Goal: Task Accomplishment & Management: Manage account settings

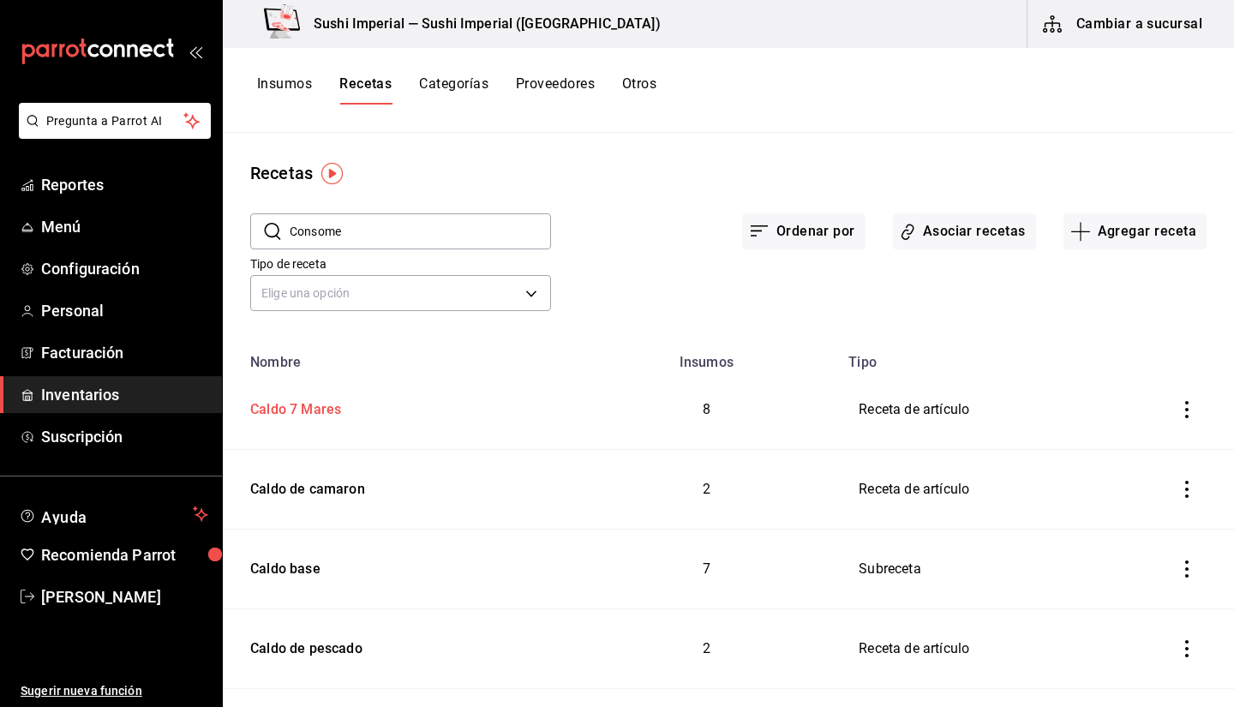
click at [320, 399] on div "Caldo 7 Mares" at bounding box center [292, 406] width 98 height 27
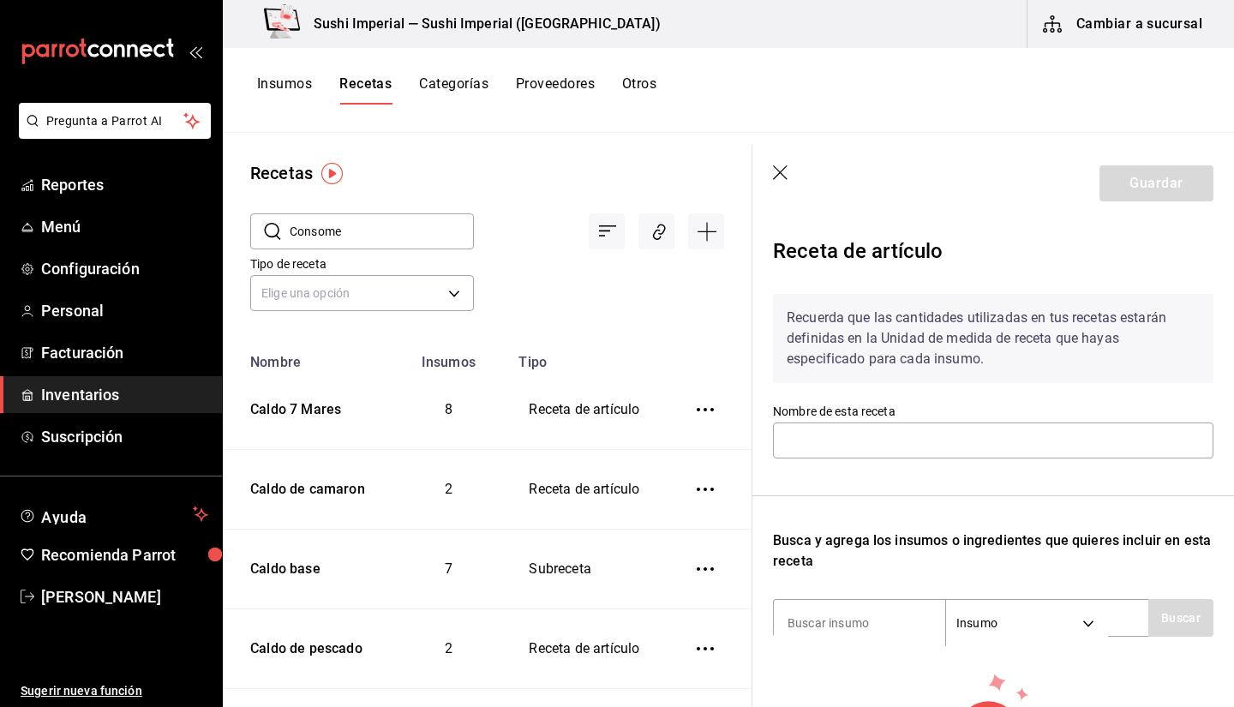
type input "Caldo 7 Mares"
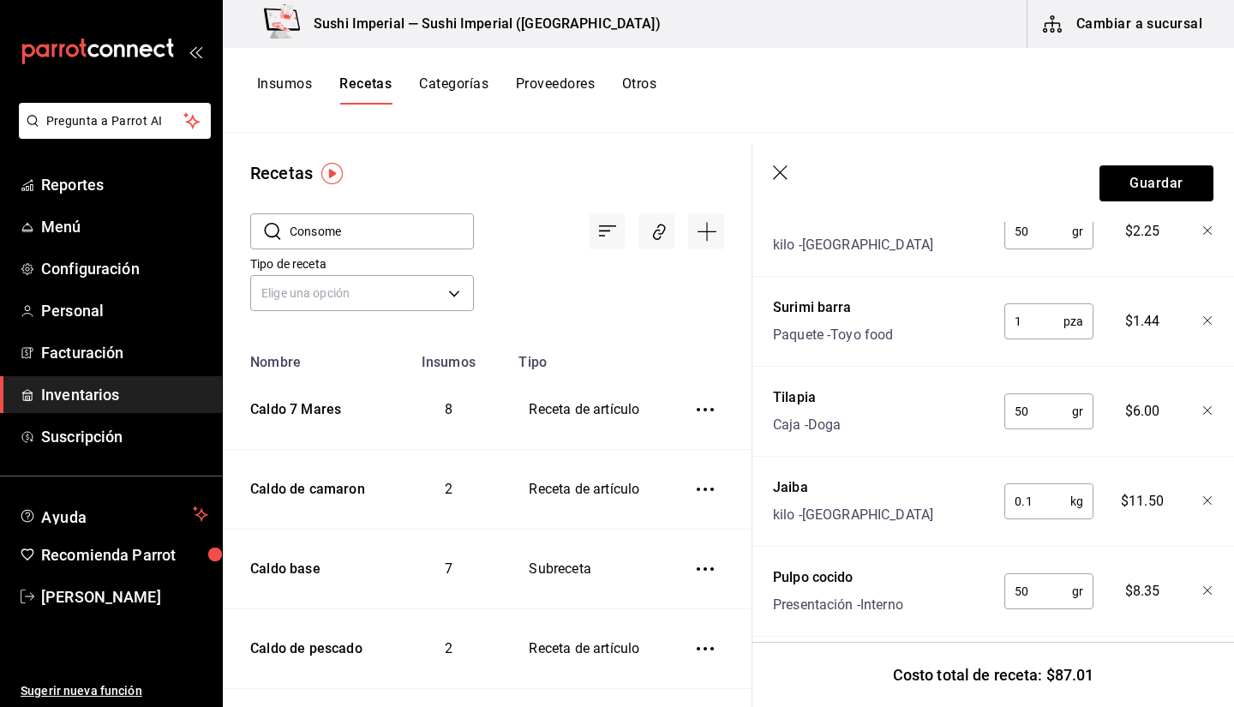
scroll to position [612, 0]
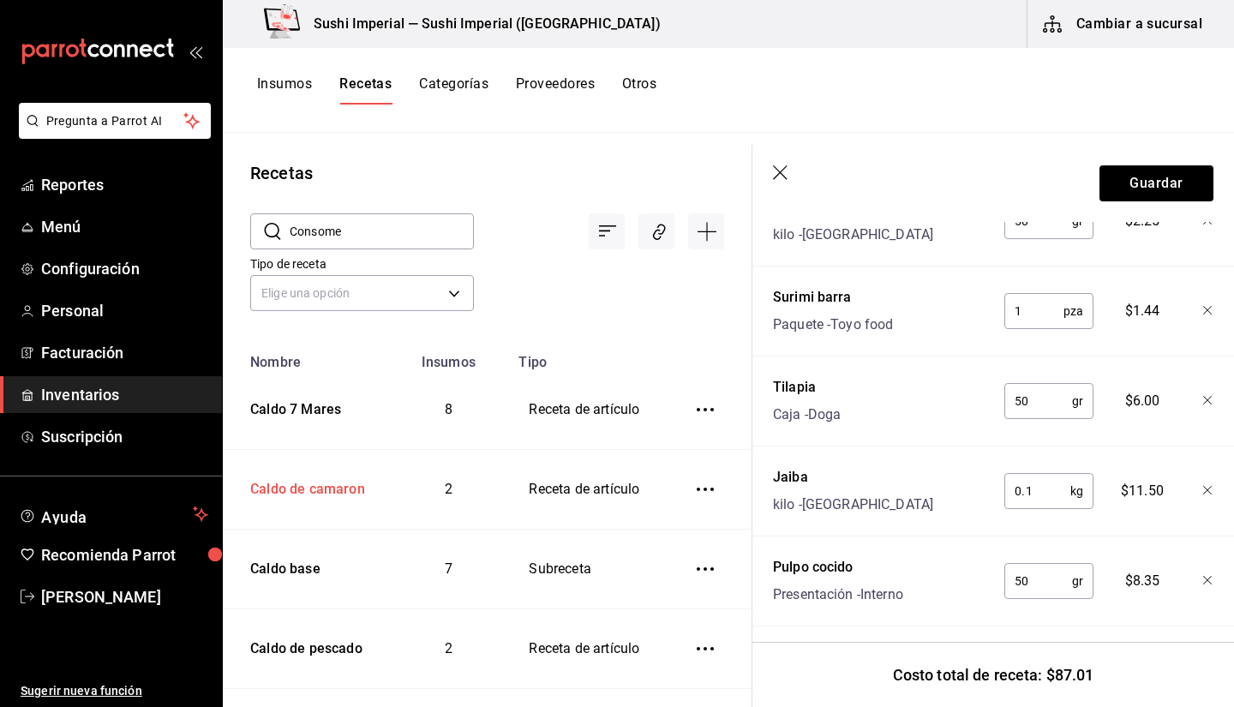
click at [262, 491] on div "Caldo de camaron" at bounding box center [304, 486] width 122 height 27
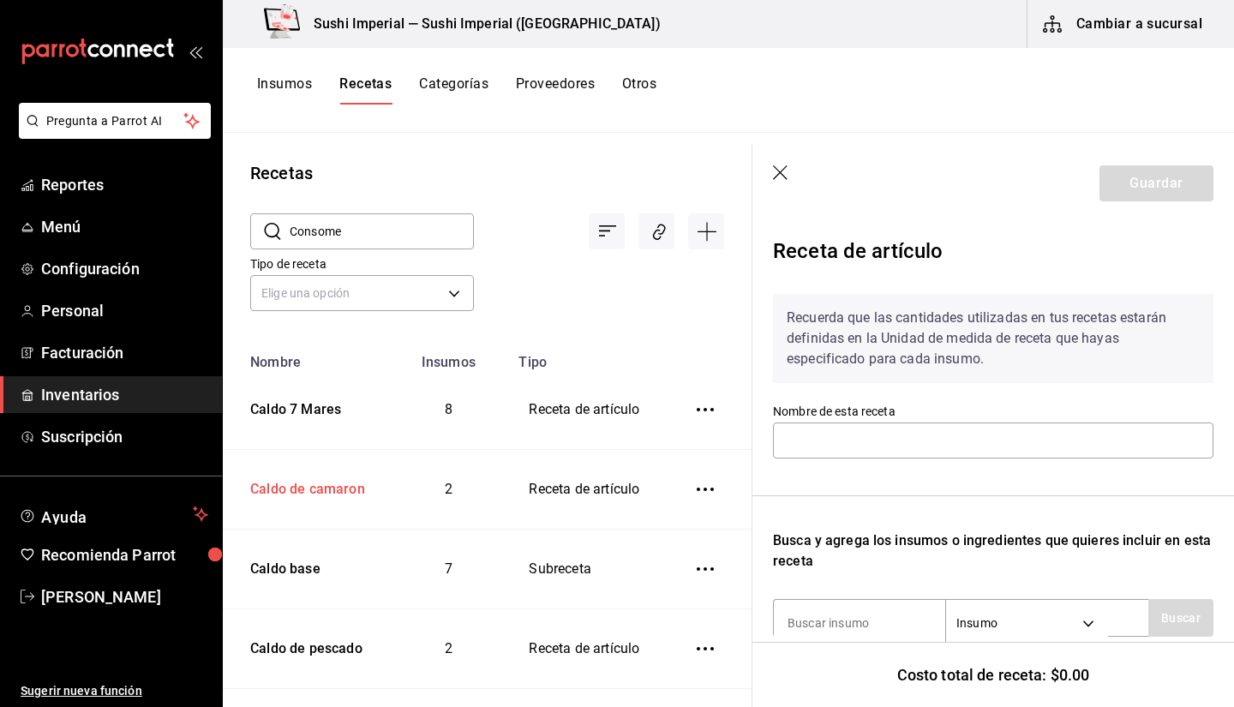
type input "Caldo de camaron"
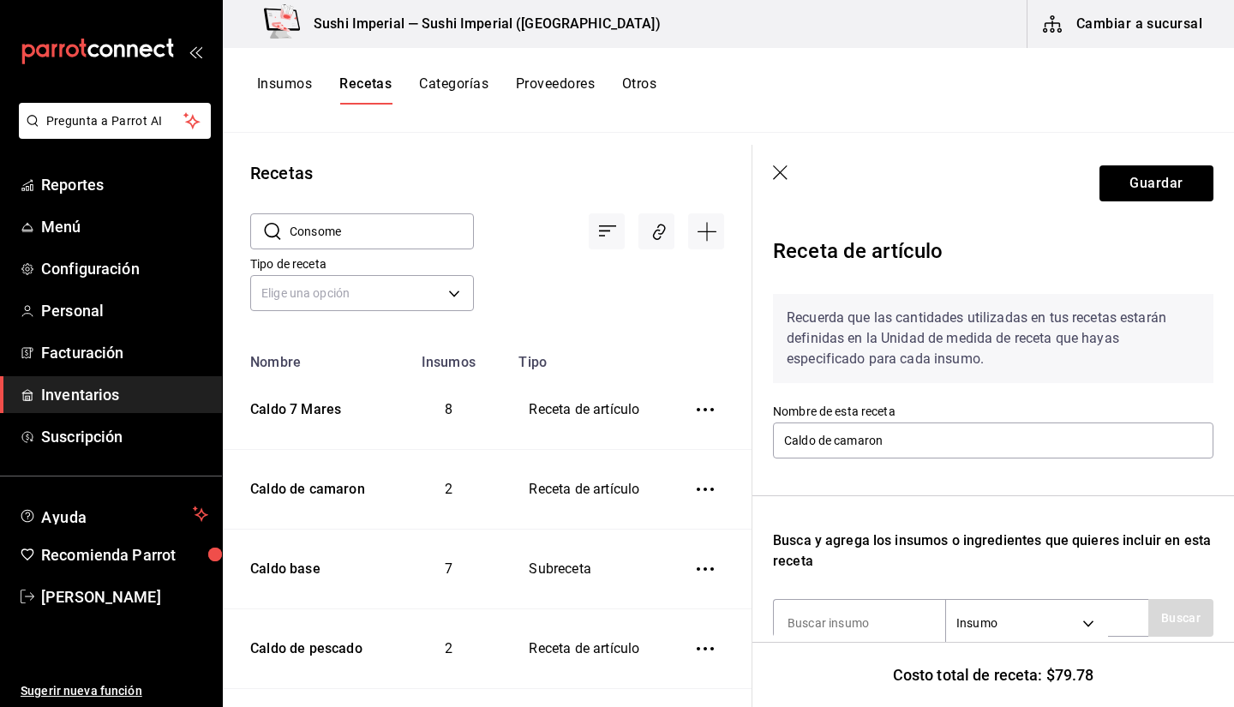
click at [779, 171] on icon "button" at bounding box center [780, 172] width 15 height 15
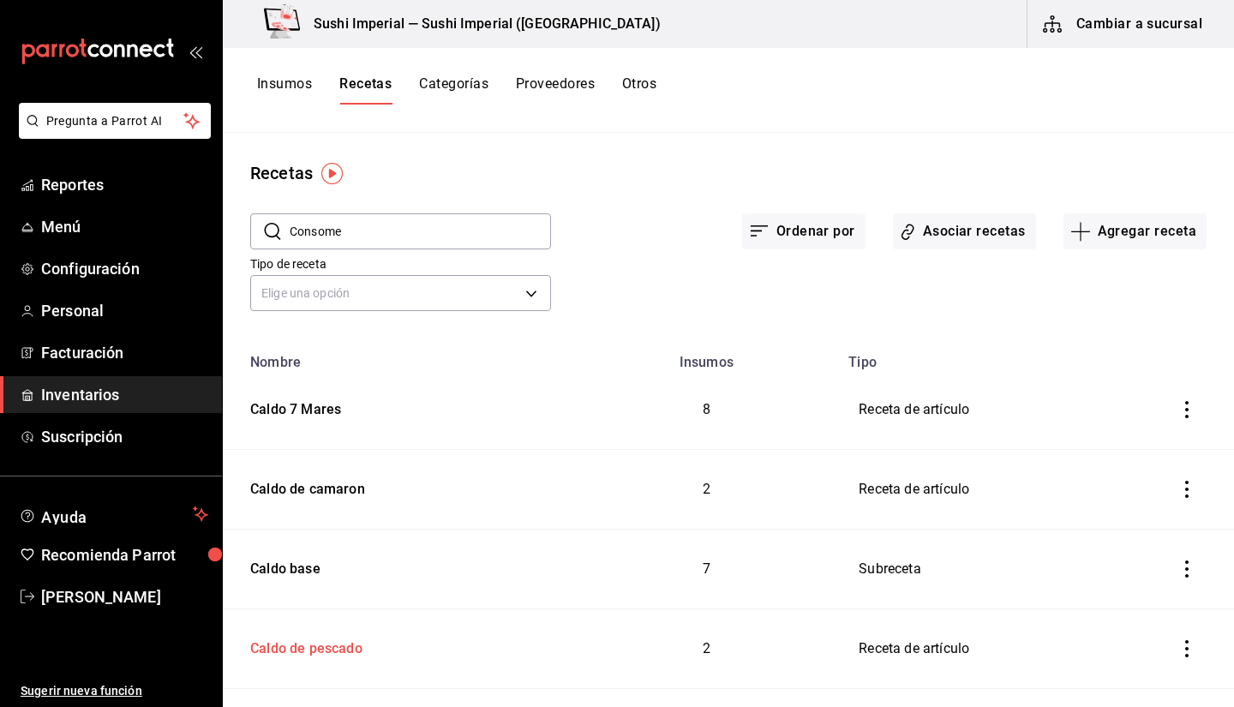
click at [335, 649] on div "Caldo de pescado" at bounding box center [302, 646] width 119 height 27
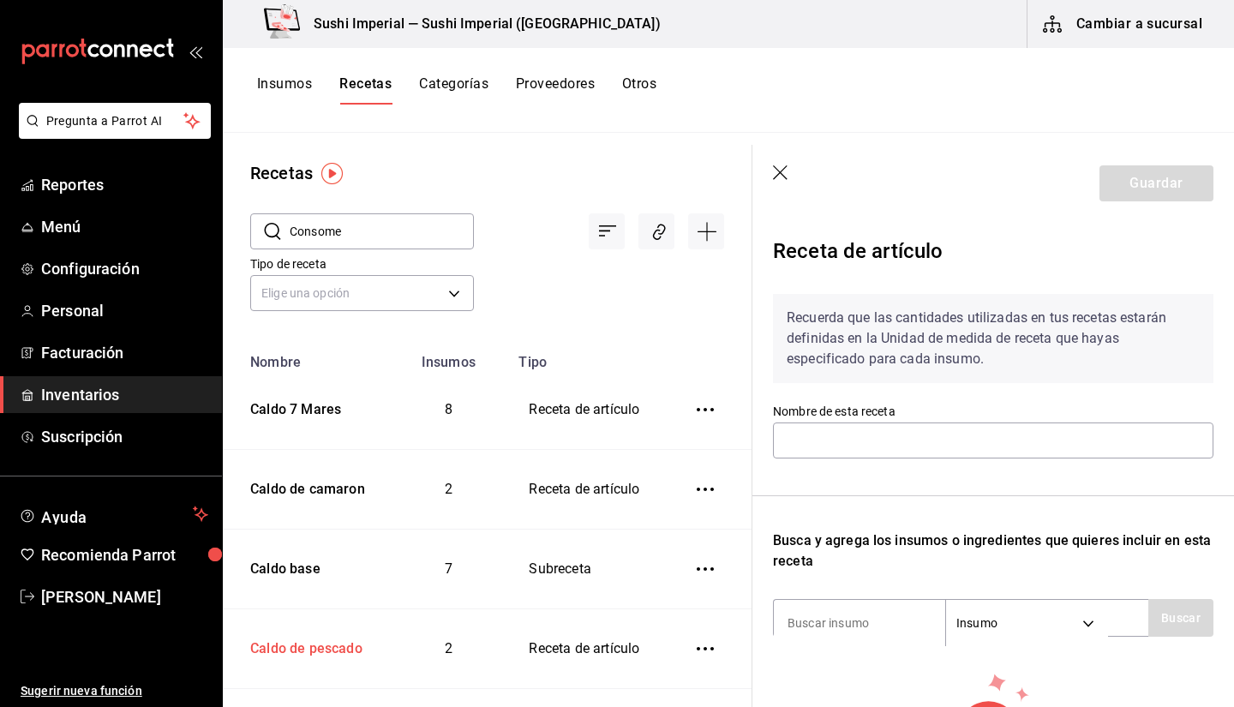
type input "Caldo de pescado"
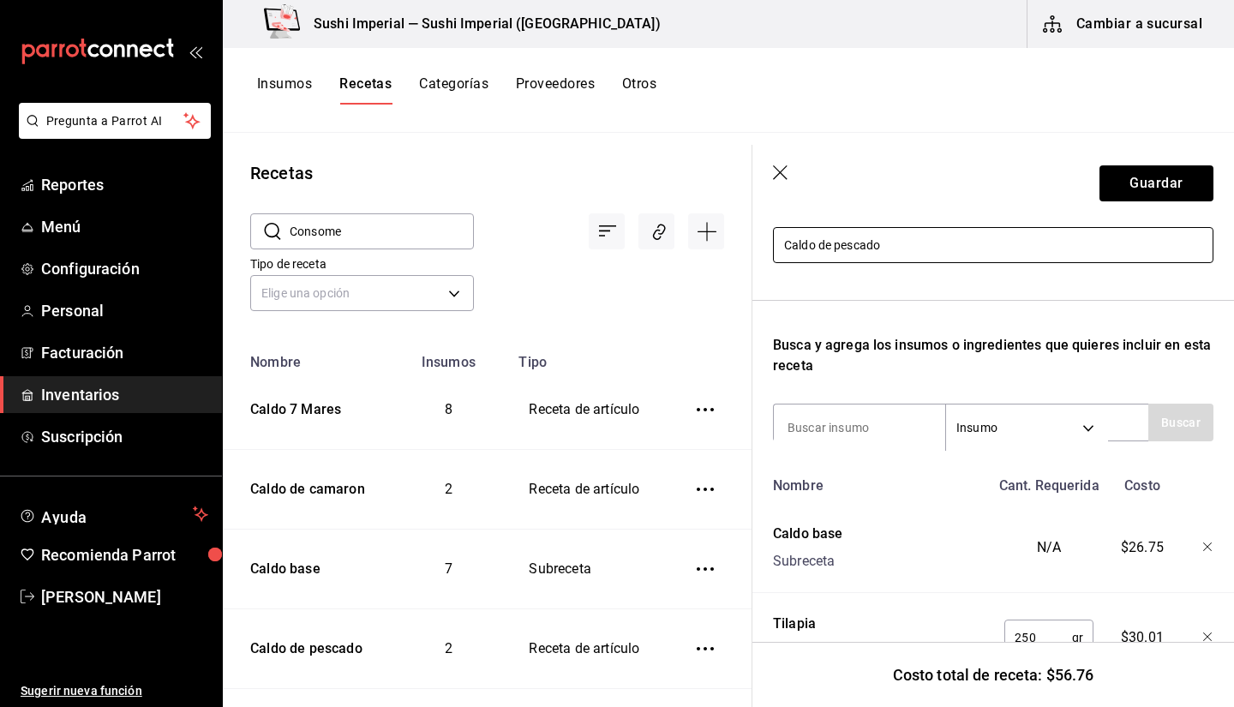
scroll to position [196, 0]
click at [771, 176] on header "Guardar" at bounding box center [994, 183] width 482 height 77
click at [790, 174] on header "Guardar" at bounding box center [994, 183] width 482 height 77
click at [775, 168] on icon "button" at bounding box center [780, 172] width 15 height 15
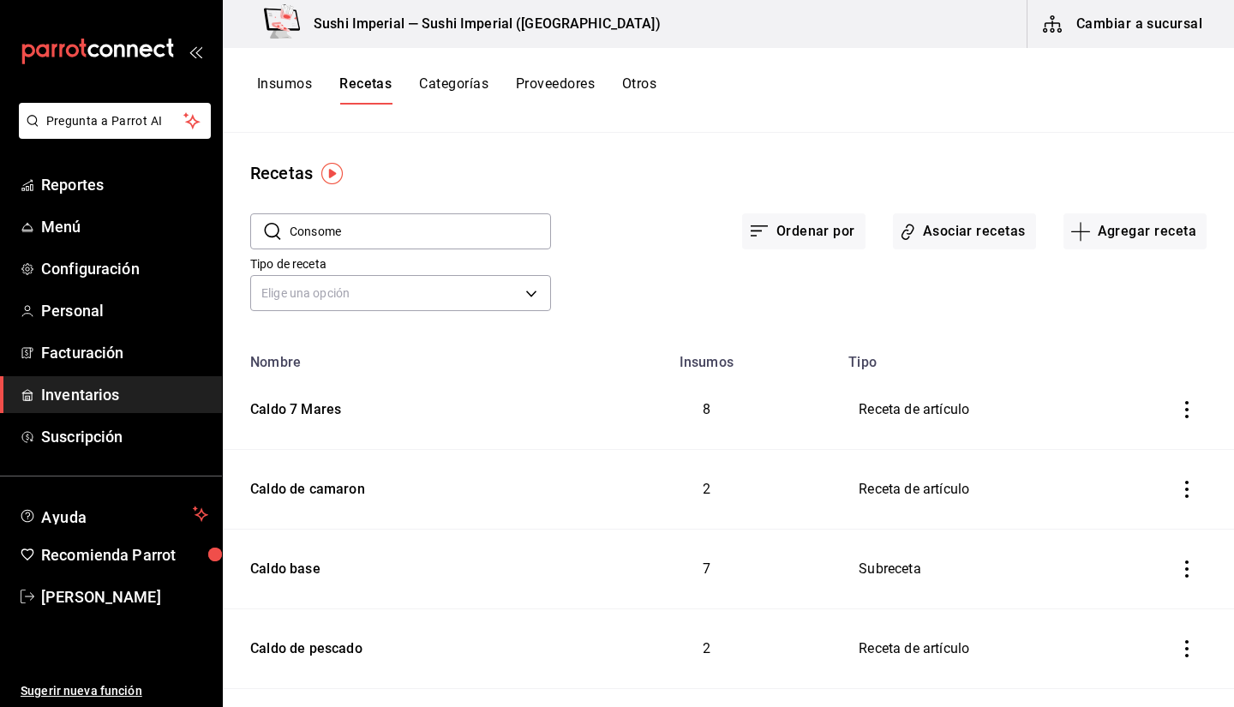
click at [311, 228] on input "Consome" at bounding box center [420, 231] width 261 height 34
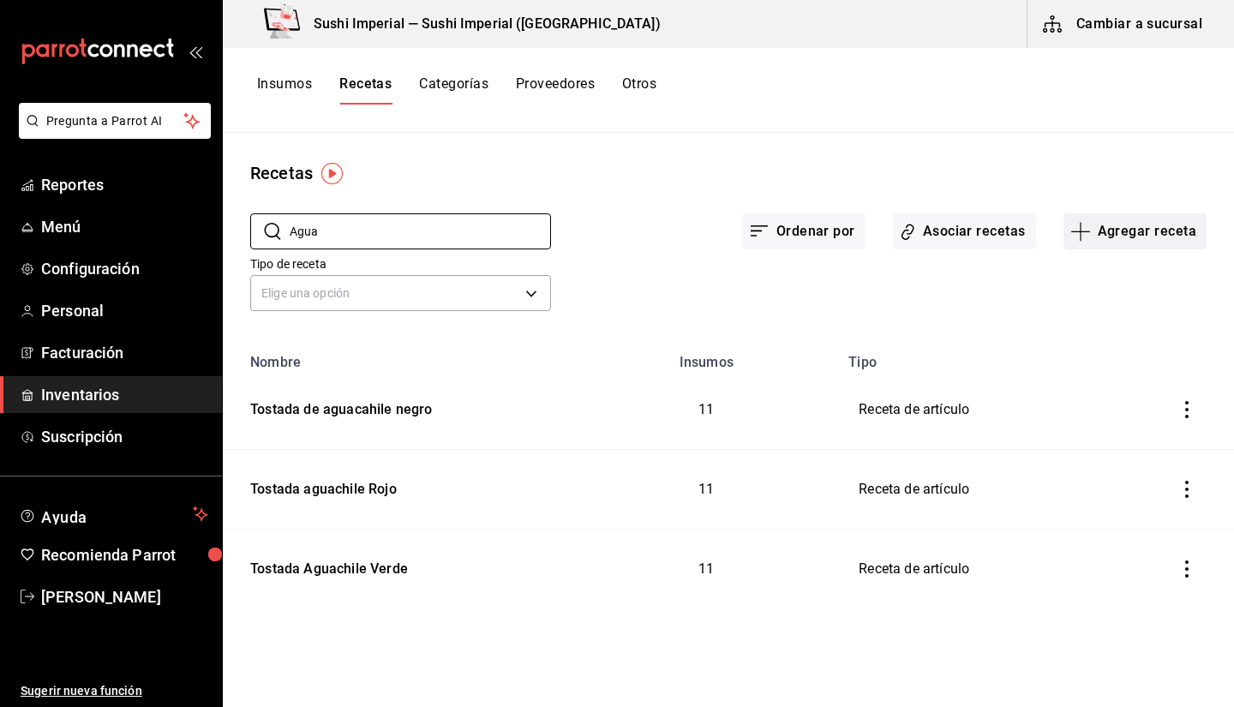
type input "Agua"
click at [1126, 225] on button "Agregar receta" at bounding box center [1135, 231] width 143 height 36
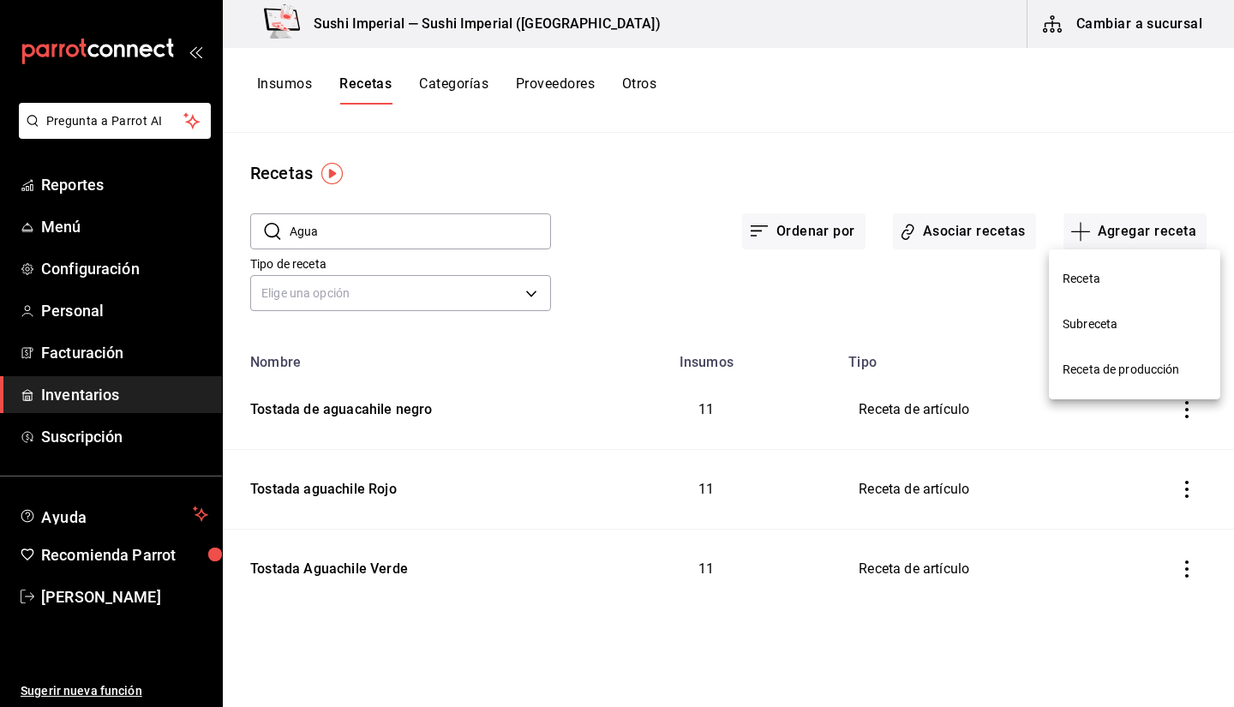
click at [1083, 271] on span "Receta" at bounding box center [1135, 279] width 144 height 18
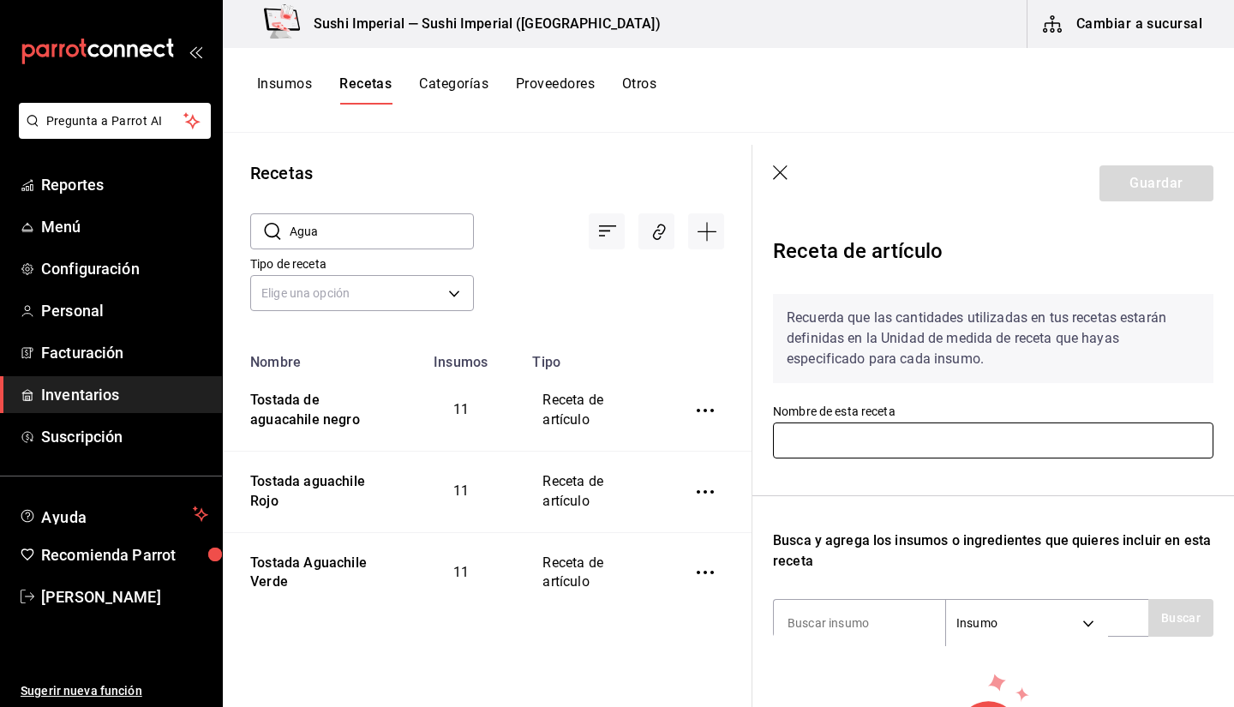
click at [813, 443] on input "text" at bounding box center [993, 441] width 441 height 36
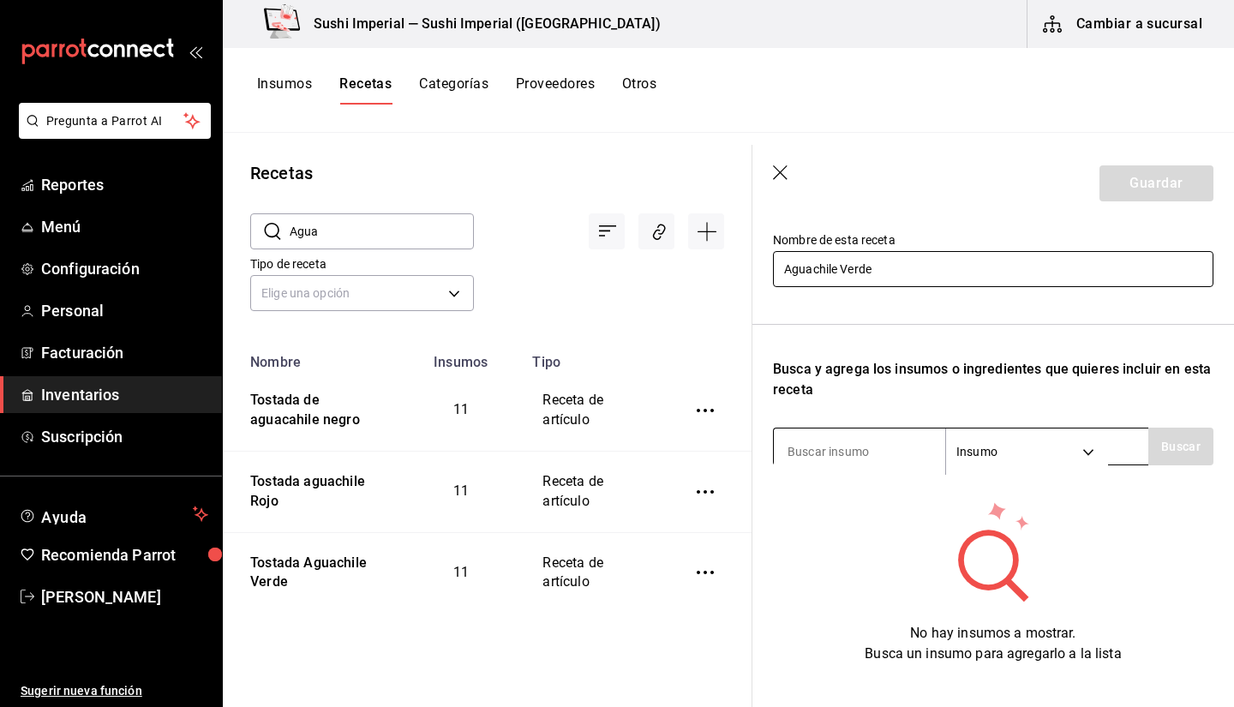
type input "Aguachile Verde"
click at [793, 450] on input at bounding box center [859, 452] width 171 height 36
click at [838, 446] on input at bounding box center [859, 452] width 171 height 36
type input "Sal de ajo"
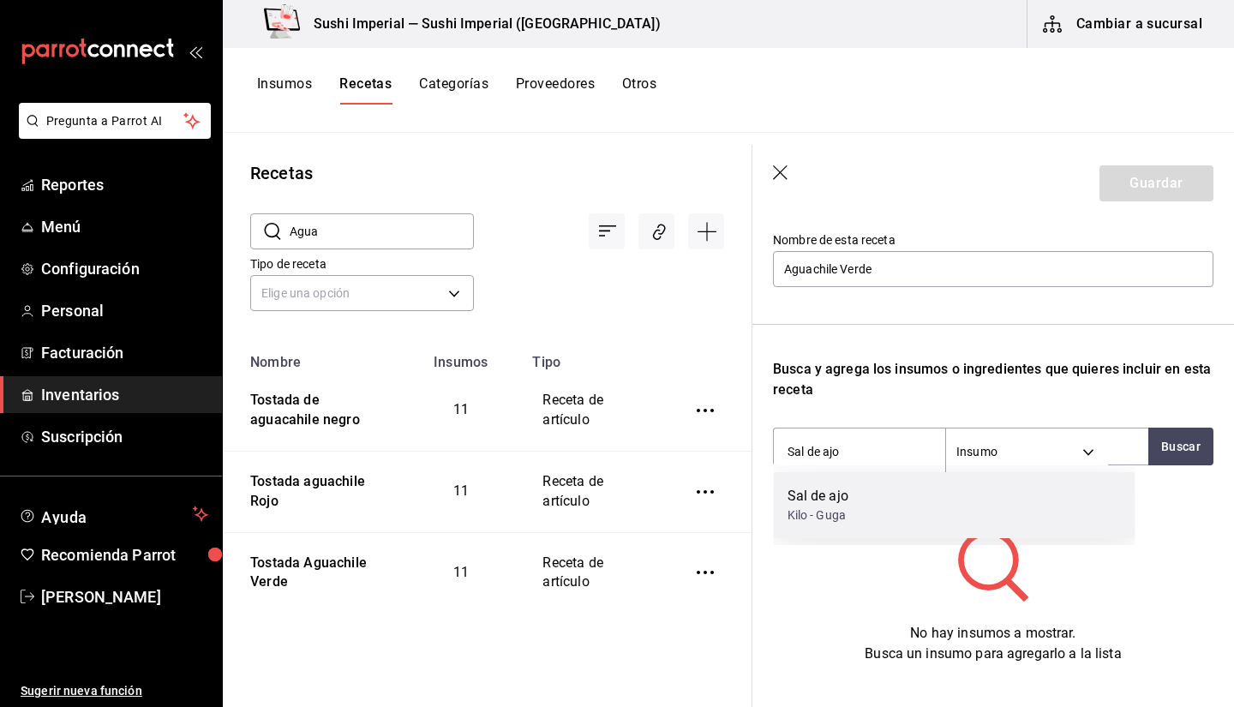
click at [822, 522] on div "Kilo - Guga" at bounding box center [818, 516] width 61 height 18
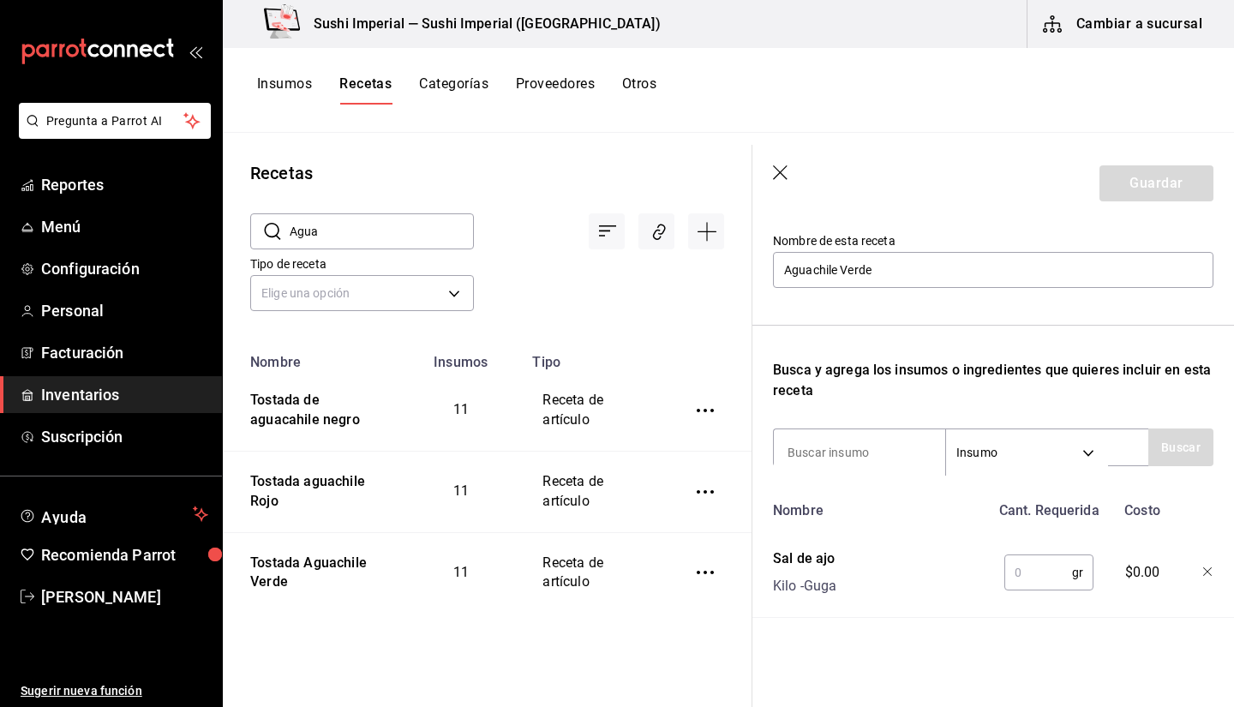
click at [1033, 574] on input "text" at bounding box center [1039, 573] width 68 height 34
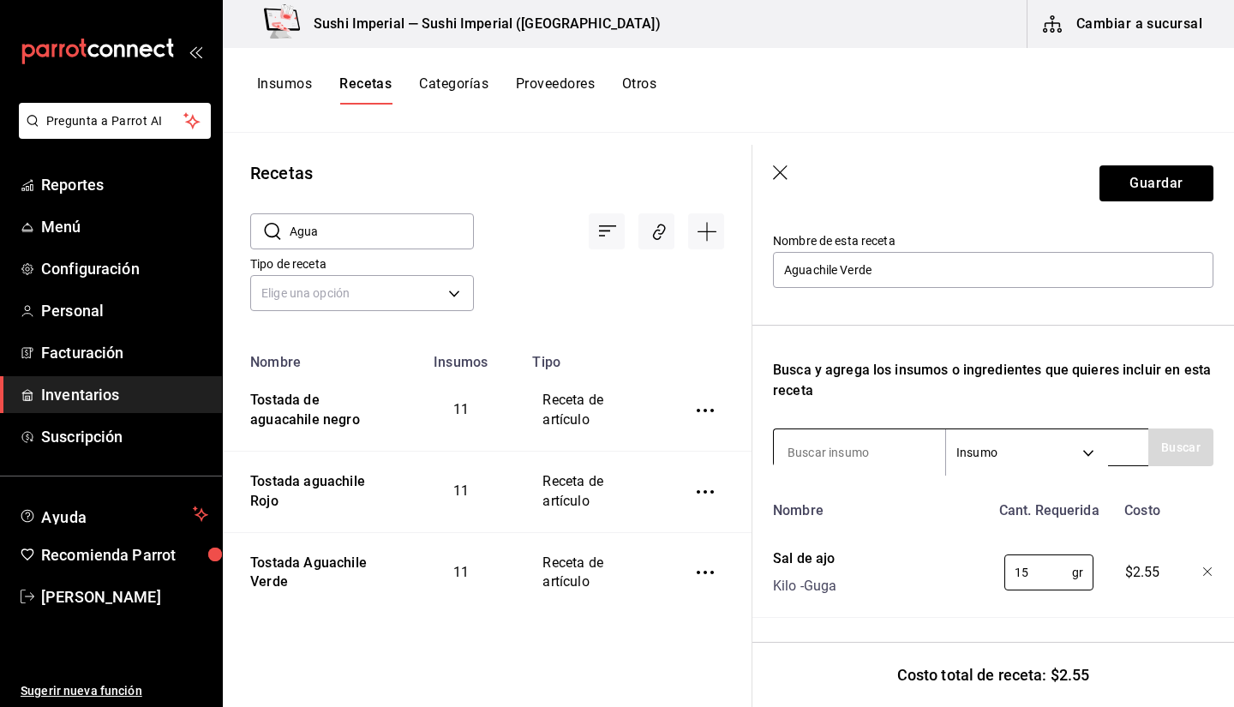
type input "15"
click at [879, 459] on input at bounding box center [859, 453] width 171 height 36
type input "Ajo"
click at [1156, 445] on button "Buscar" at bounding box center [1181, 448] width 65 height 38
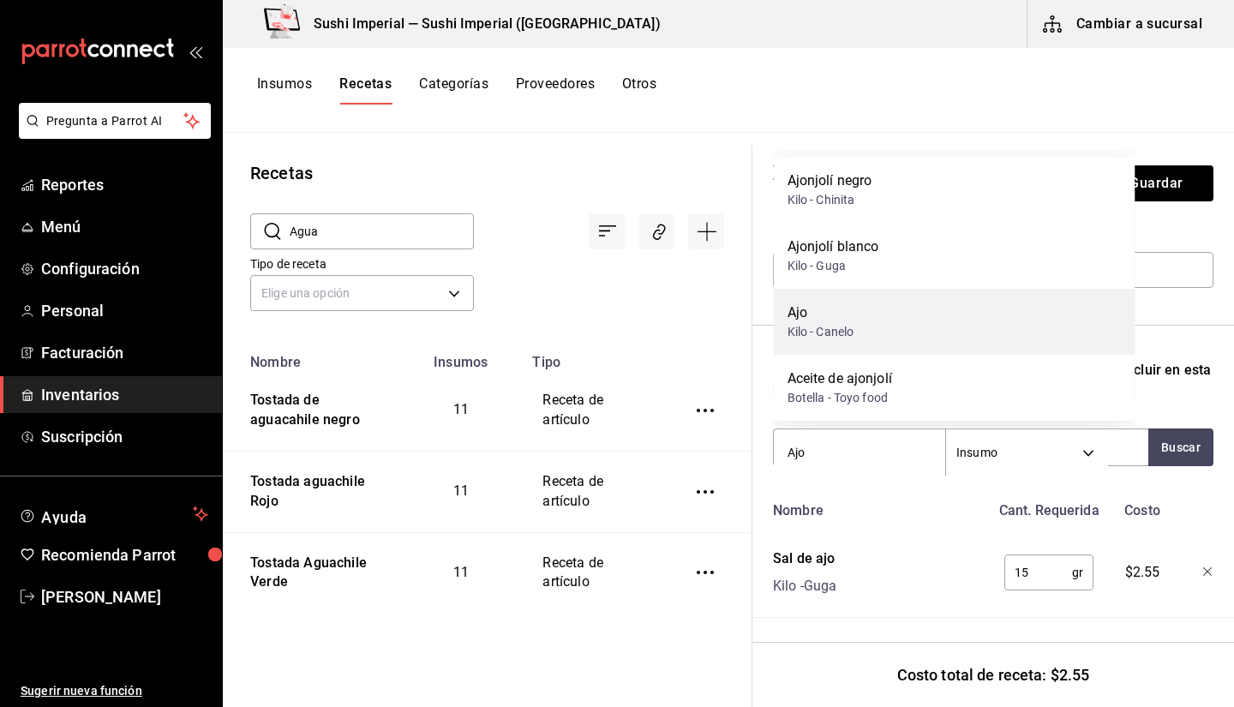
click at [816, 305] on div "Ajo" at bounding box center [821, 313] width 67 height 21
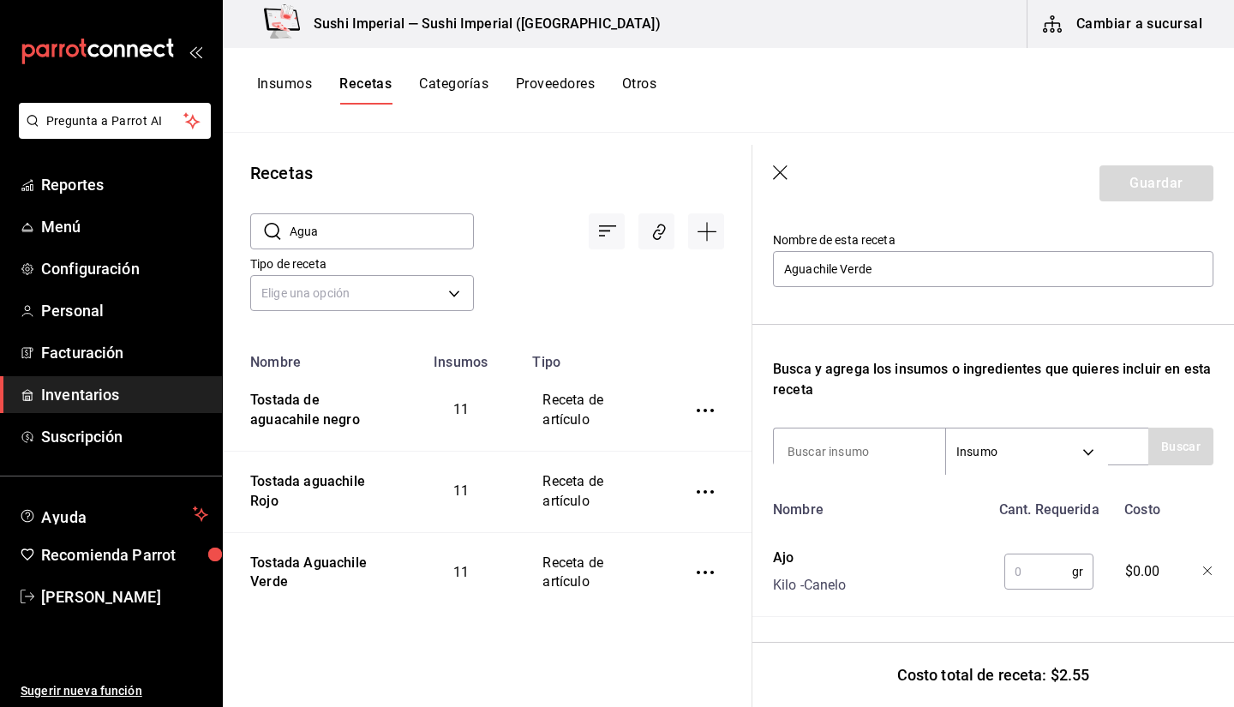
scroll to position [273, 0]
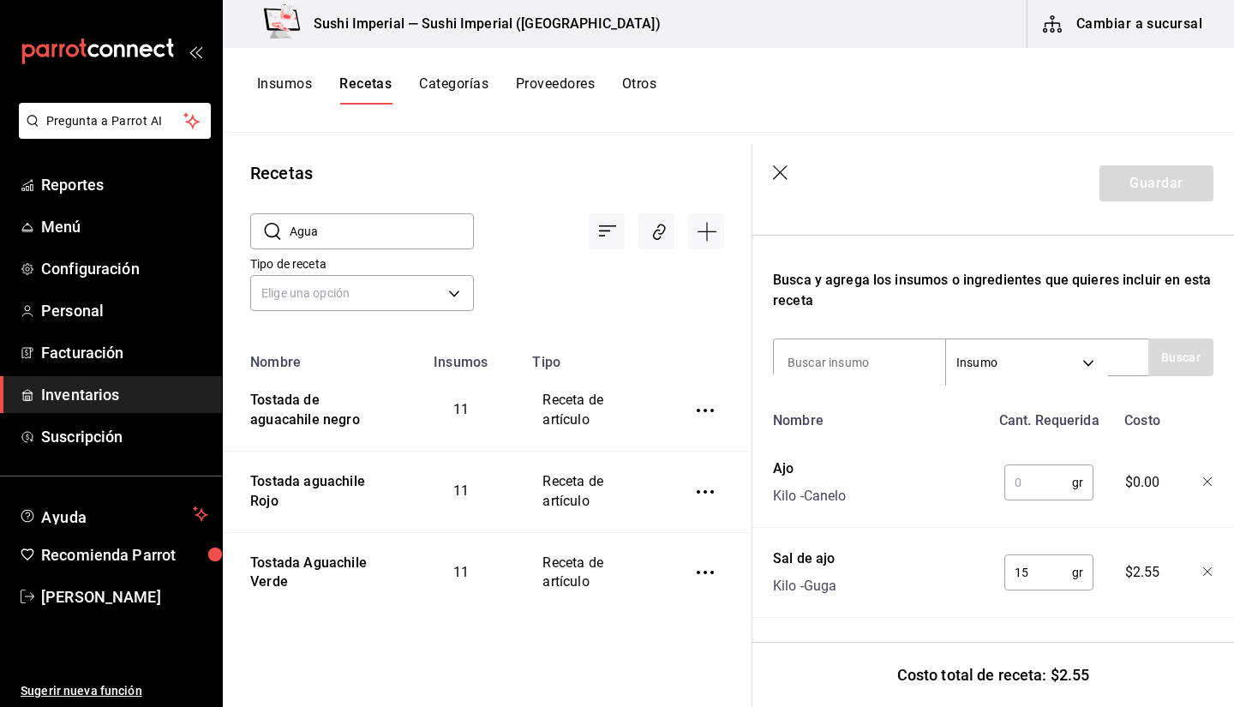
click at [1007, 473] on input "text" at bounding box center [1039, 482] width 68 height 34
click at [773, 175] on icon "button" at bounding box center [781, 173] width 17 height 17
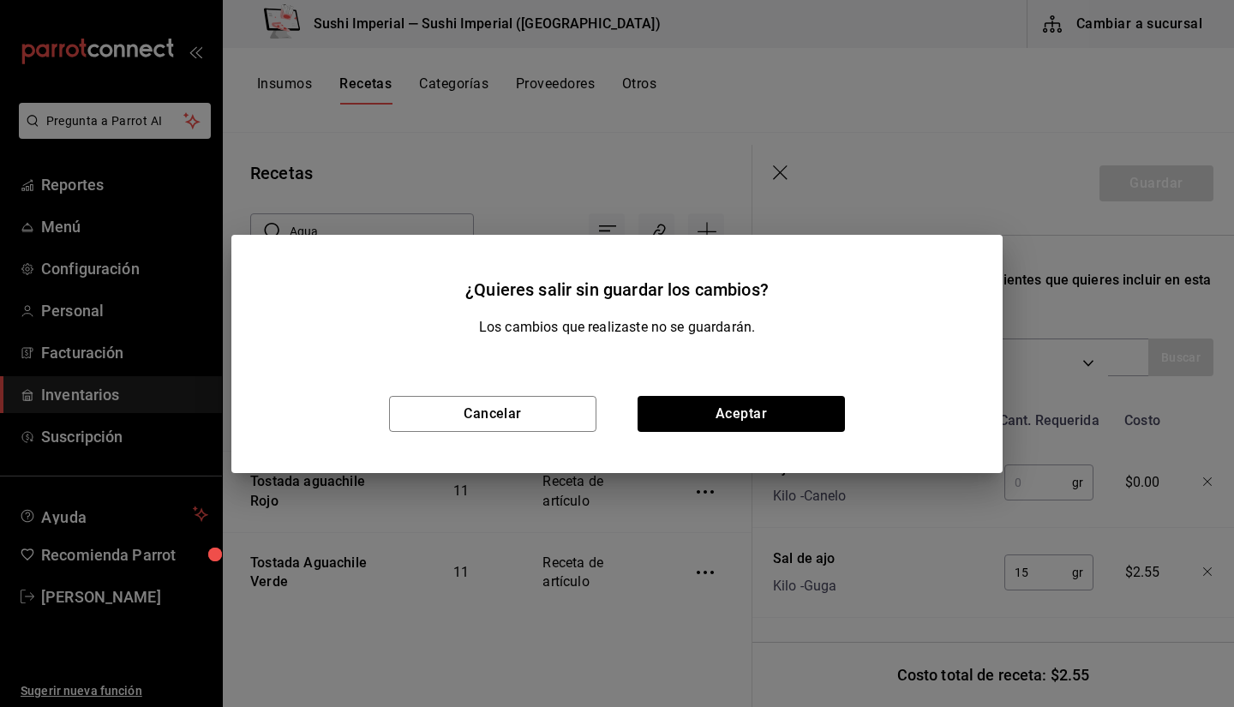
click at [634, 114] on div "¿Quieres salir sin guardar los cambios? Los cambios que realizaste no se guarda…" at bounding box center [617, 353] width 1234 height 707
click at [476, 417] on button "Cancelar" at bounding box center [492, 414] width 207 height 36
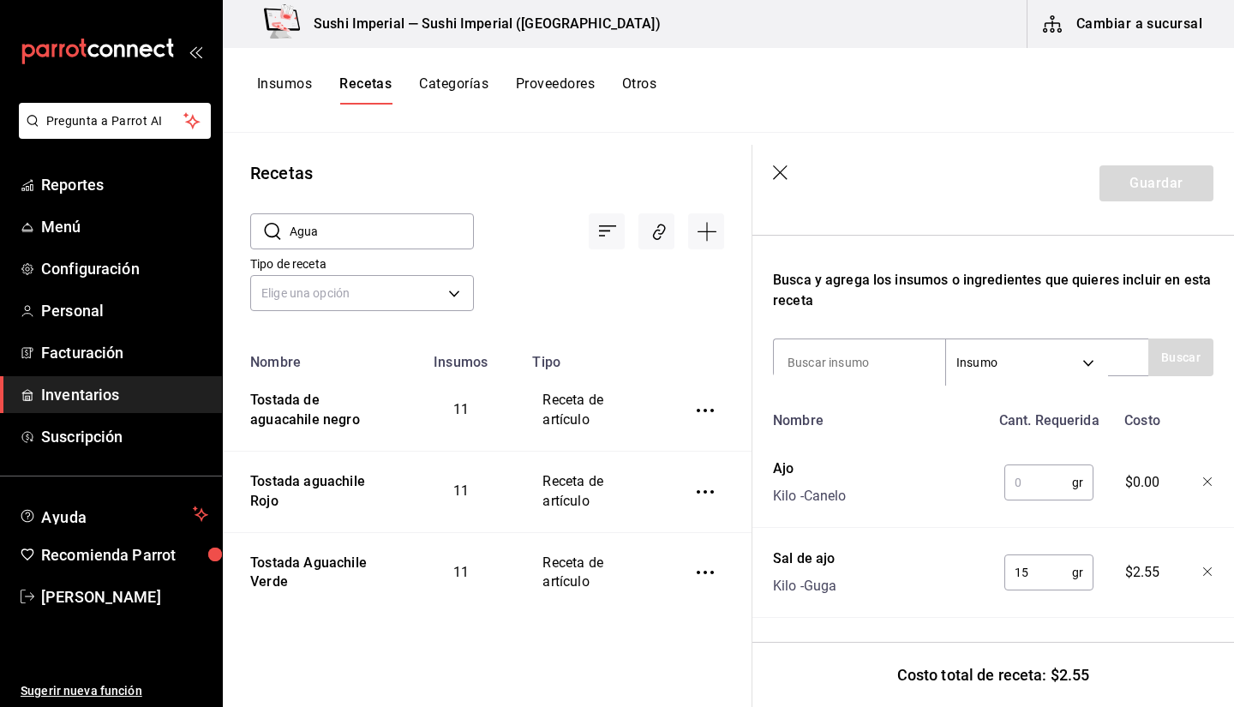
click at [783, 177] on icon "button" at bounding box center [781, 173] width 17 height 17
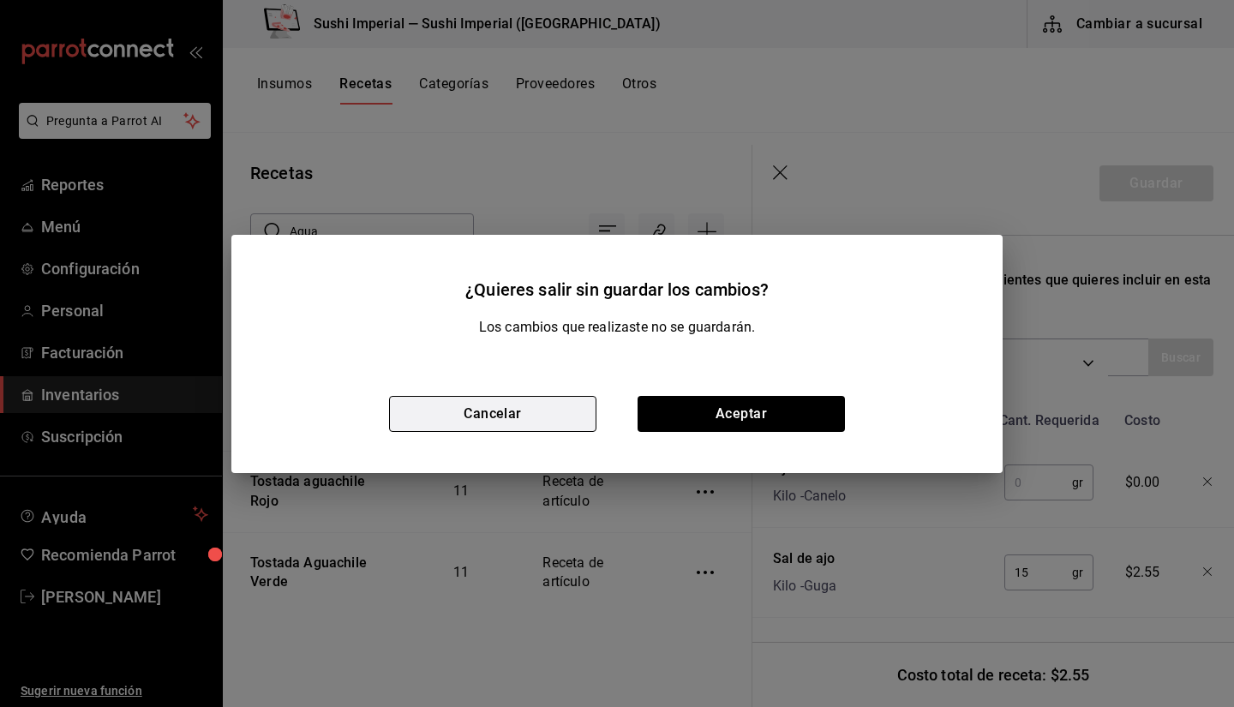
click at [515, 422] on button "Cancelar" at bounding box center [492, 414] width 207 height 36
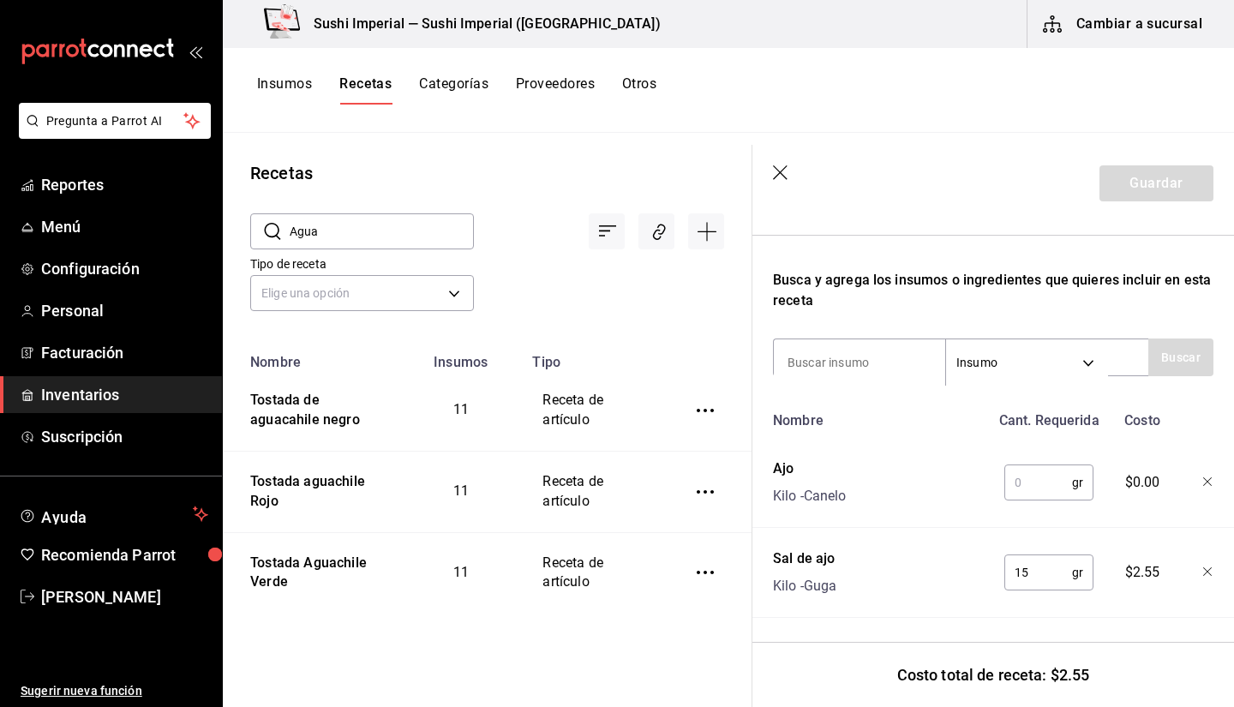
click at [1008, 465] on input "text" at bounding box center [1039, 482] width 68 height 34
type input "15"
click at [1156, 174] on button "Guardar" at bounding box center [1157, 183] width 114 height 36
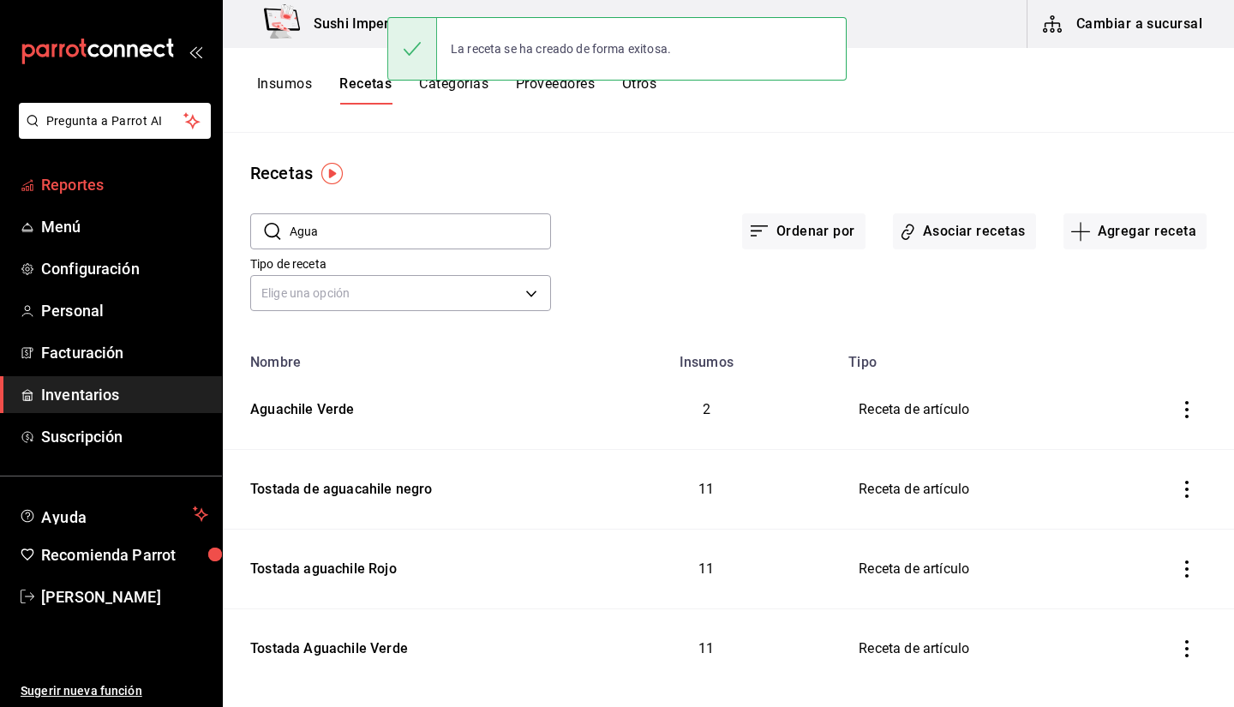
click at [83, 184] on span "Reportes" at bounding box center [124, 184] width 167 height 23
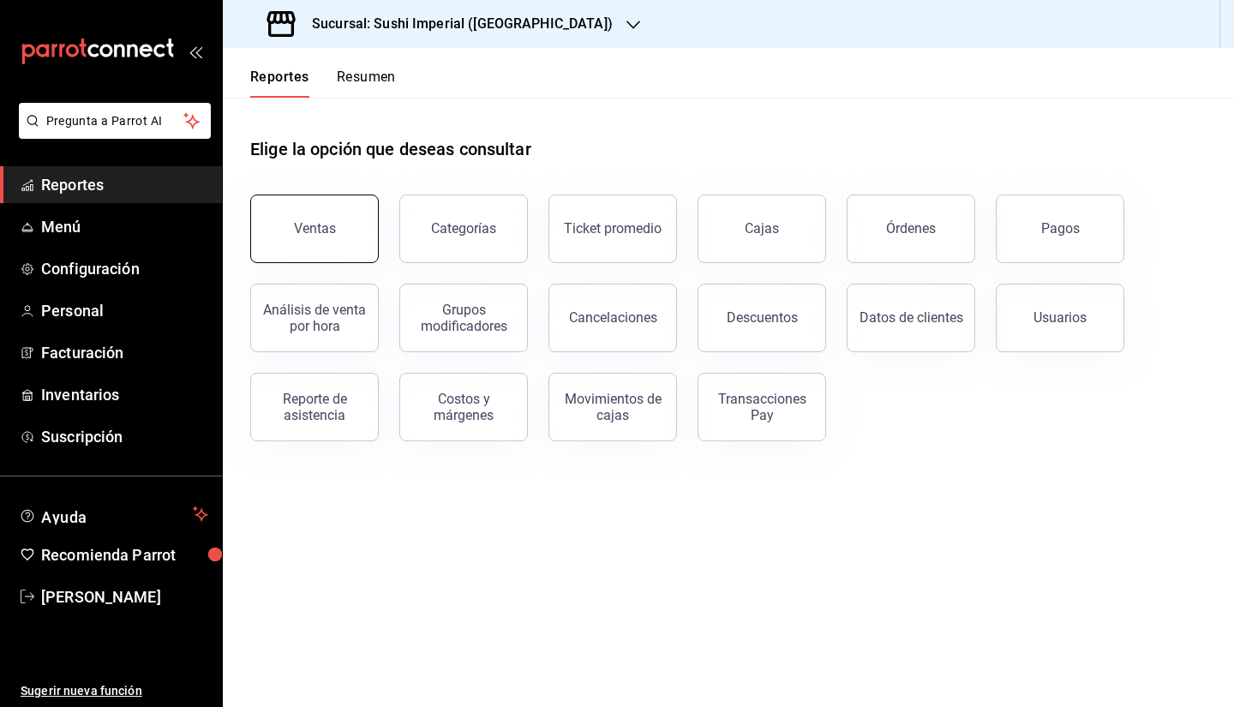
click at [355, 229] on button "Ventas" at bounding box center [314, 229] width 129 height 69
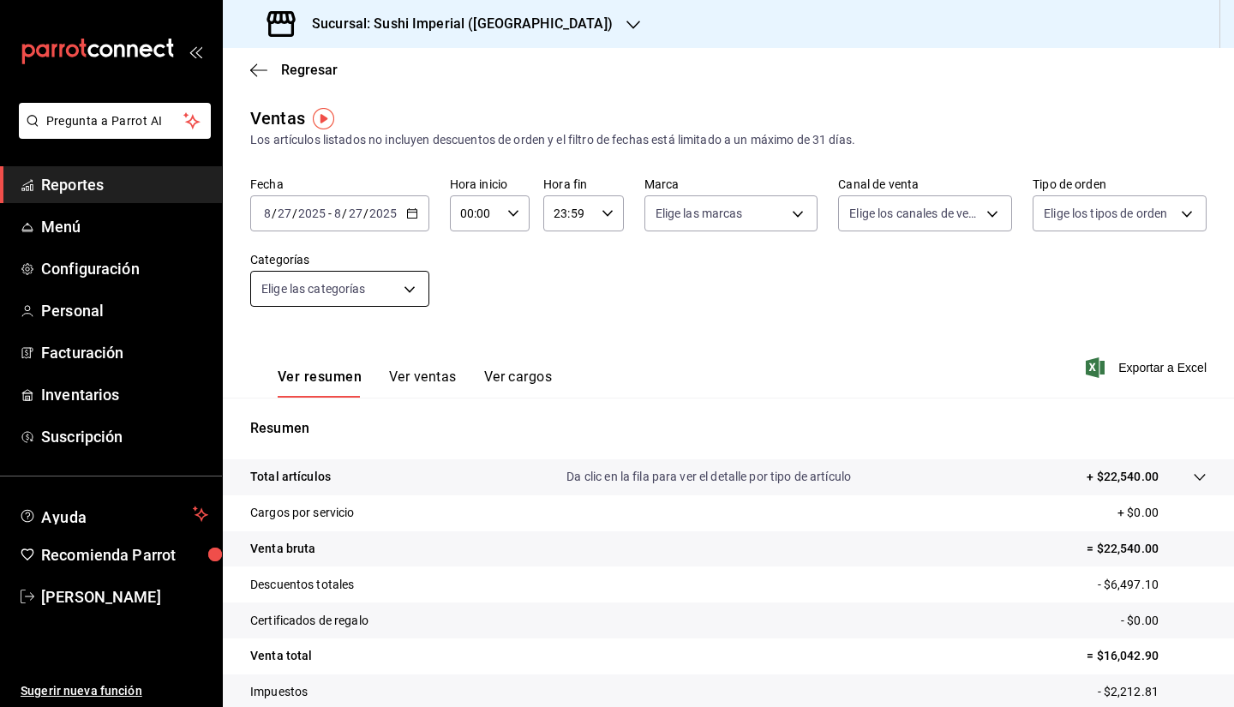
click at [357, 281] on body "Pregunta a Parrot AI Reportes Menú Configuración Personal Facturación Inventari…" at bounding box center [617, 353] width 1234 height 707
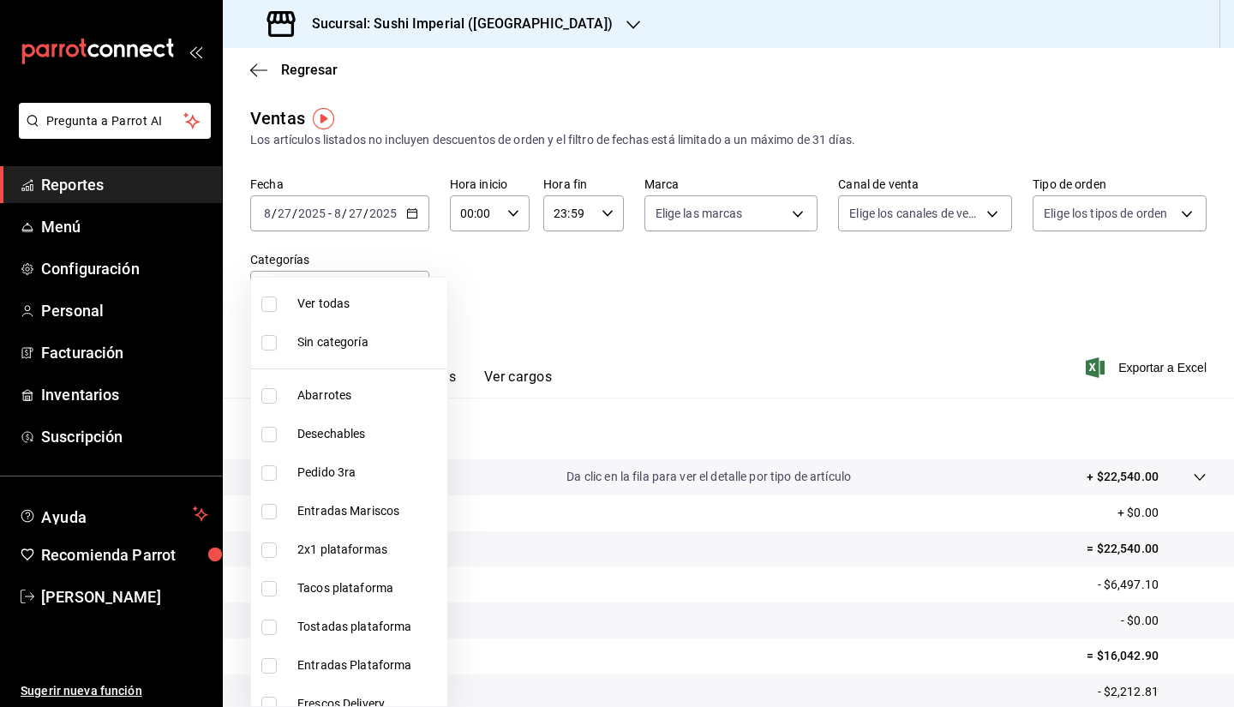
click at [556, 257] on div at bounding box center [617, 353] width 1234 height 707
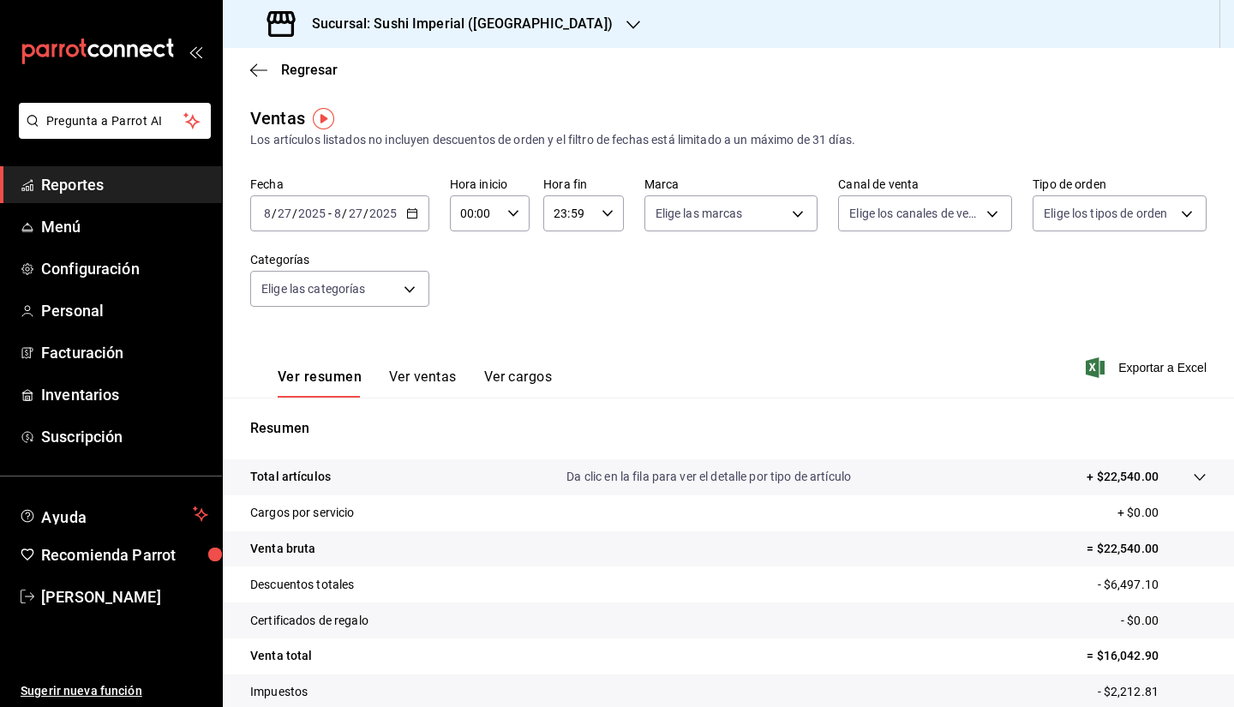
click at [343, 205] on div "[DATE] [DATE] - [DATE] [DATE]" at bounding box center [339, 213] width 179 height 36
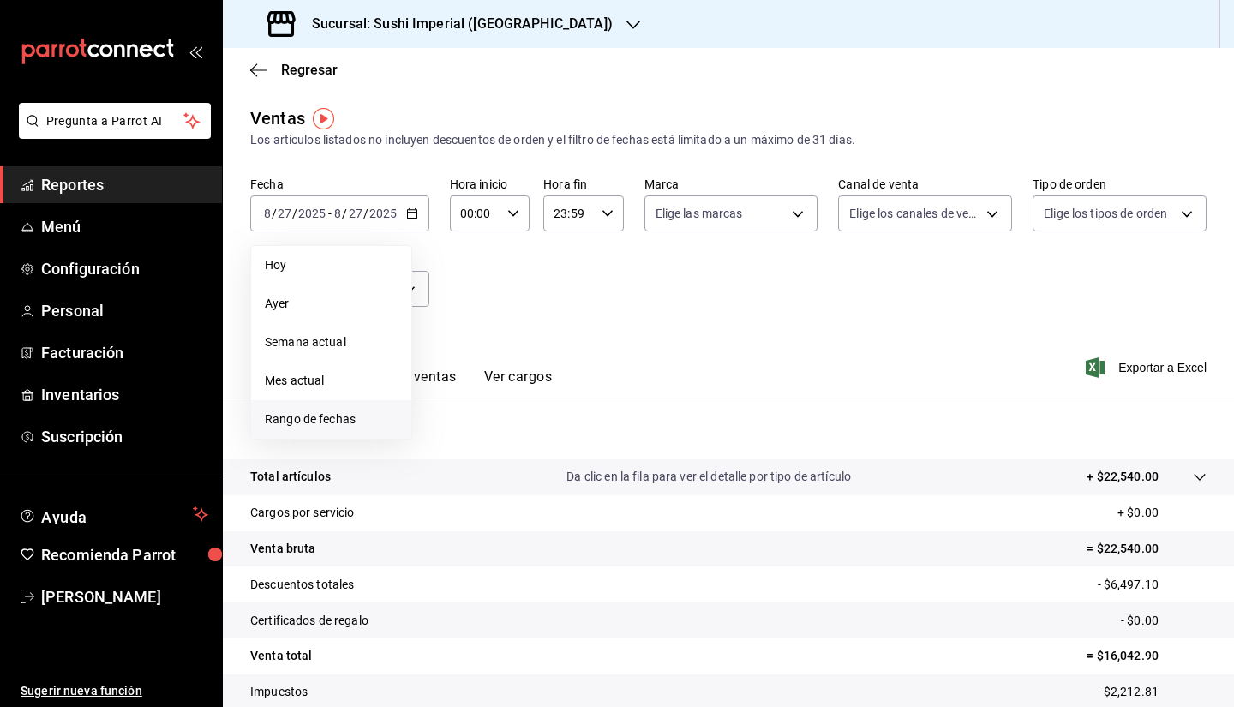
click at [355, 419] on span "Rango de fechas" at bounding box center [331, 420] width 133 height 18
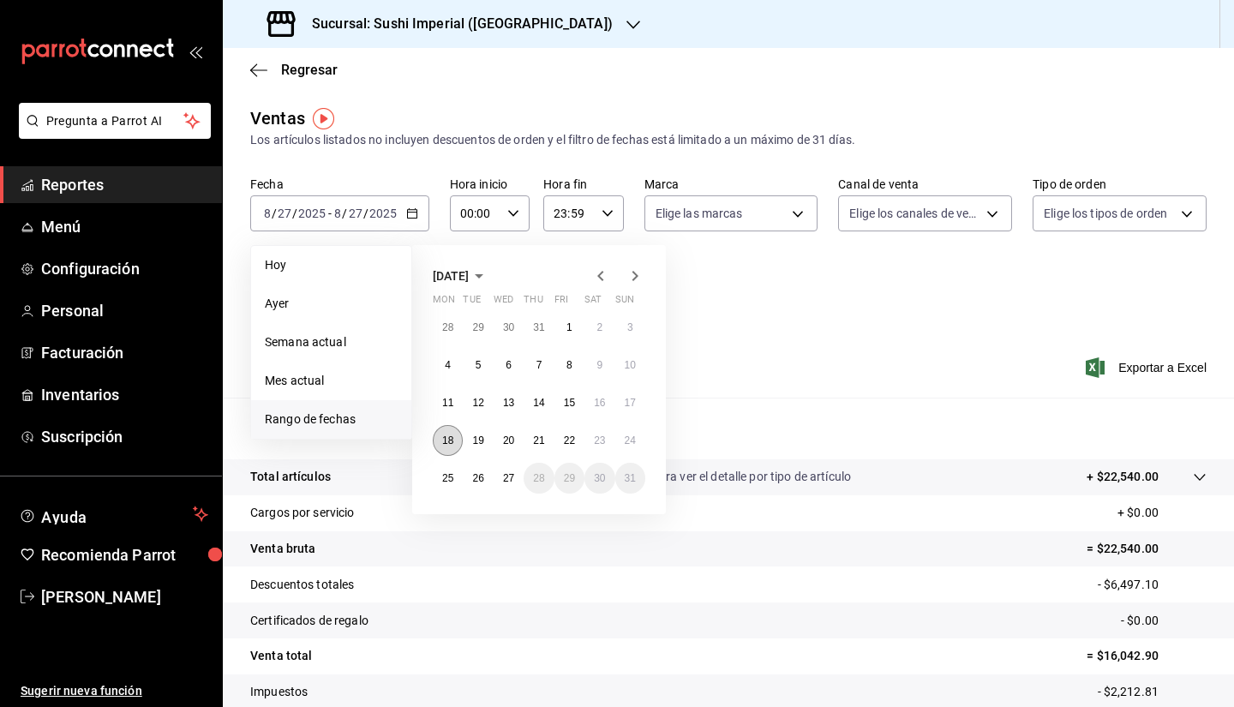
click at [451, 435] on abbr "18" at bounding box center [447, 441] width 11 height 12
click at [442, 405] on abbr "11" at bounding box center [447, 403] width 11 height 12
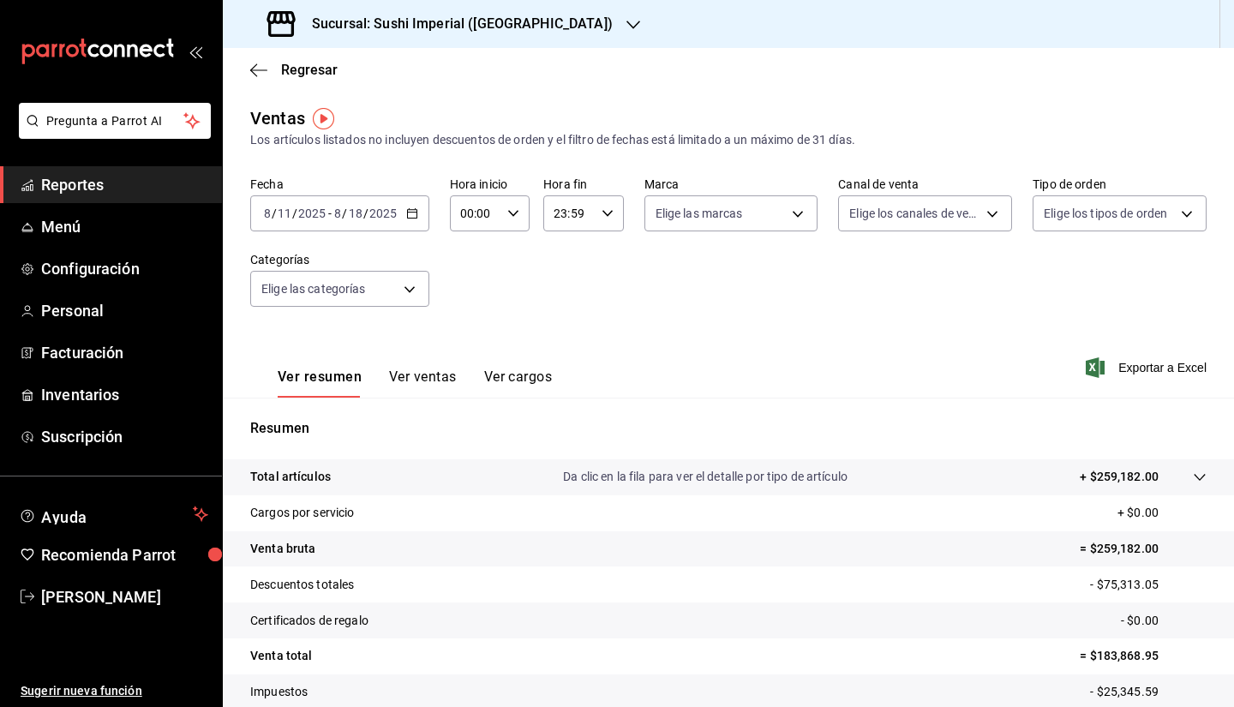
click at [351, 223] on div "[DATE] [DATE] - [DATE] [DATE]" at bounding box center [339, 213] width 179 height 36
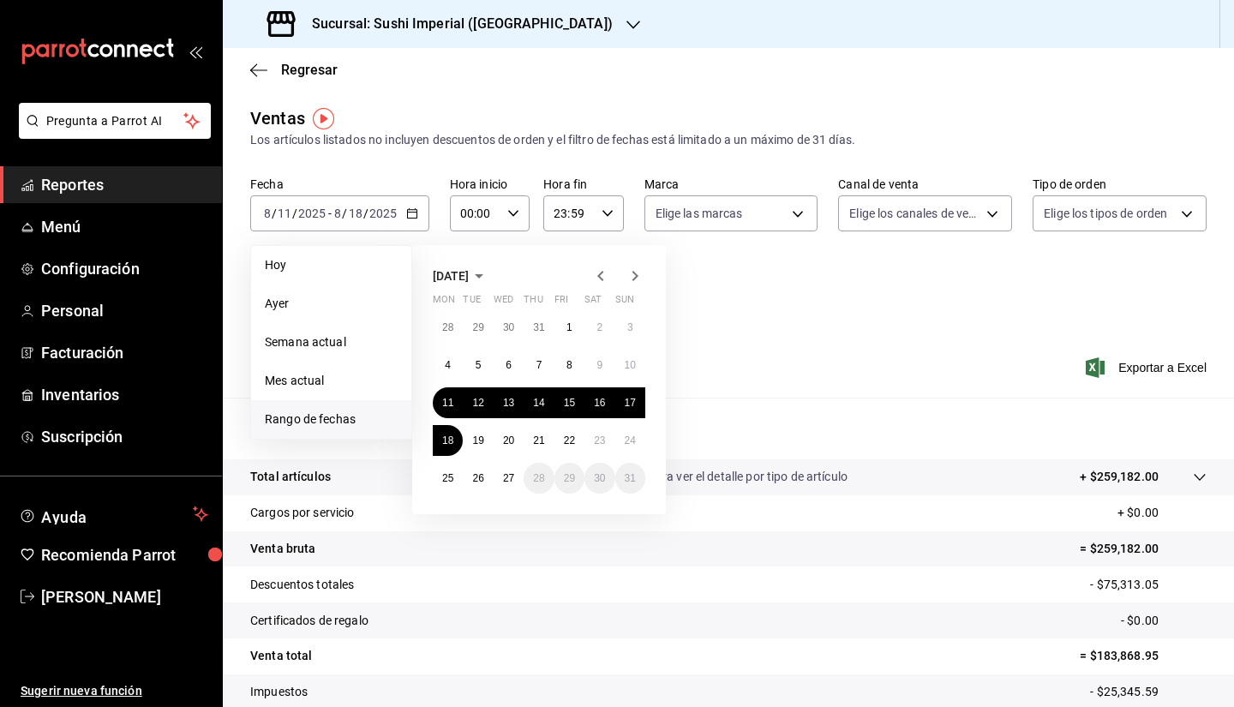
click at [759, 362] on div "Ver resumen Ver ventas Ver cargos Exportar a Excel" at bounding box center [729, 362] width 1012 height 70
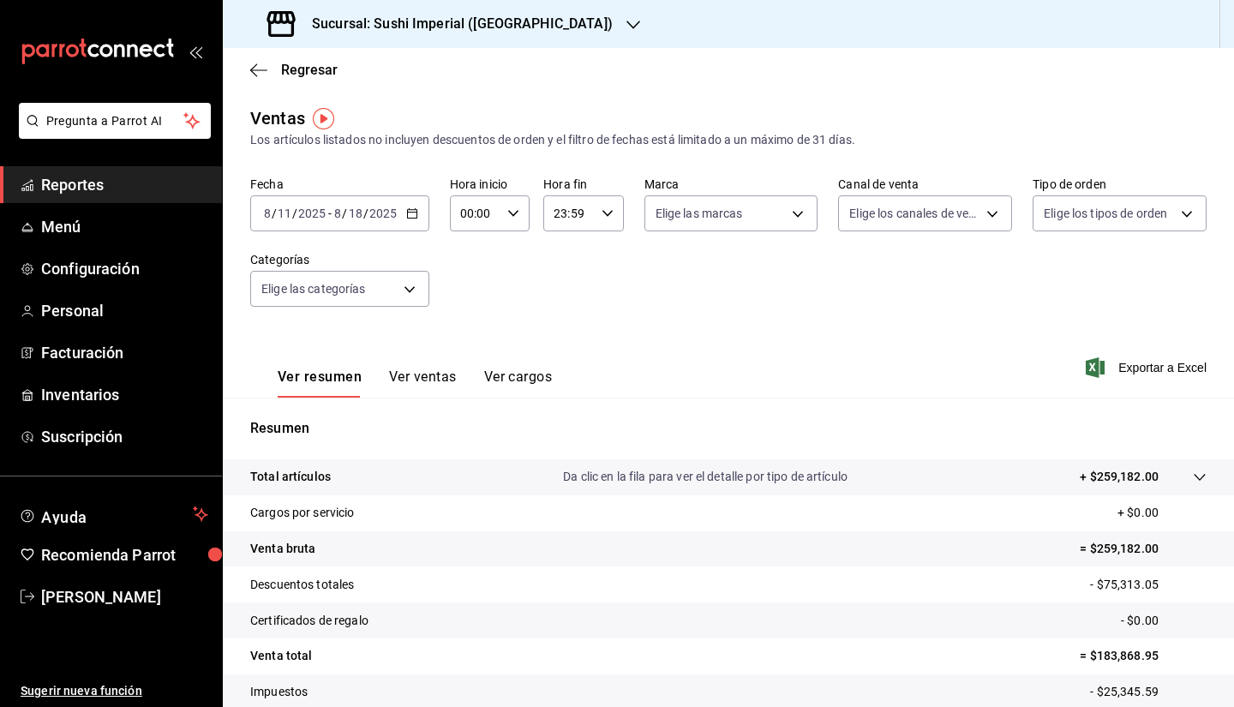
click at [499, 374] on button "Ver cargos" at bounding box center [518, 383] width 69 height 29
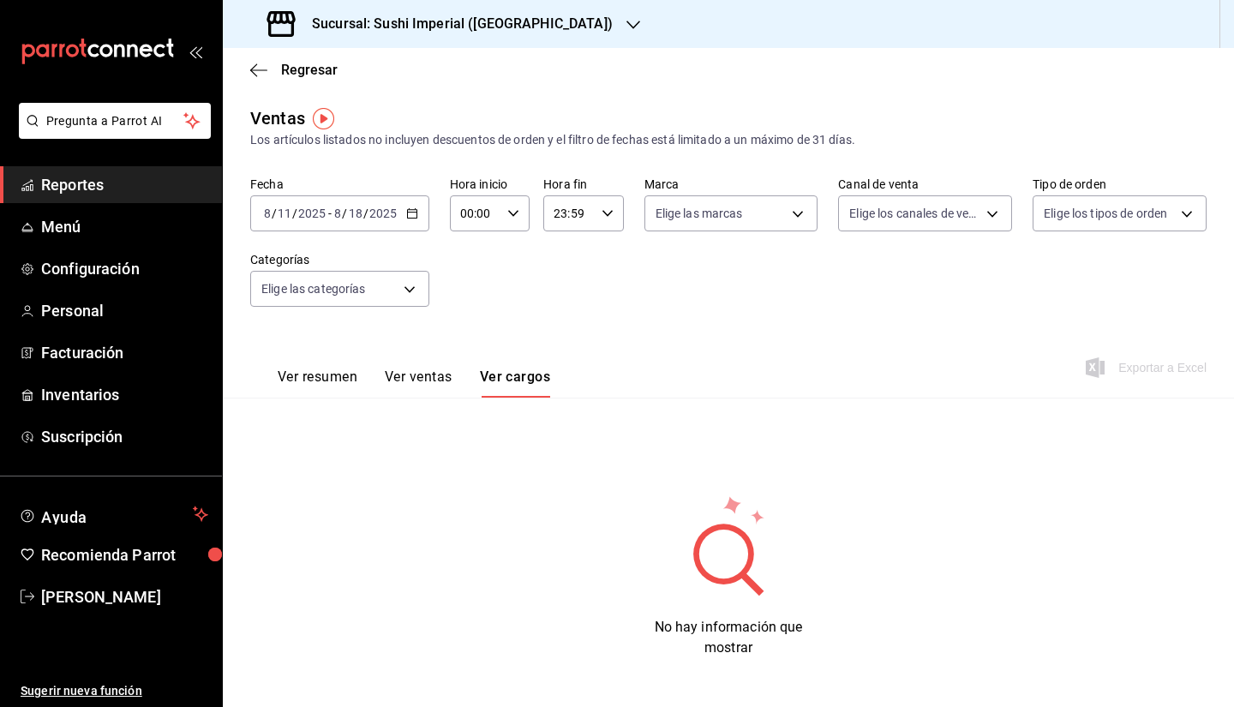
click at [411, 375] on button "Ver ventas" at bounding box center [419, 383] width 68 height 29
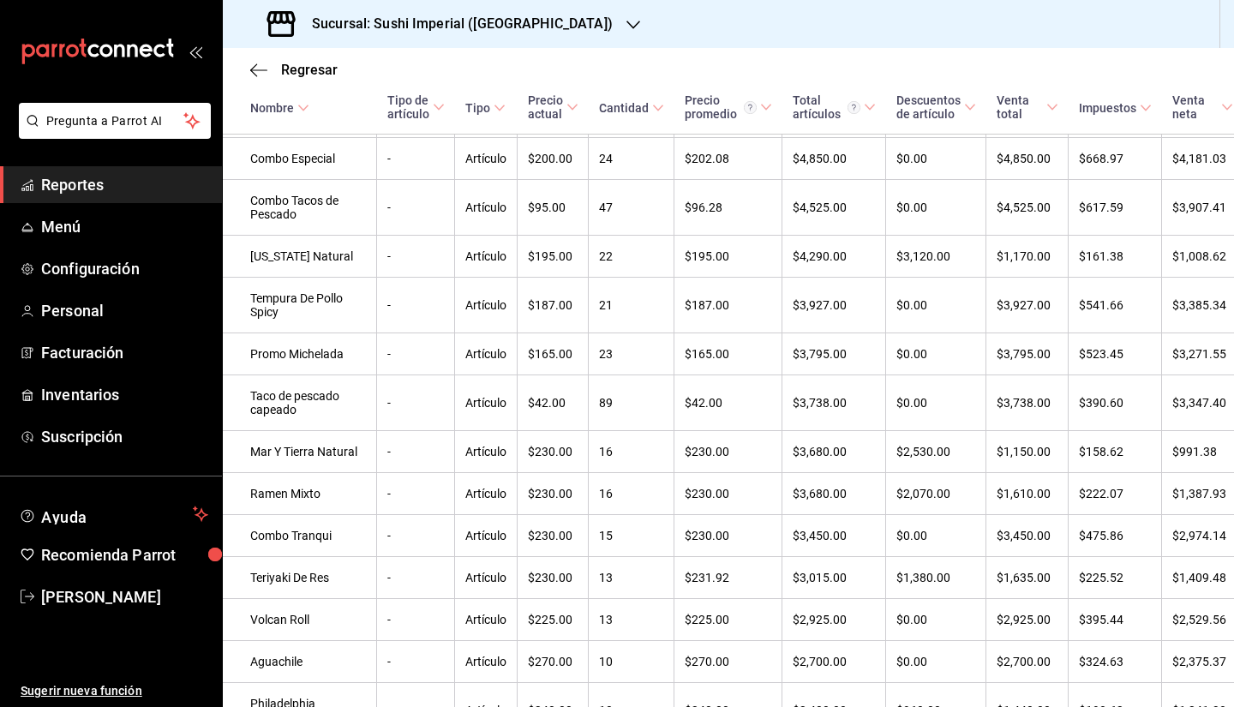
scroll to position [783, 0]
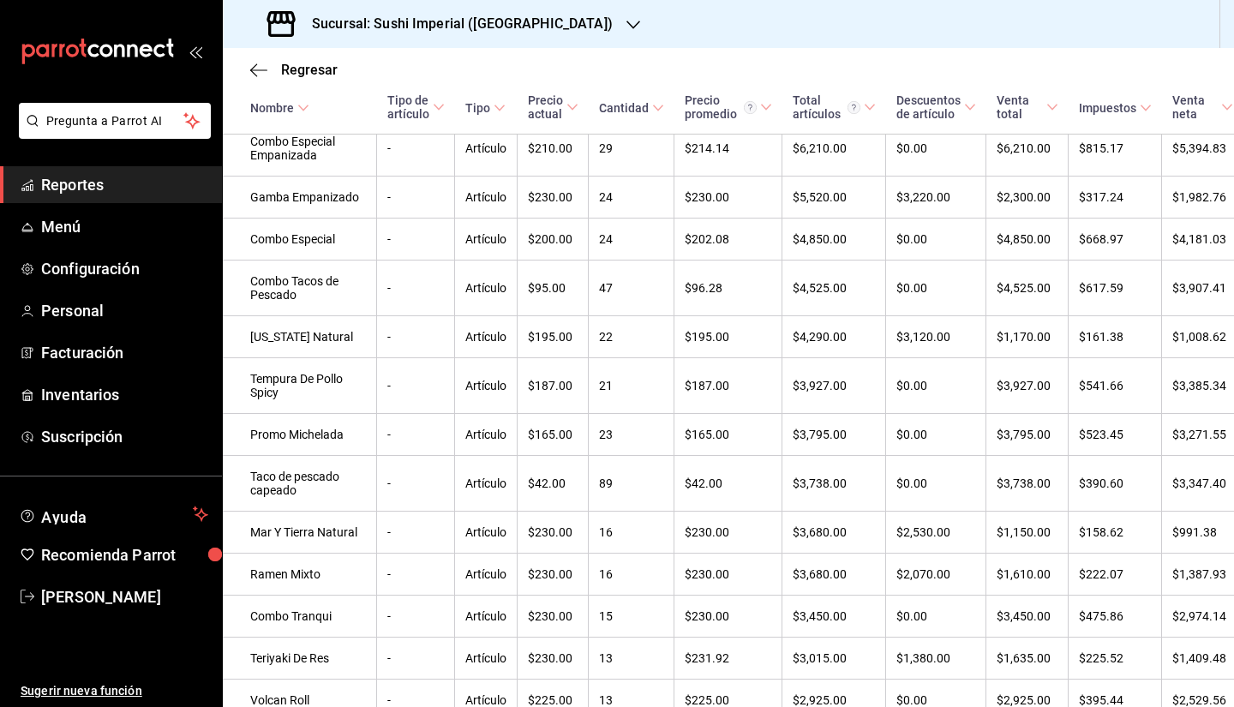
click at [610, 112] on span "Cantidad" at bounding box center [631, 108] width 65 height 14
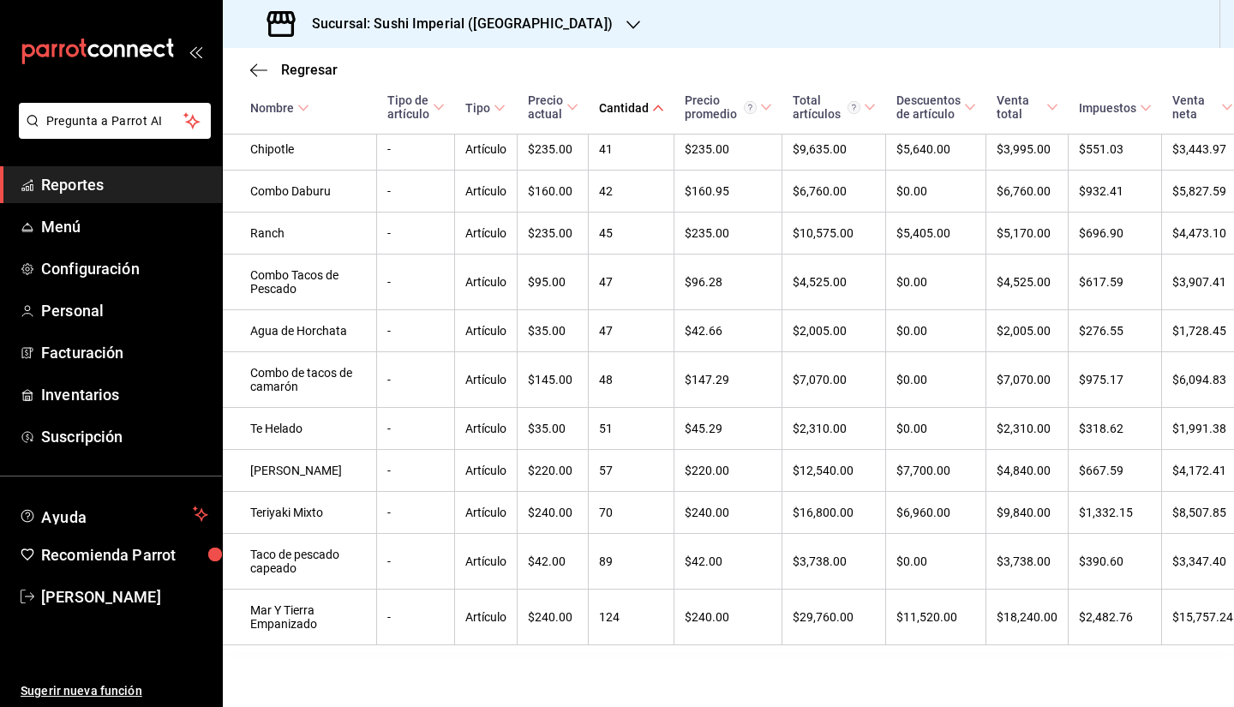
scroll to position [11240, 0]
click at [95, 397] on span "Inventarios" at bounding box center [124, 394] width 167 height 23
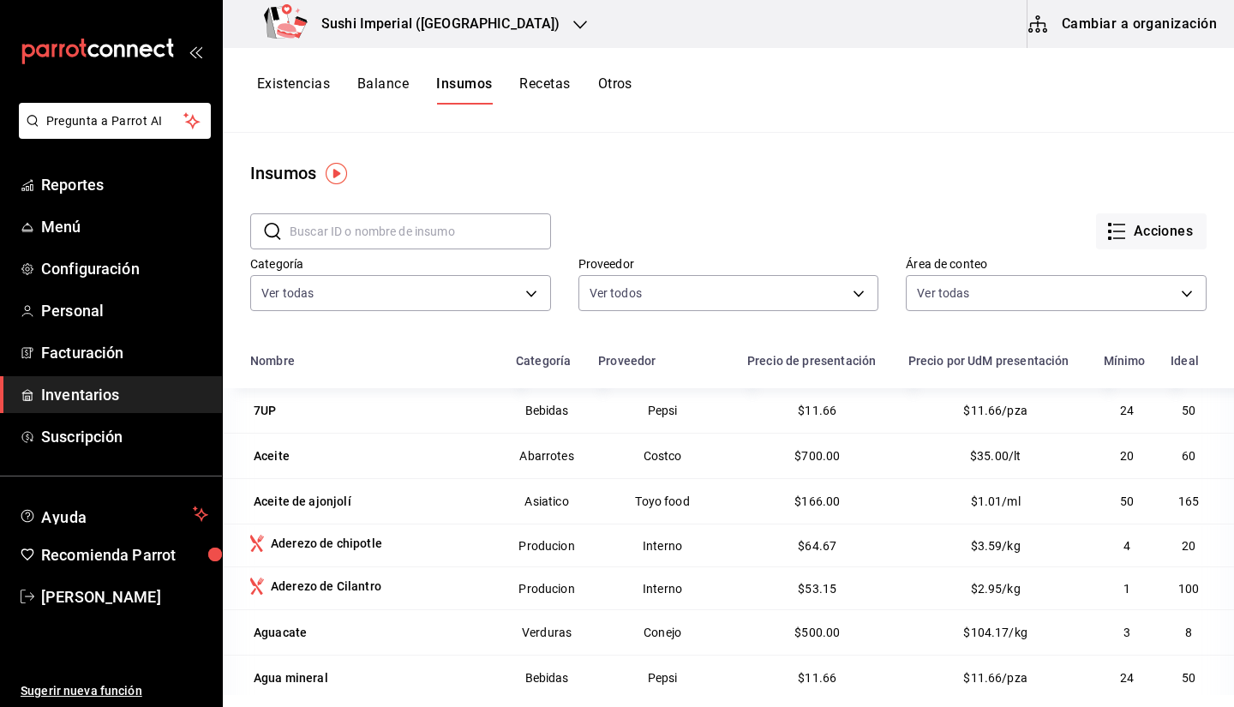
click at [1148, 30] on button "Cambiar a organización" at bounding box center [1124, 24] width 193 height 48
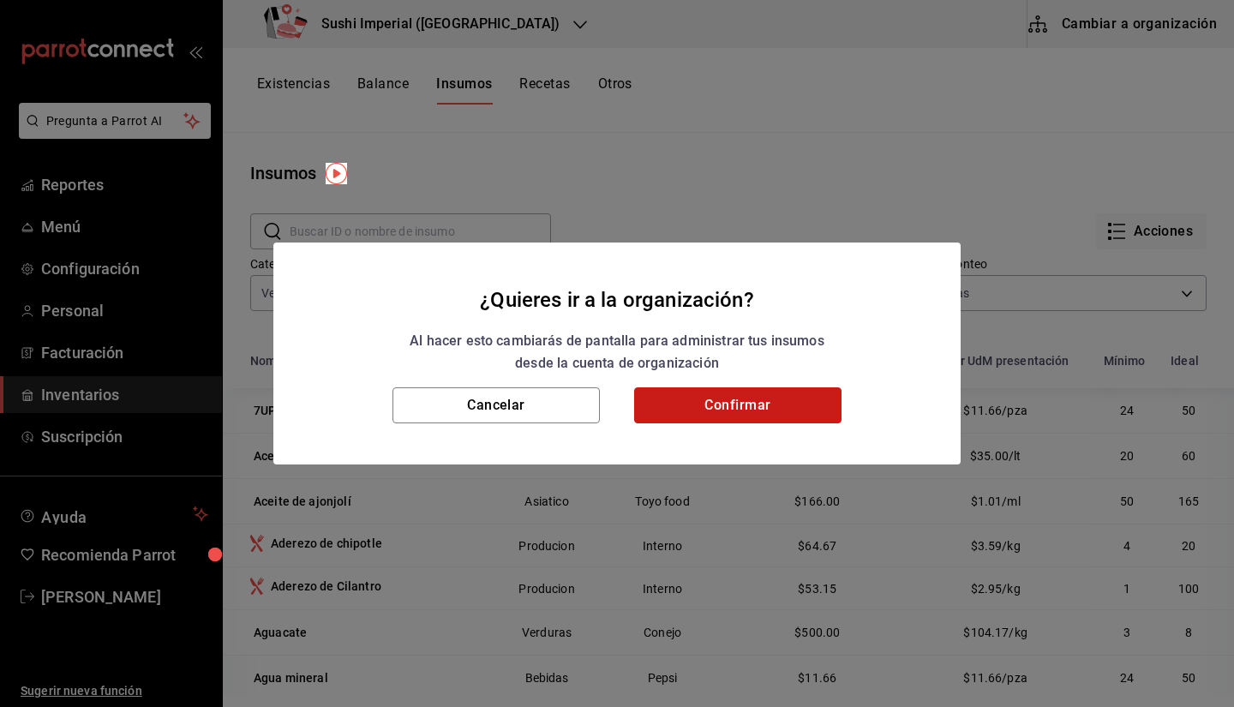
click at [775, 401] on button "Confirmar" at bounding box center [737, 405] width 207 height 36
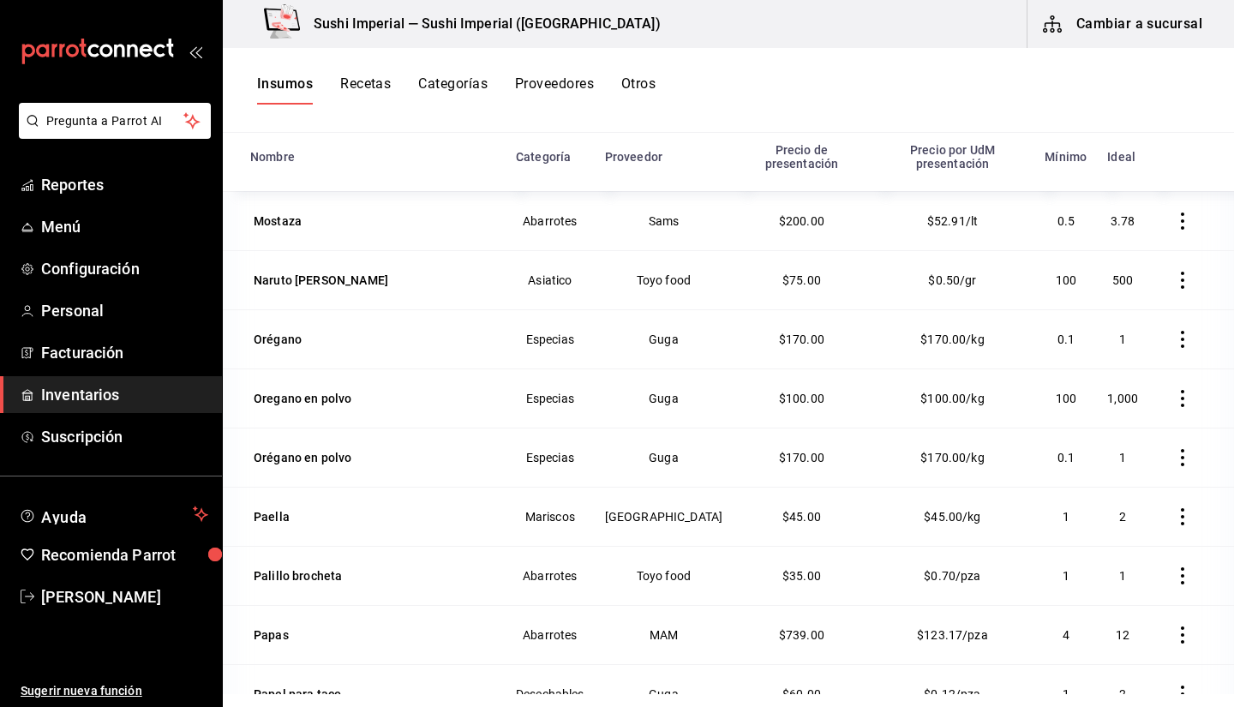
scroll to position [5872, 0]
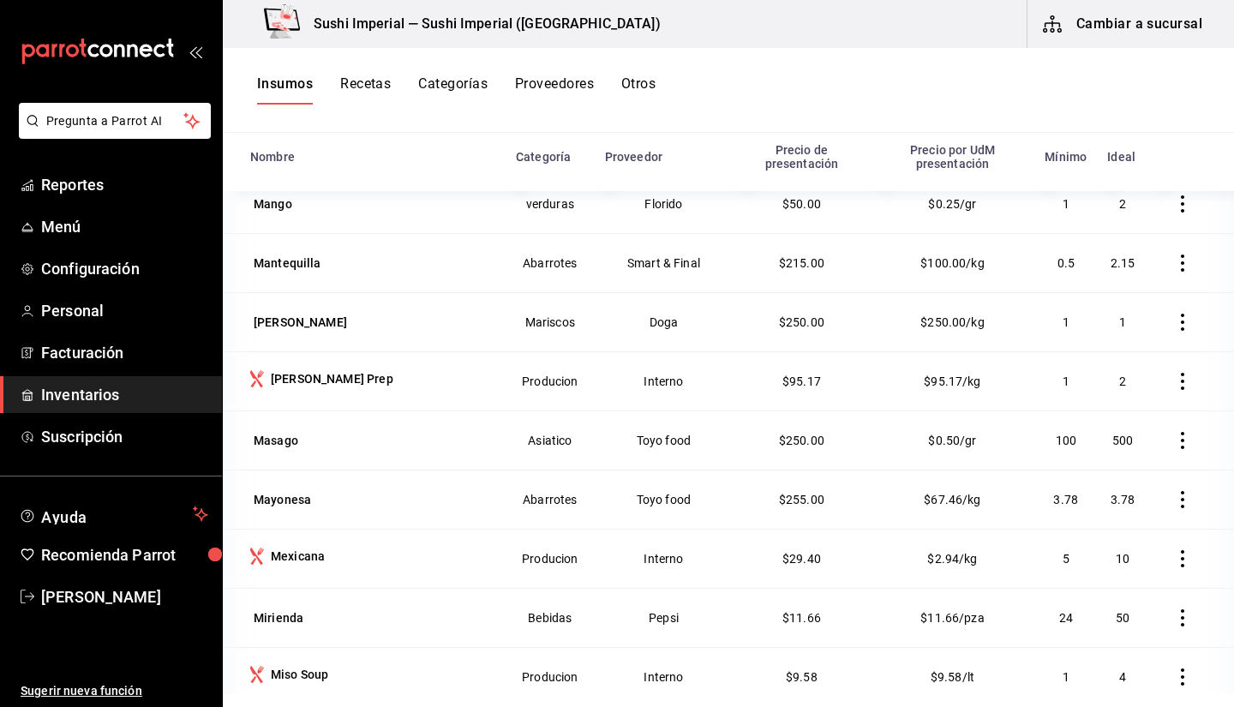
click at [369, 79] on button "Recetas" at bounding box center [365, 89] width 51 height 29
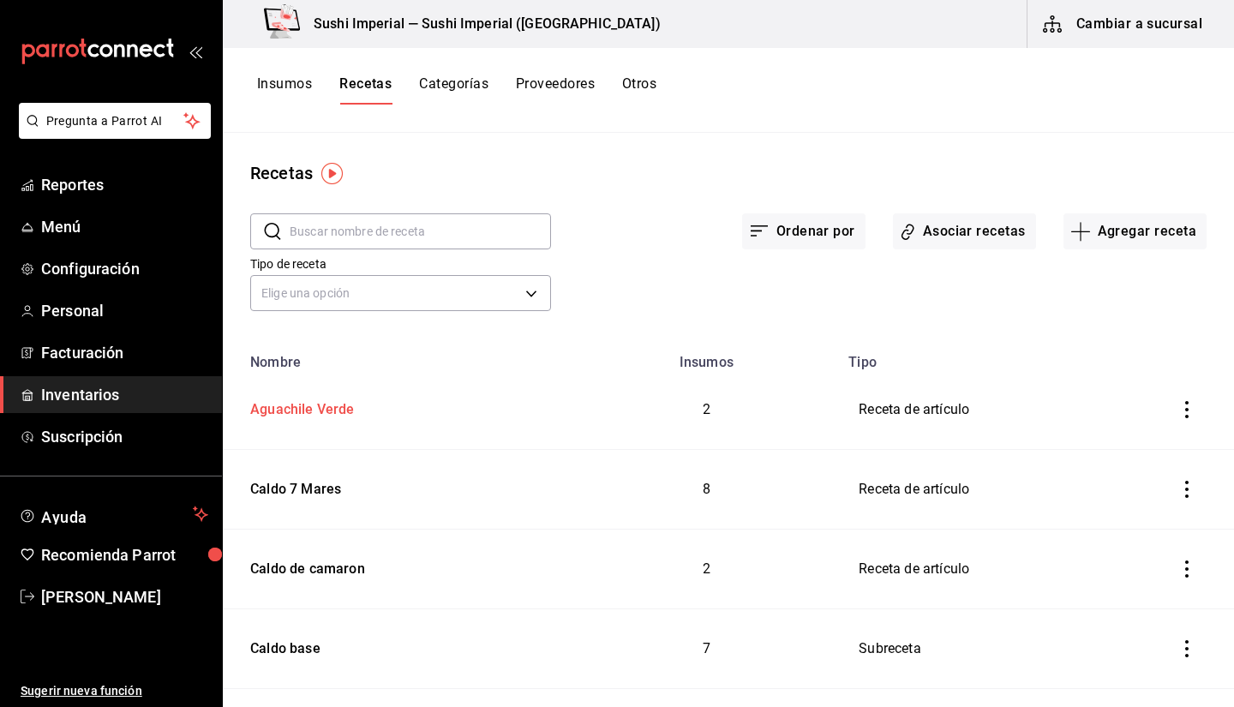
click at [314, 408] on div "Aguachile Verde" at bounding box center [298, 406] width 111 height 27
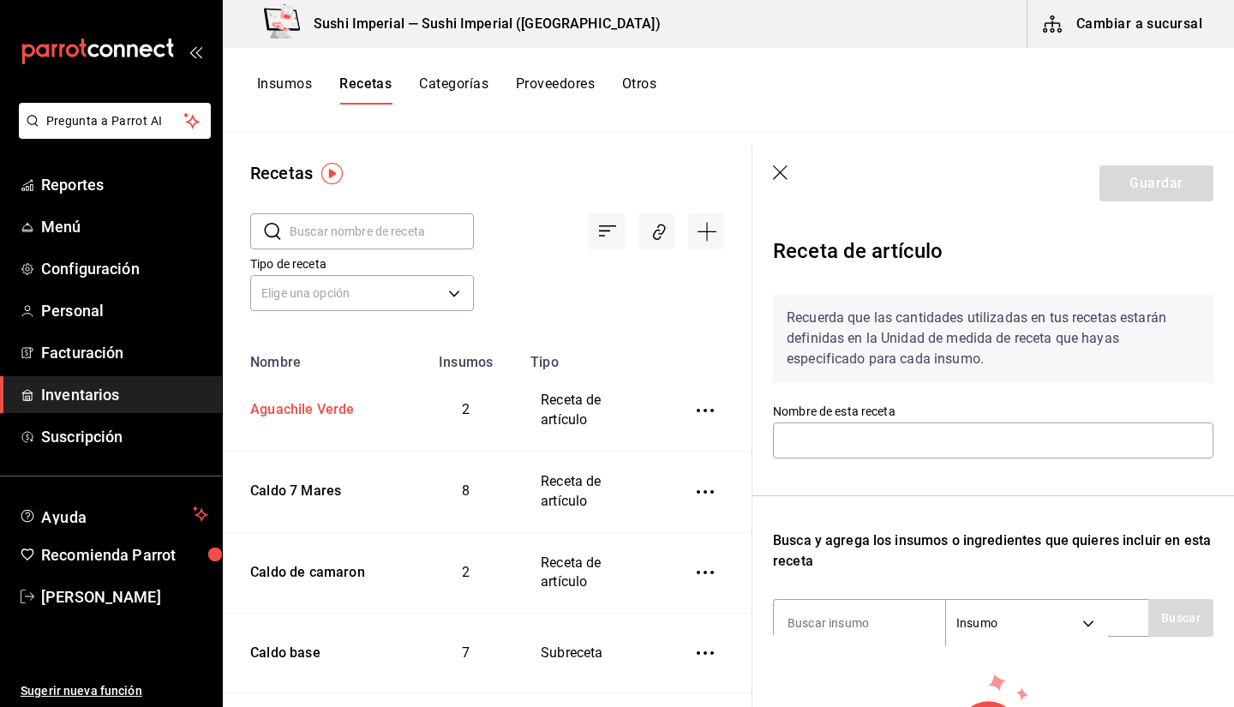
type input "Aguachile Verde"
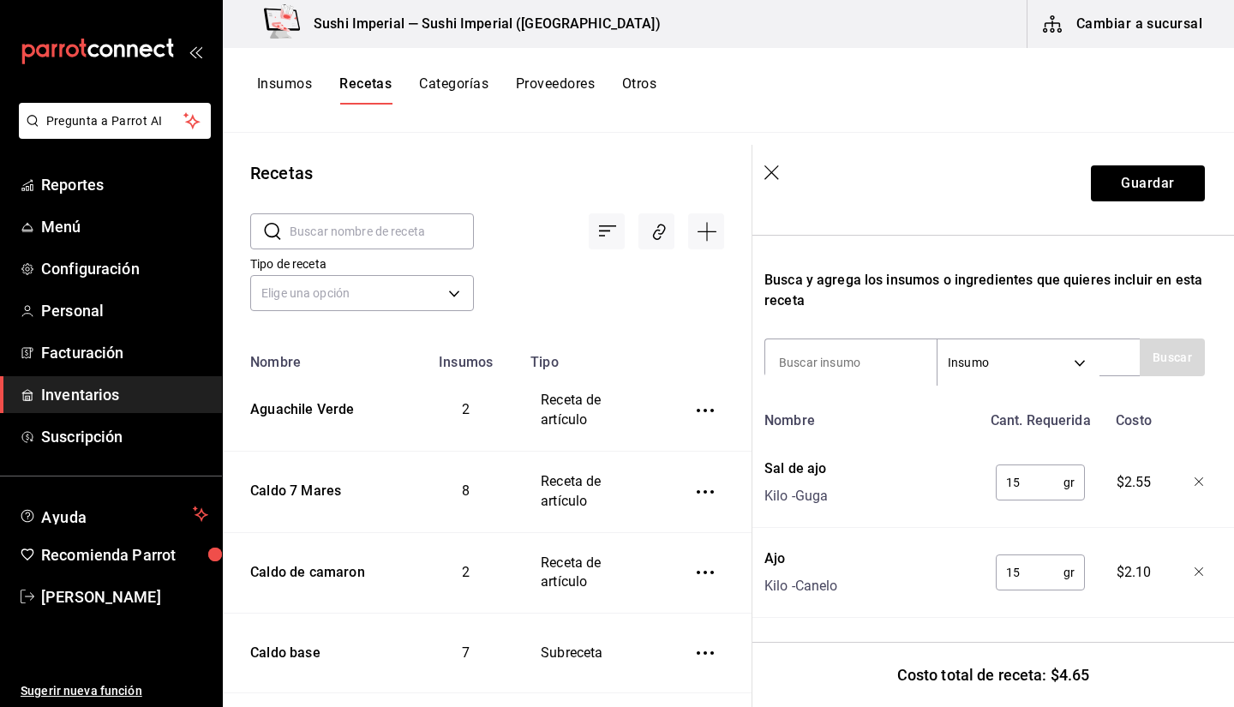
scroll to position [273, 9]
click at [794, 346] on input at bounding box center [850, 363] width 171 height 36
type input "Ajo"
click at [772, 179] on icon "button" at bounding box center [772, 173] width 17 height 17
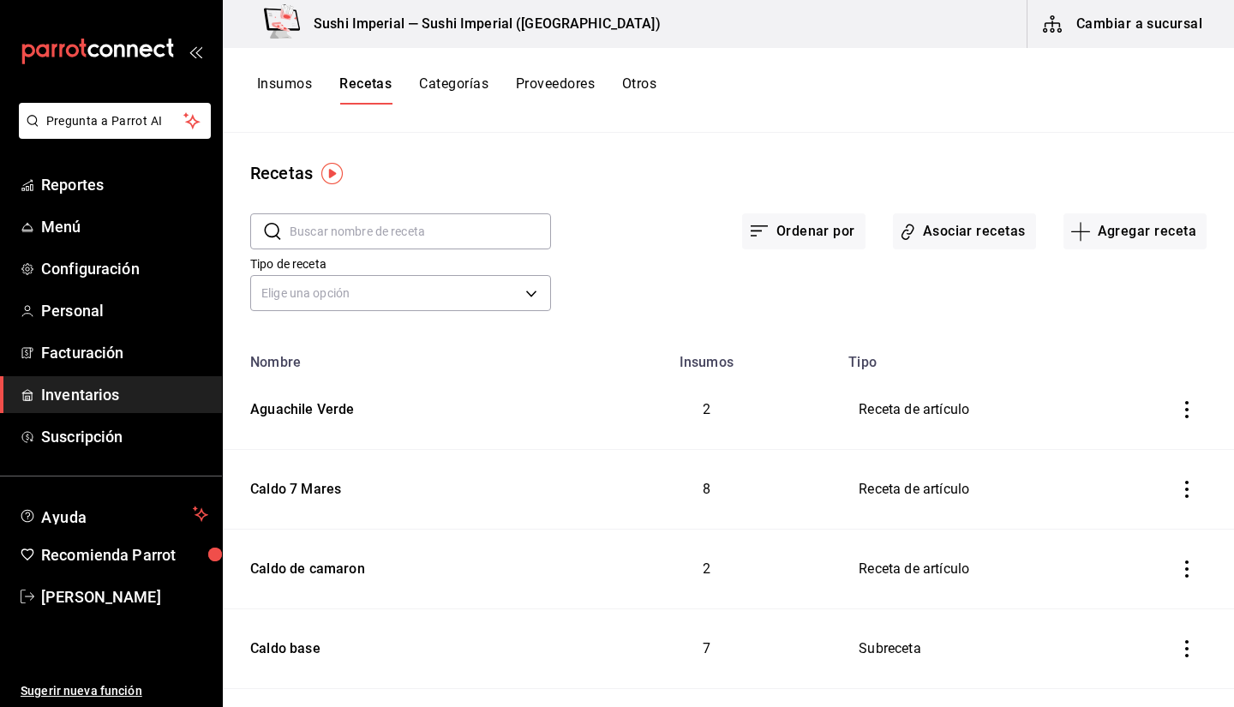
click at [374, 226] on input "text" at bounding box center [420, 231] width 261 height 34
type input "a"
type input "c"
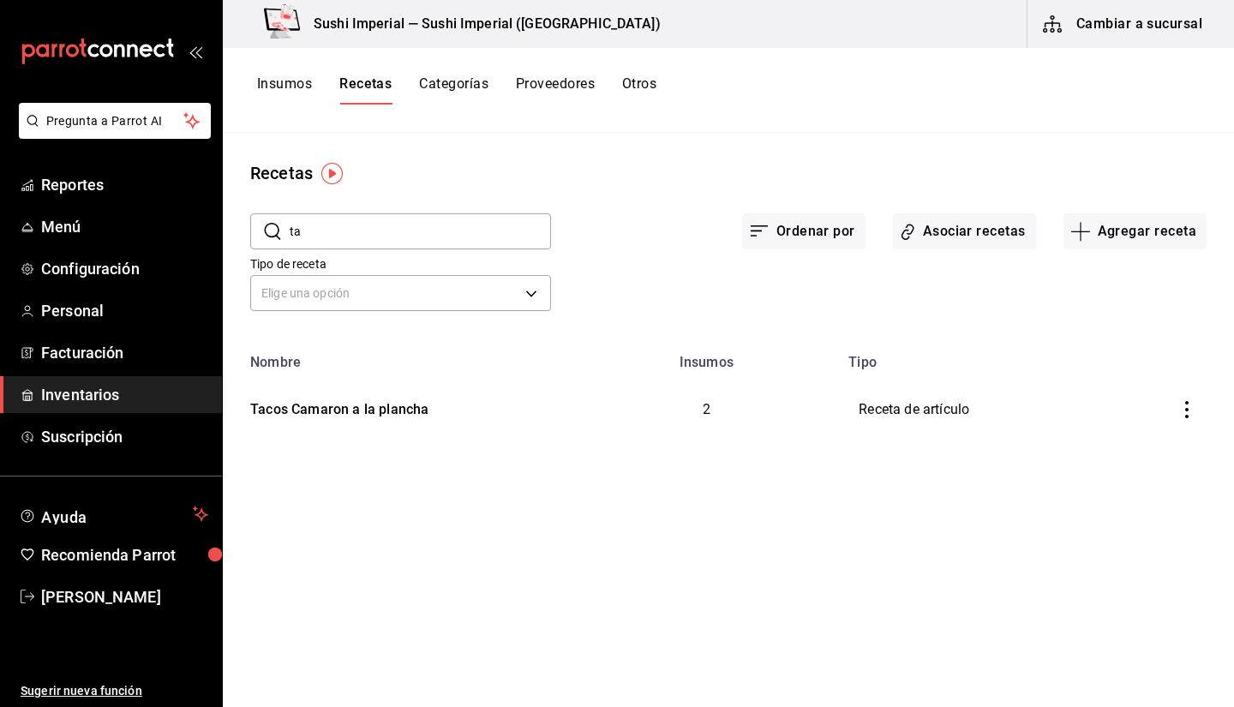
type input "t"
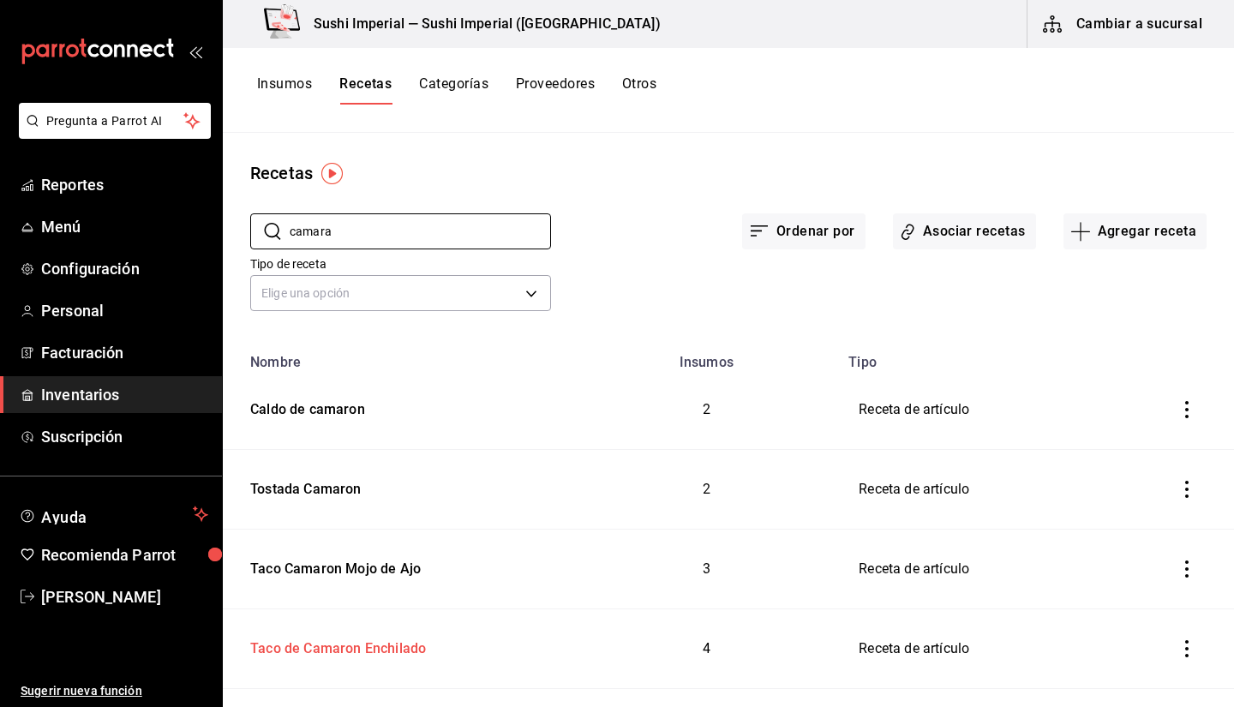
type input "camara"
click at [319, 645] on div "Taco de Camaron Enchilado" at bounding box center [334, 646] width 183 height 27
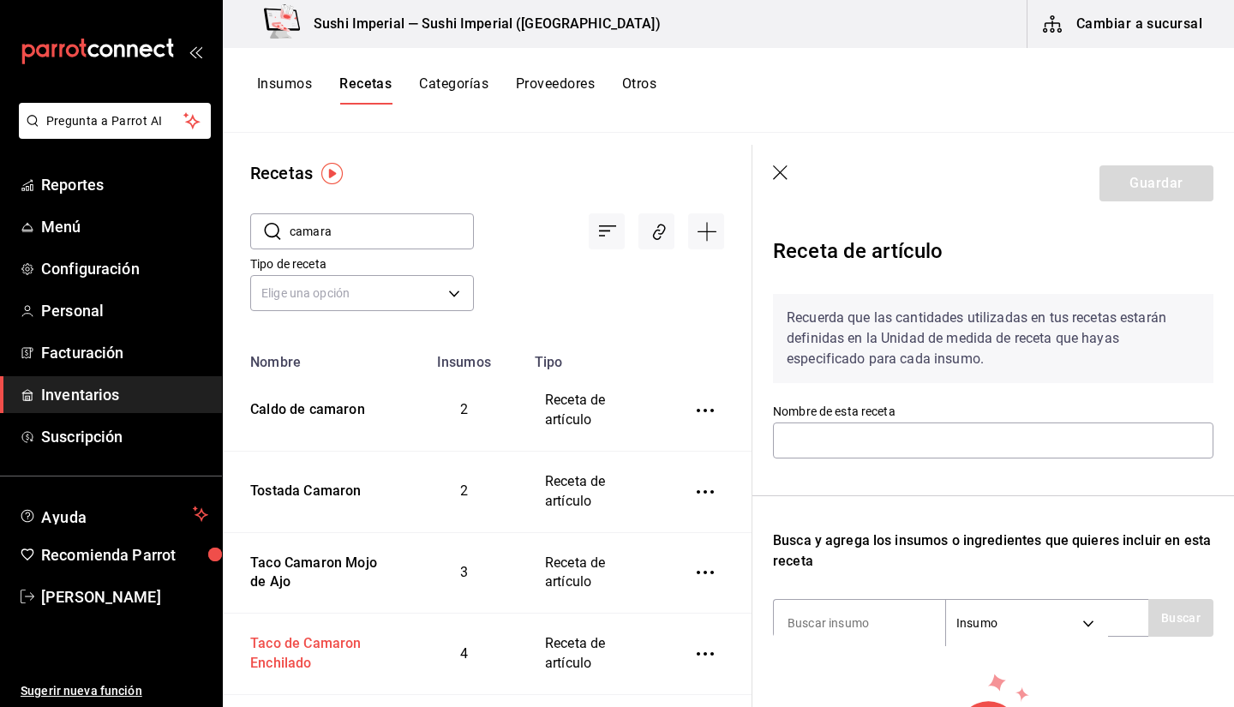
type input "Taco de Camaron Enchilado"
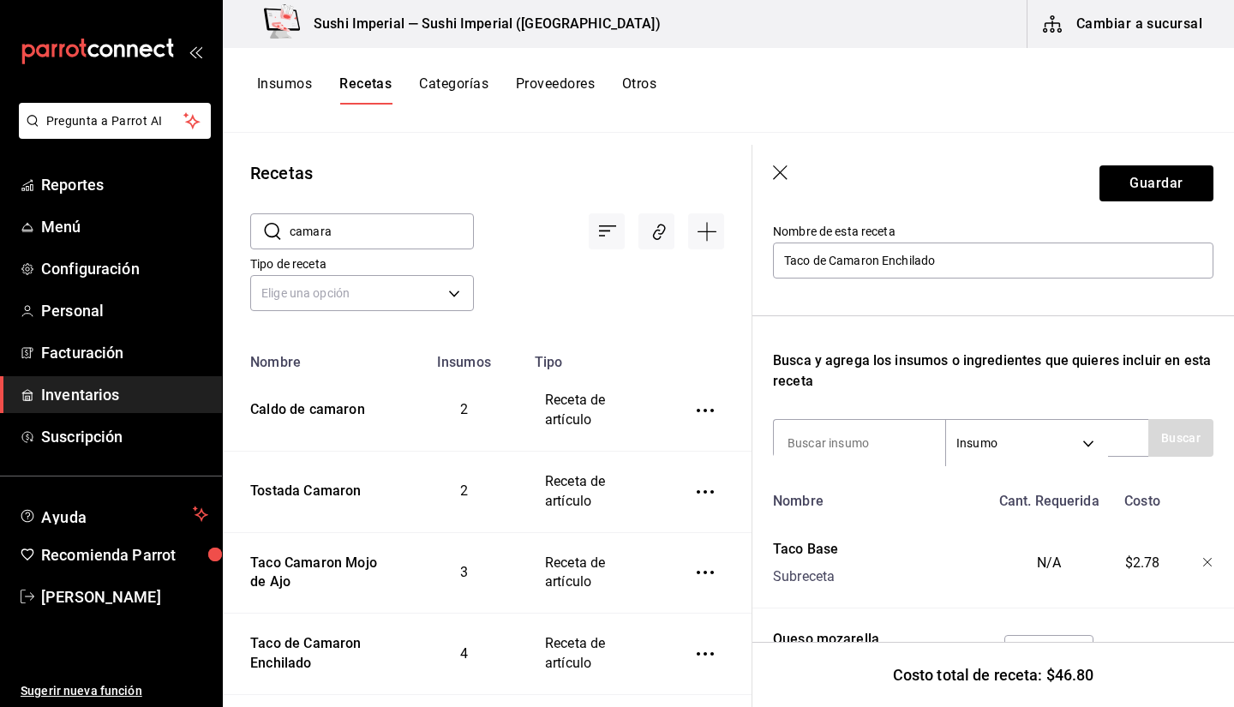
scroll to position [179, 0]
click at [788, 176] on icon "button" at bounding box center [781, 173] width 17 height 17
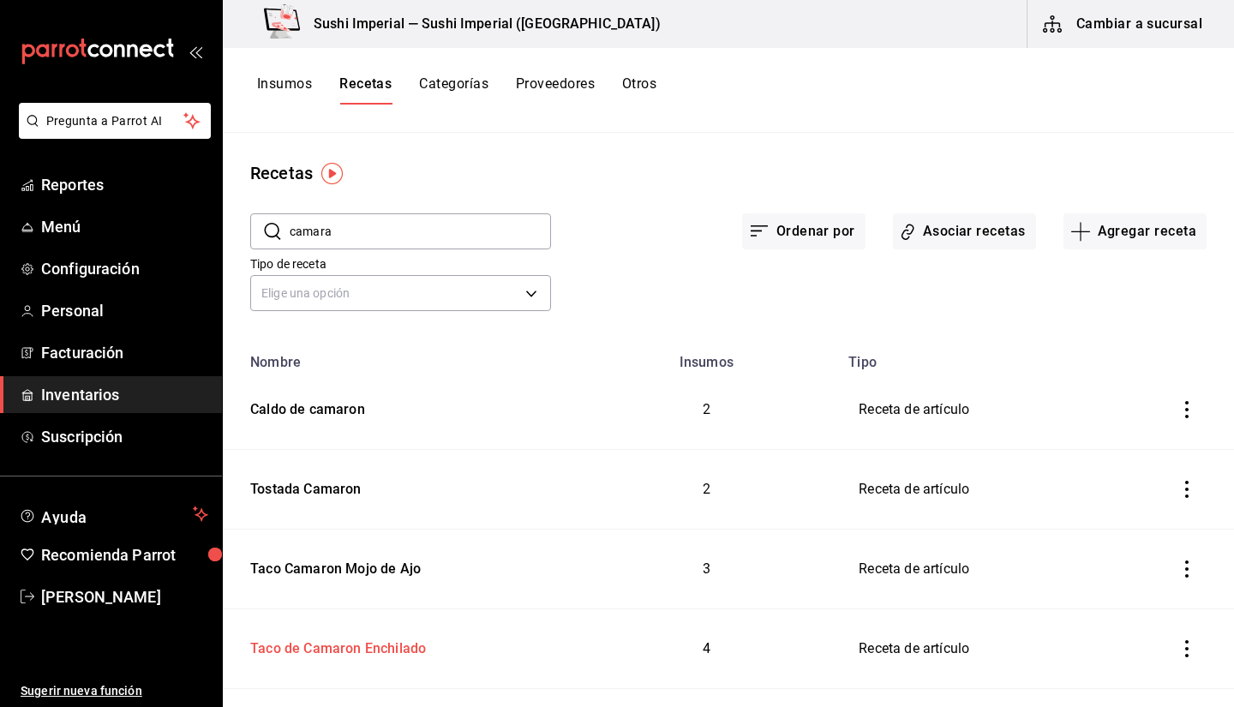
click at [386, 648] on div "Taco de Camaron Enchilado" at bounding box center [334, 646] width 183 height 27
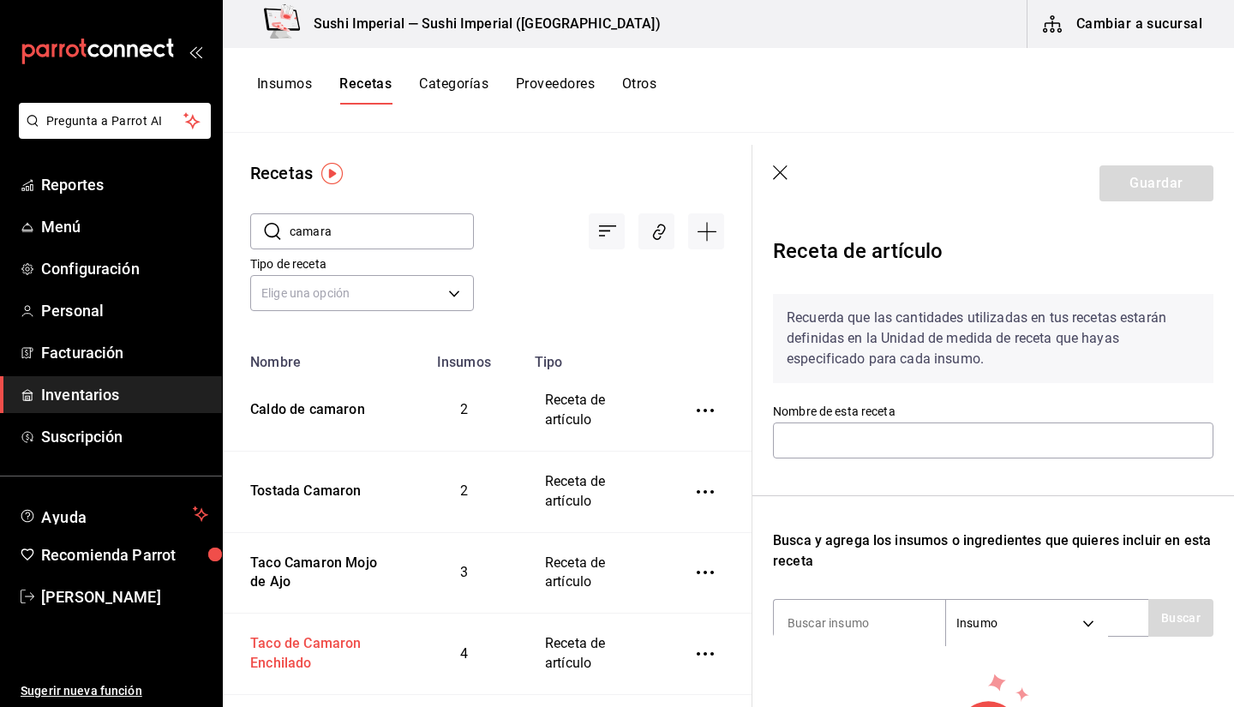
type input "Taco de Camaron Enchilado"
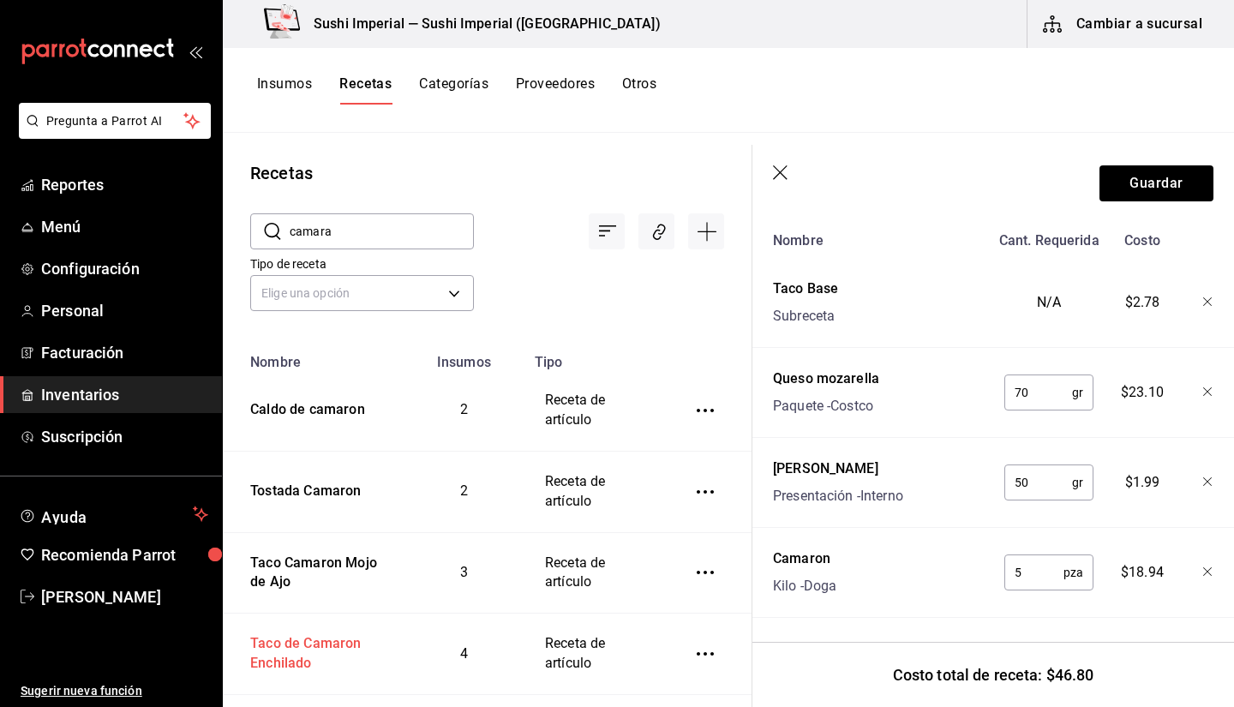
scroll to position [453, 0]
click at [786, 176] on icon "button" at bounding box center [781, 173] width 17 height 17
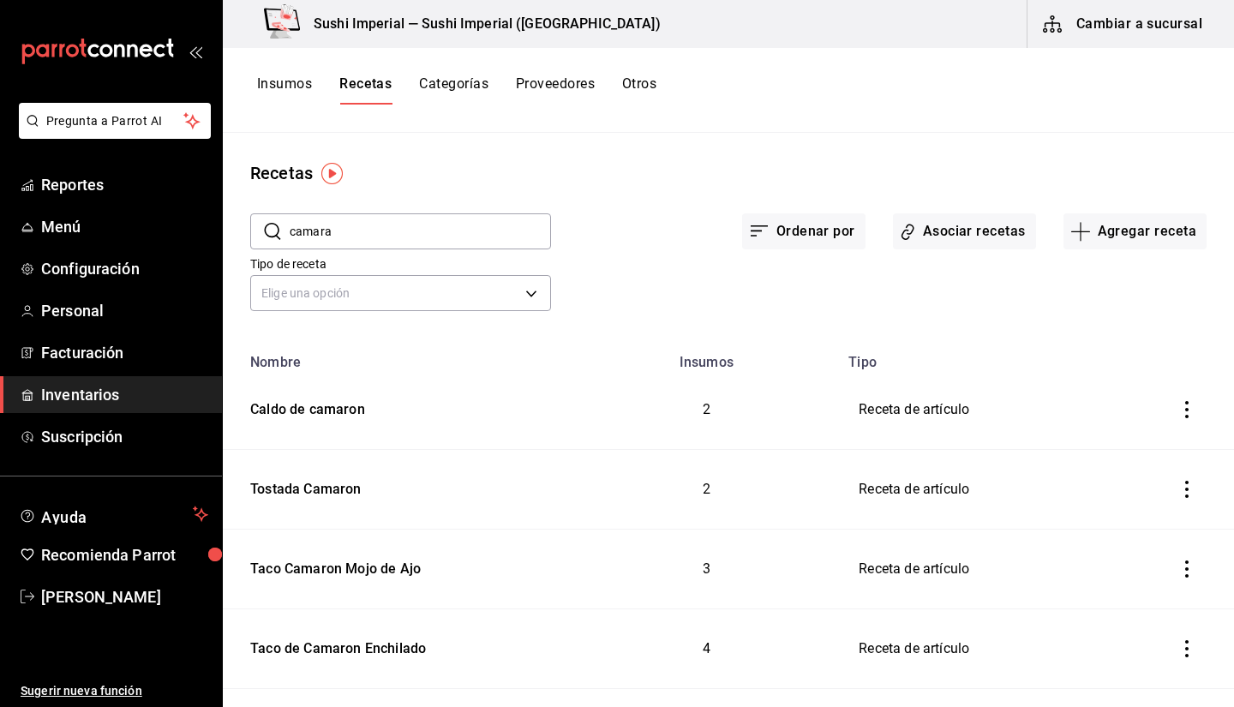
click at [347, 232] on input "camara" at bounding box center [420, 231] width 261 height 34
click at [408, 243] on input "camara" at bounding box center [420, 231] width 261 height 34
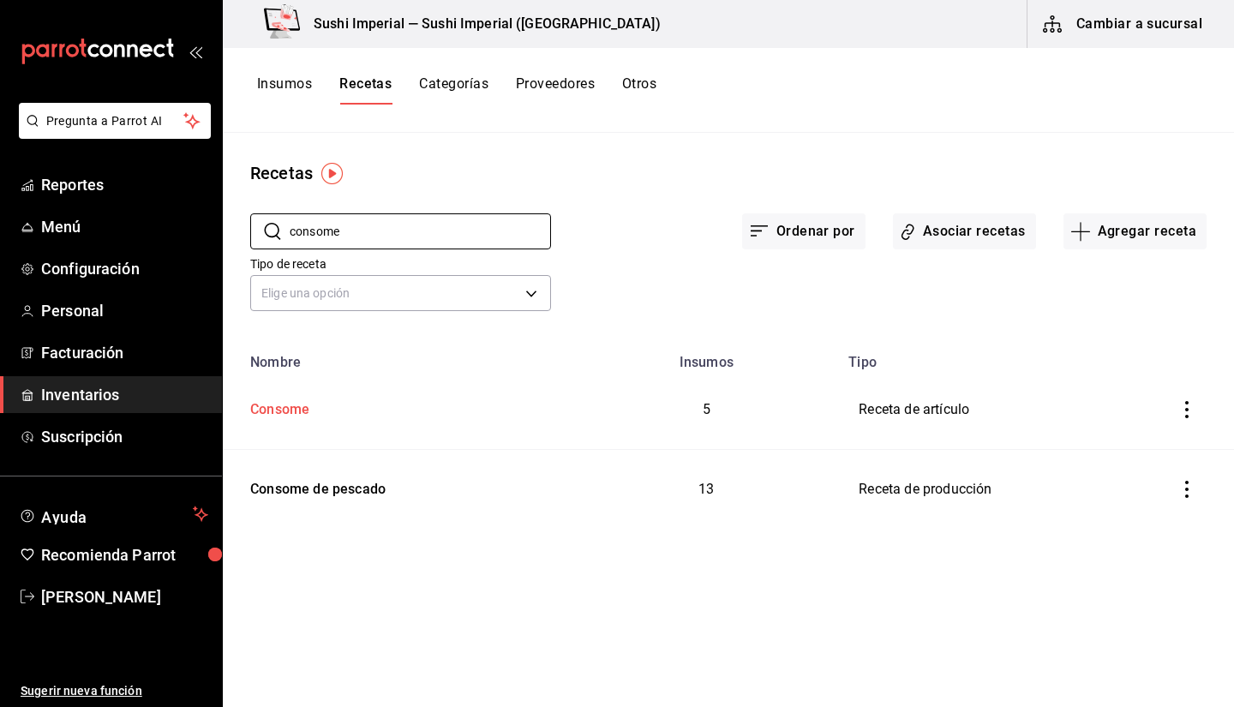
type input "consome"
click at [279, 405] on div "Consome" at bounding box center [276, 406] width 66 height 27
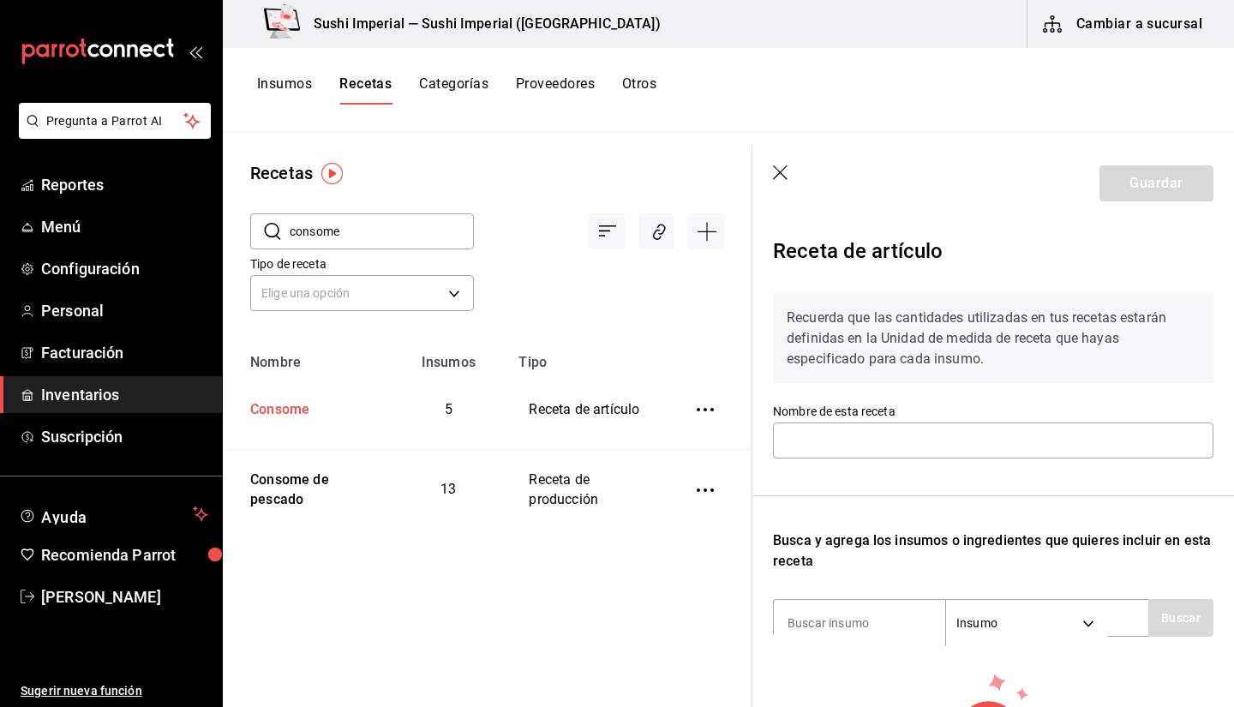
type input "Consome"
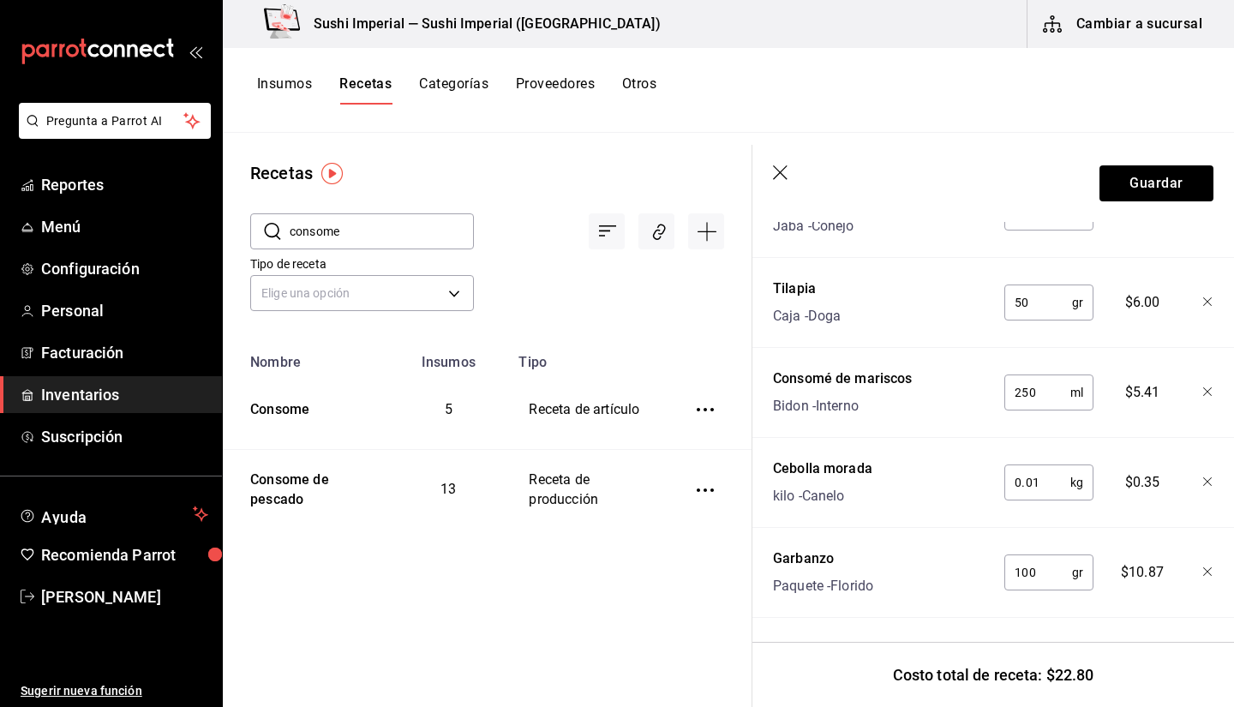
scroll to position [541, 0]
click at [1023, 569] on input "100" at bounding box center [1039, 573] width 68 height 34
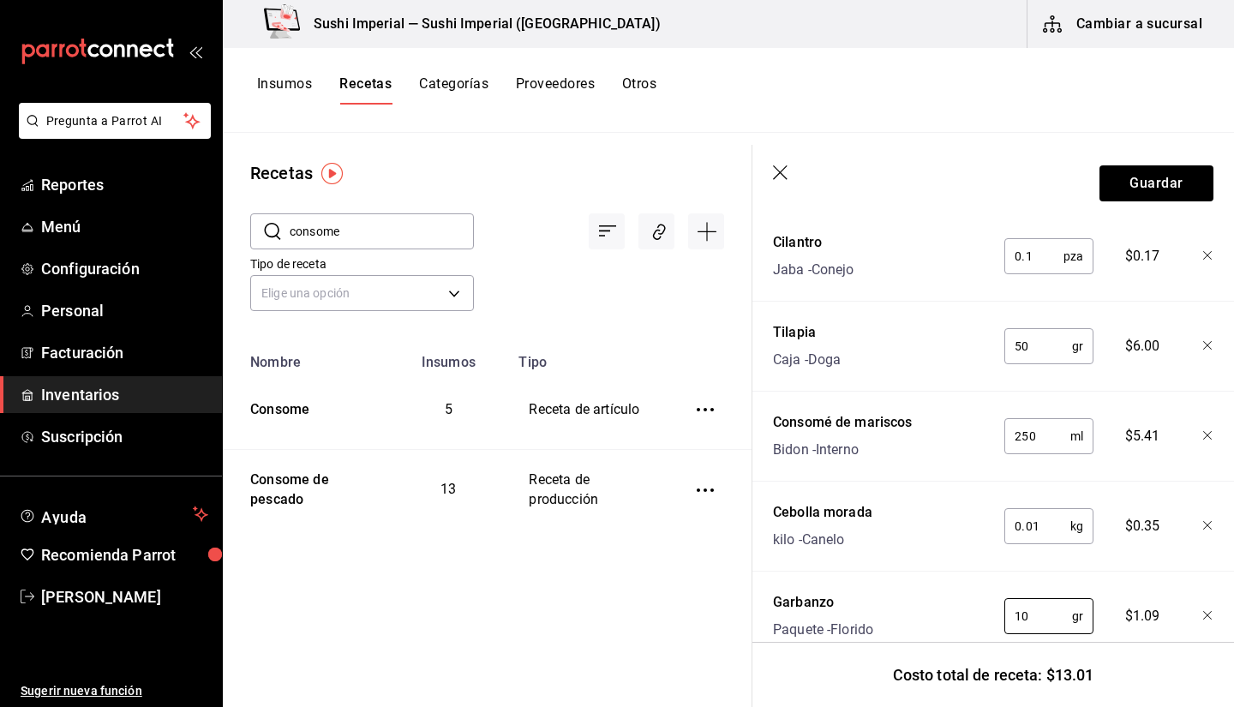
scroll to position [487, 0]
type input "10"
click at [1141, 186] on button "Guardar" at bounding box center [1157, 183] width 114 height 36
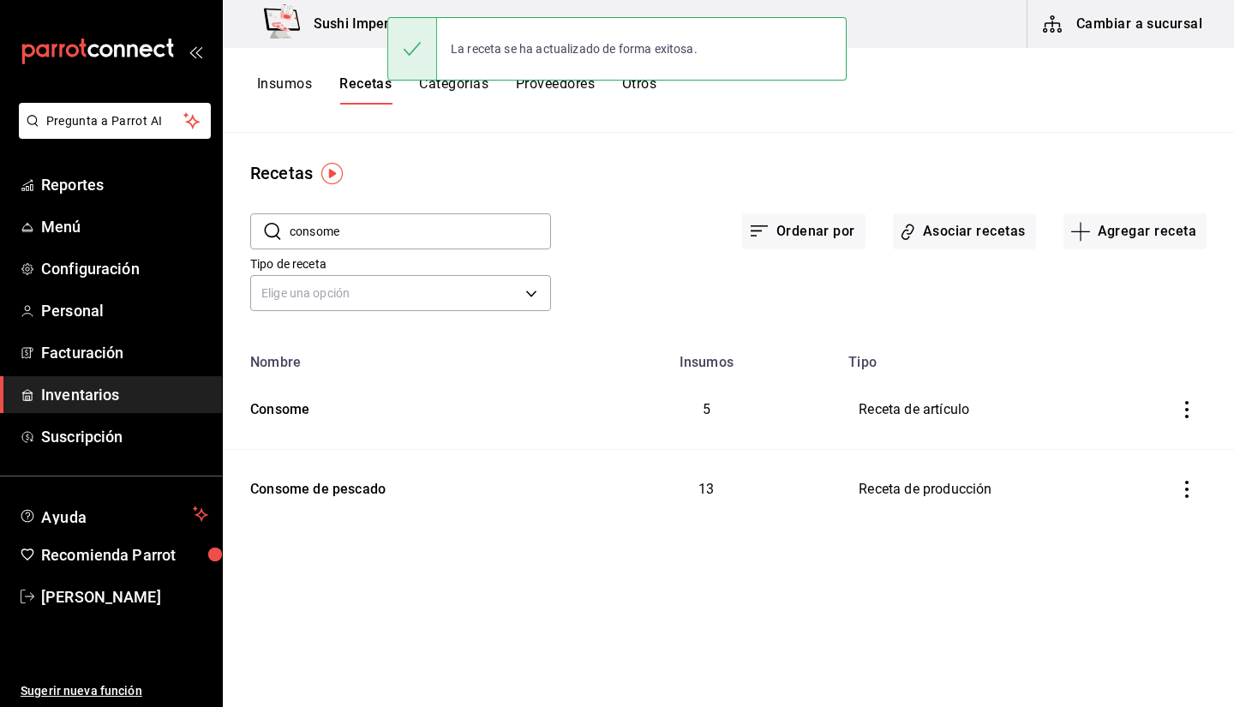
click at [358, 234] on input "consome" at bounding box center [420, 231] width 261 height 34
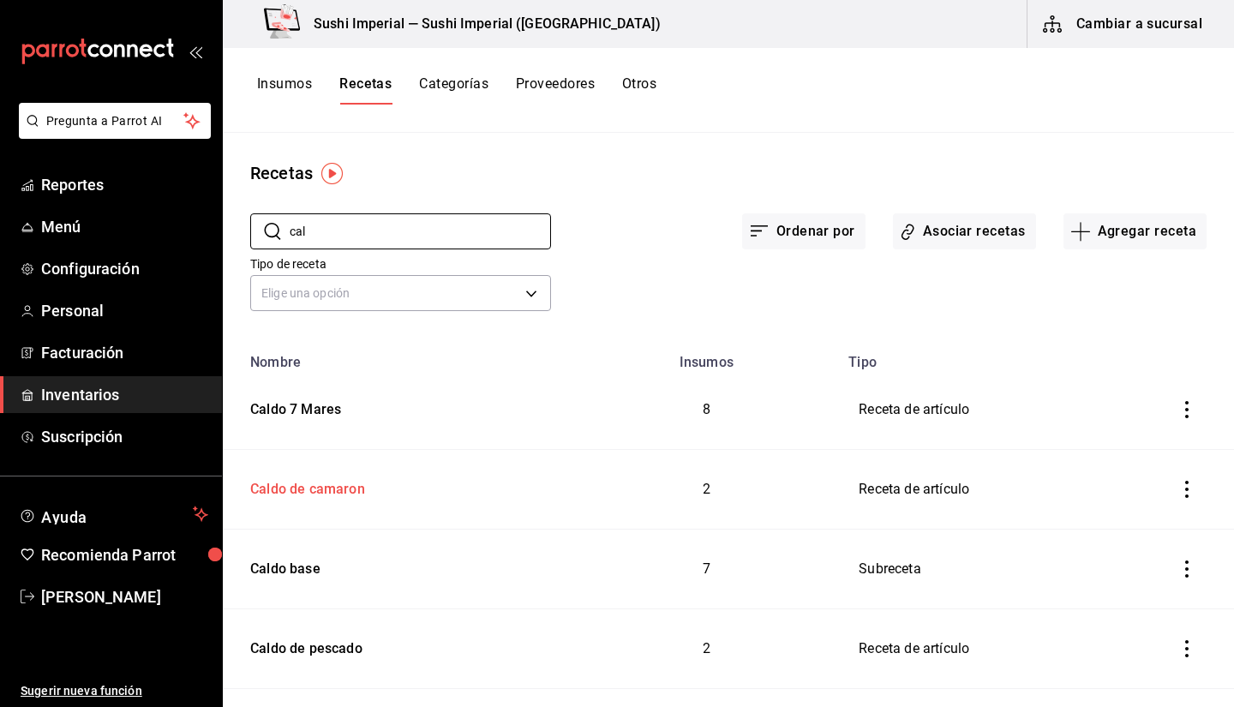
type input "cal"
click at [309, 482] on div "Caldo de camaron" at bounding box center [304, 486] width 122 height 27
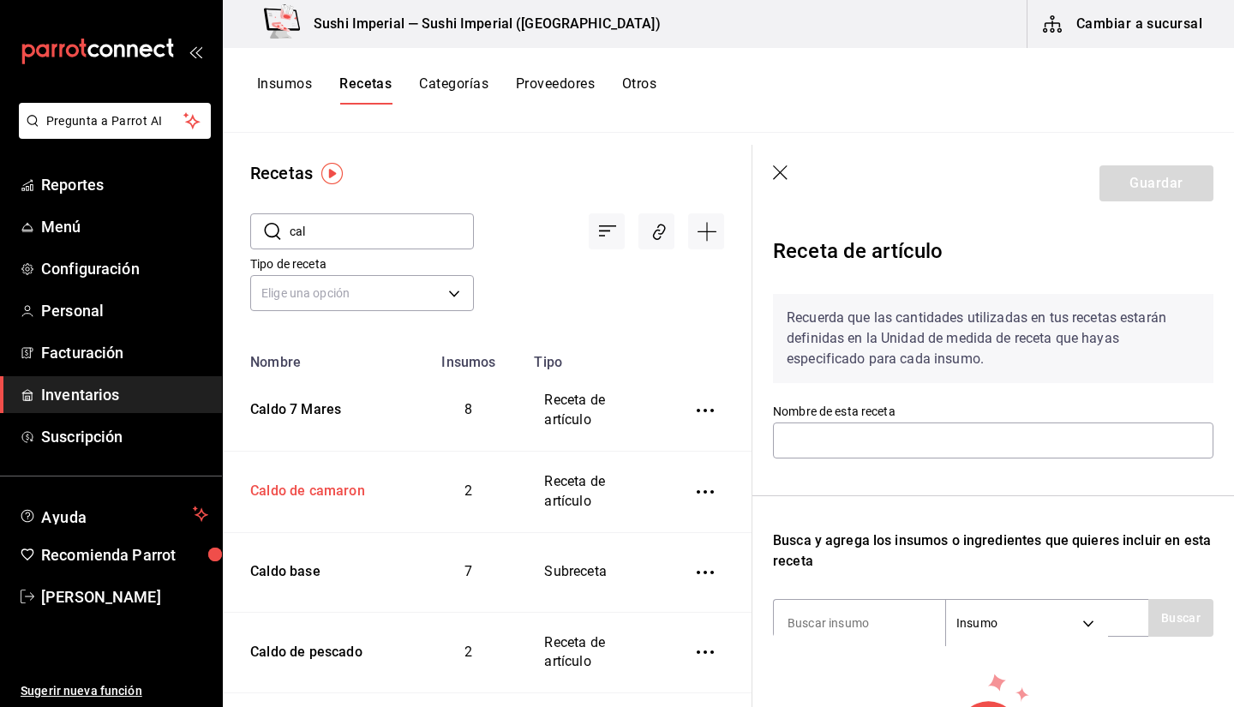
type input "Caldo de camaron"
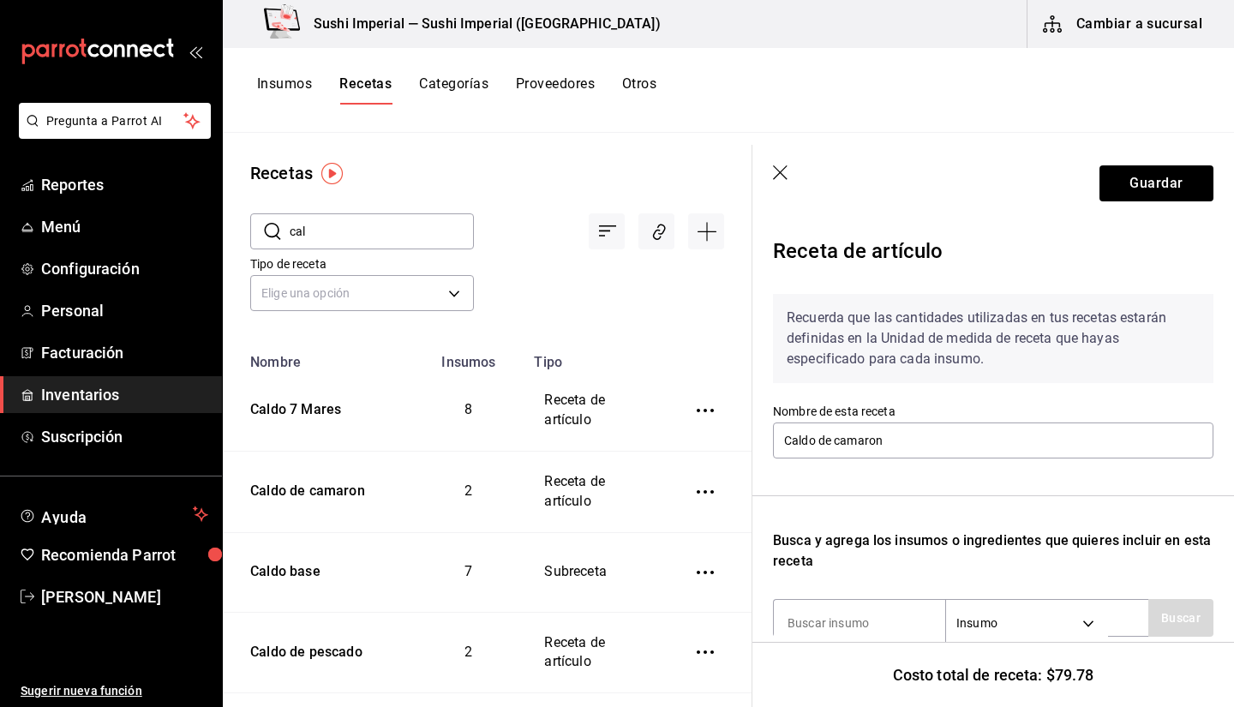
scroll to position [273, 0]
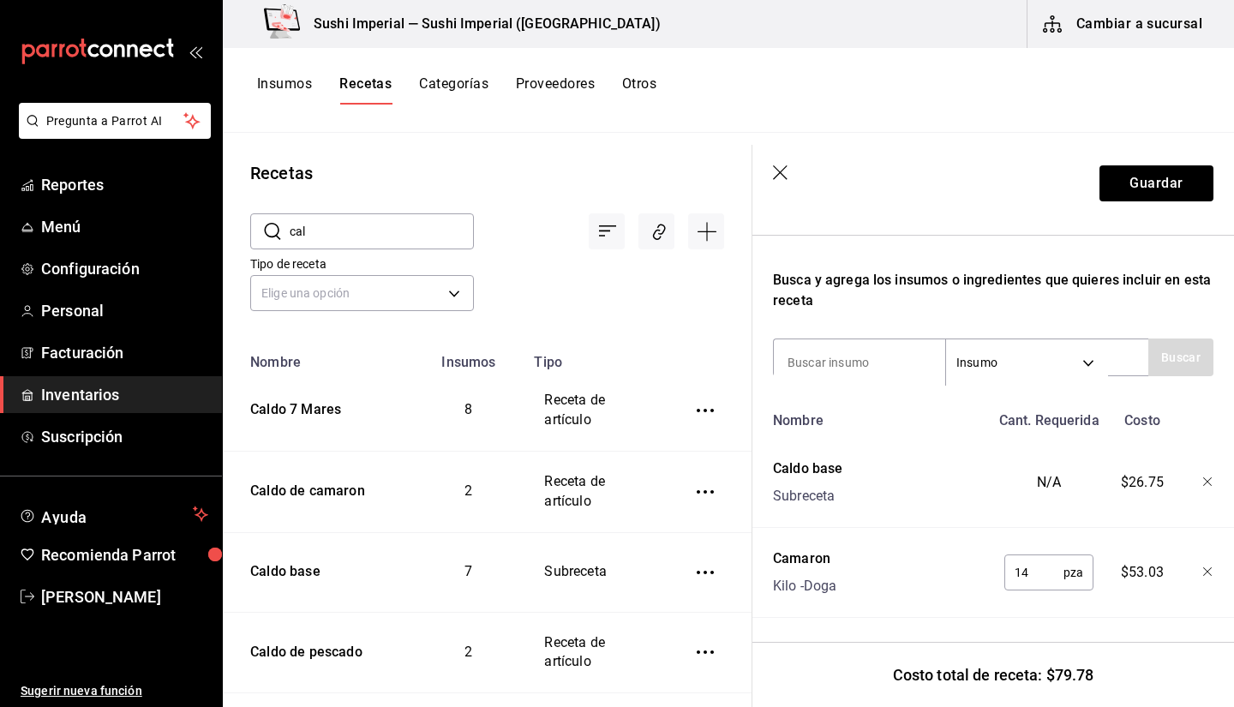
click at [784, 171] on icon "button" at bounding box center [781, 173] width 17 height 17
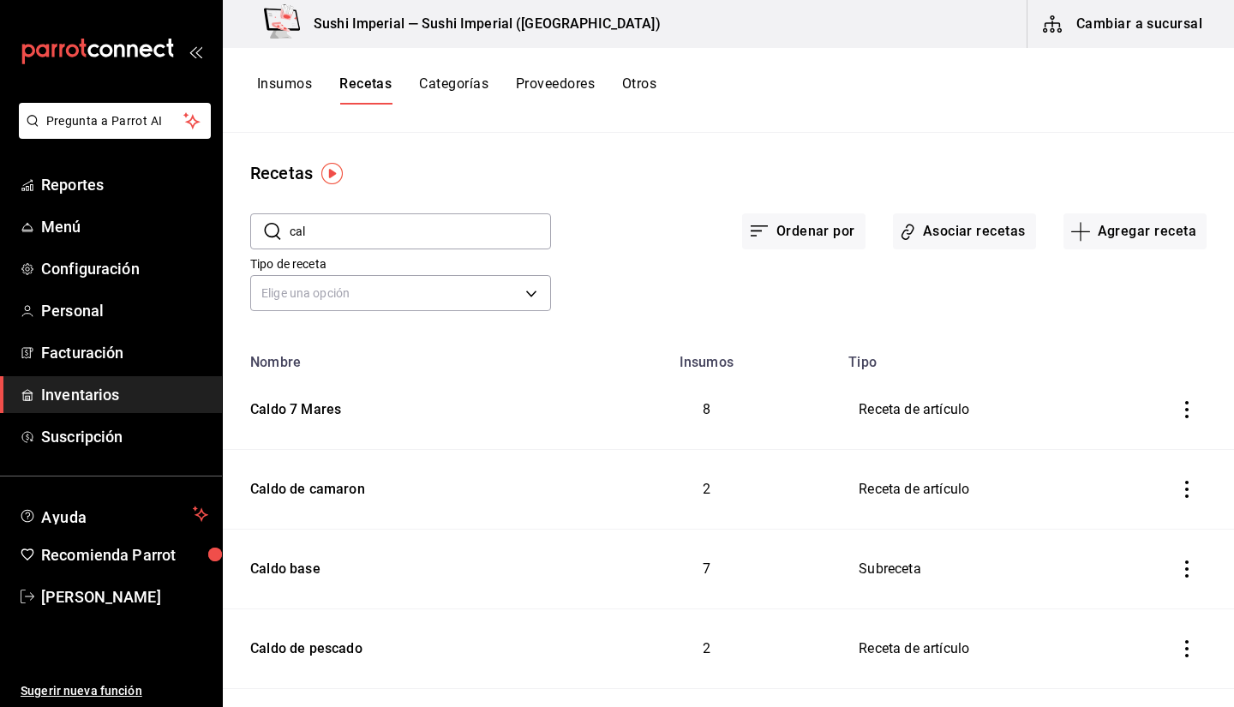
click at [396, 249] on div "Tipo de receta Elige una opción default" at bounding box center [387, 272] width 328 height 87
click at [385, 221] on input "cal" at bounding box center [420, 231] width 261 height 34
type input "Empanizar"
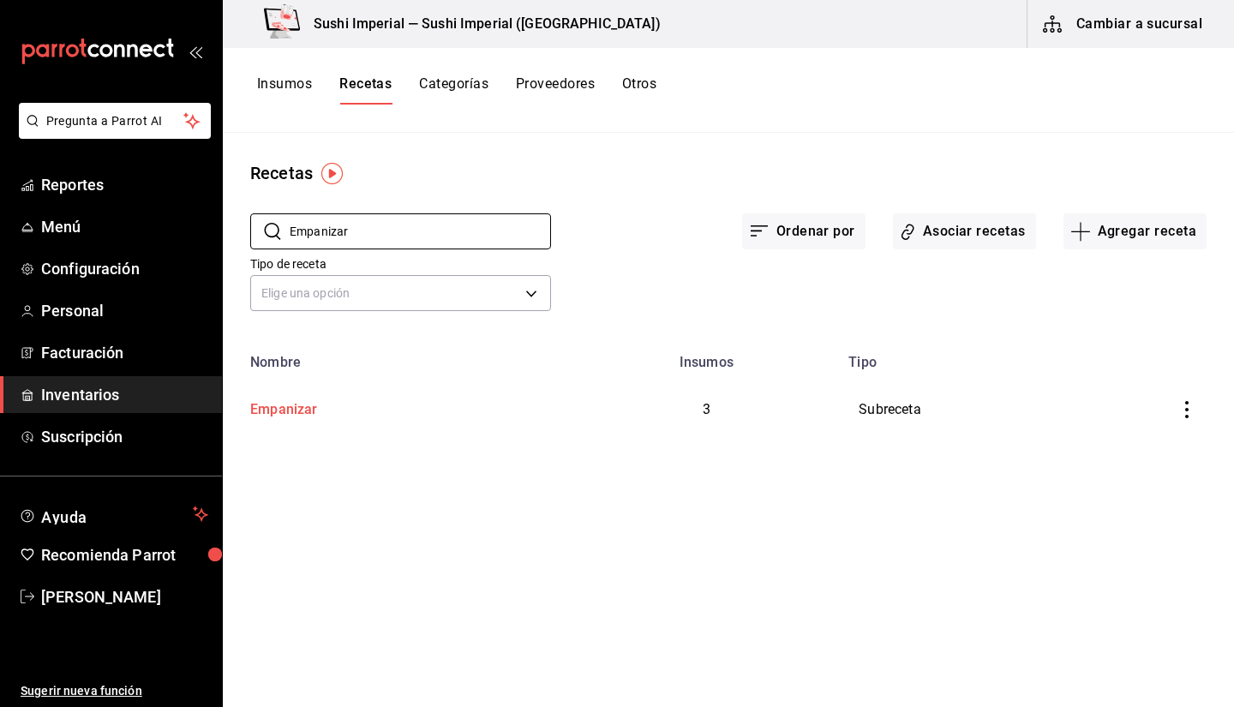
click at [295, 411] on div "Empanizar" at bounding box center [280, 406] width 75 height 27
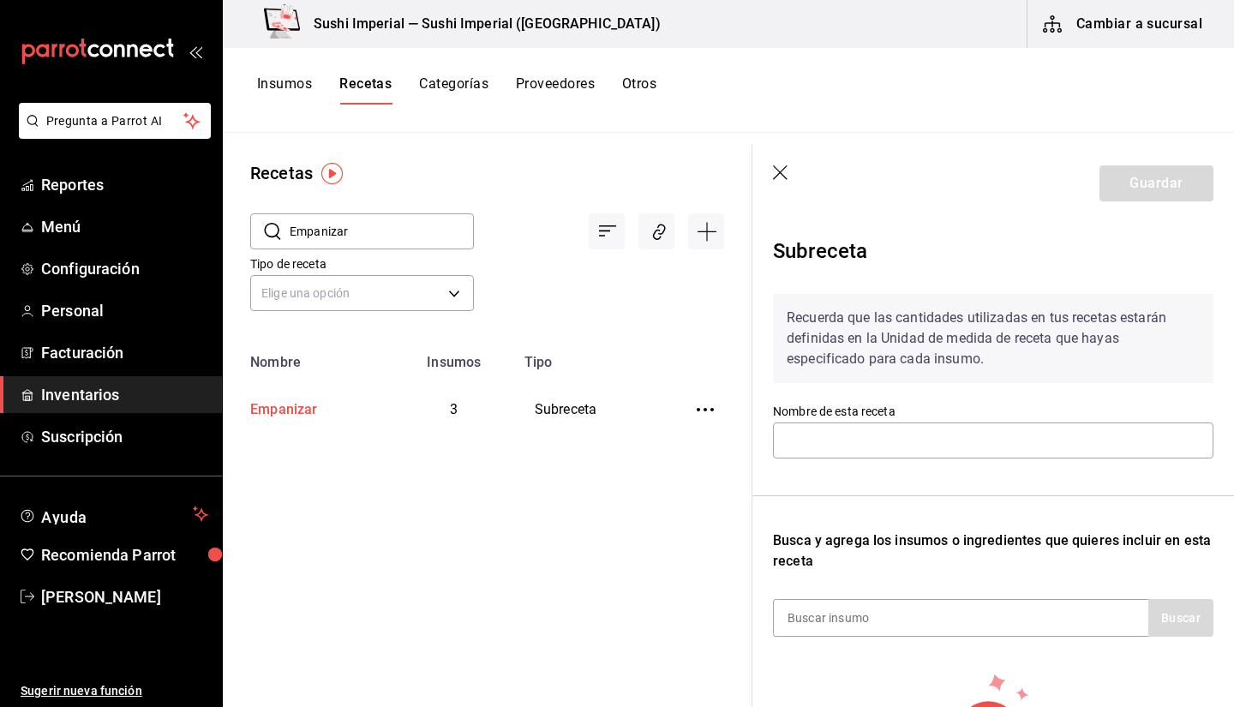
type input "Empanizar"
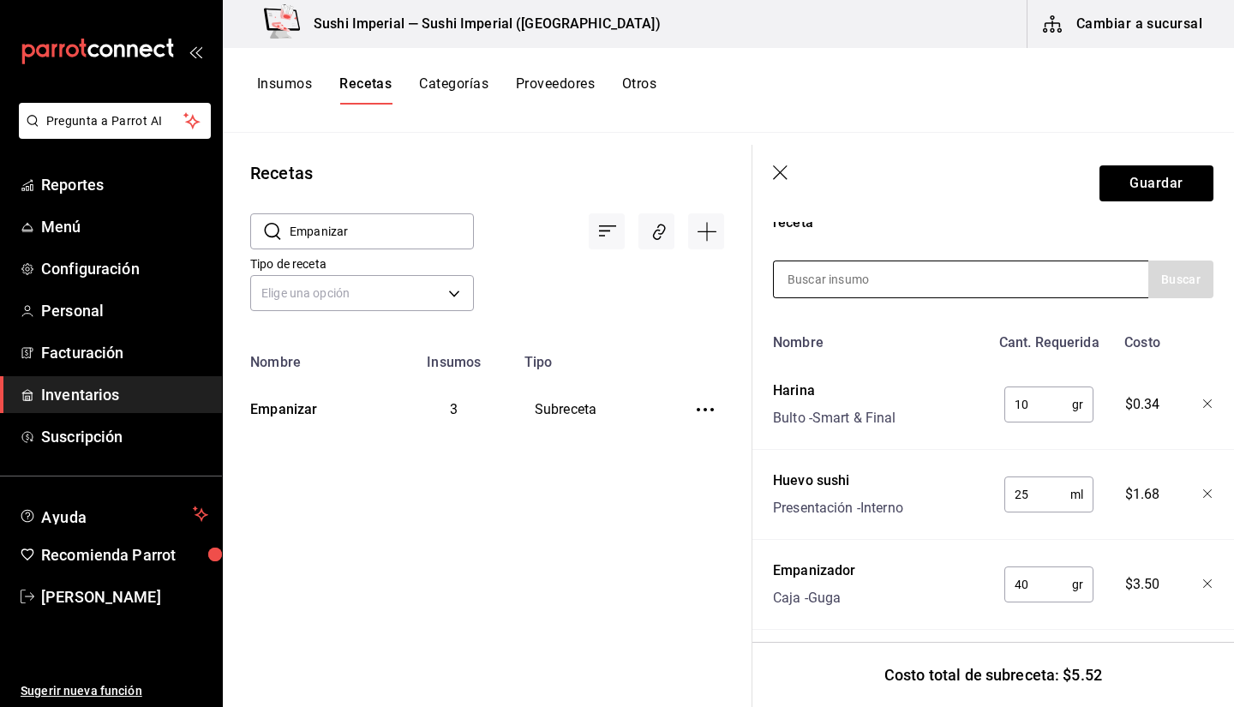
scroll to position [363, 0]
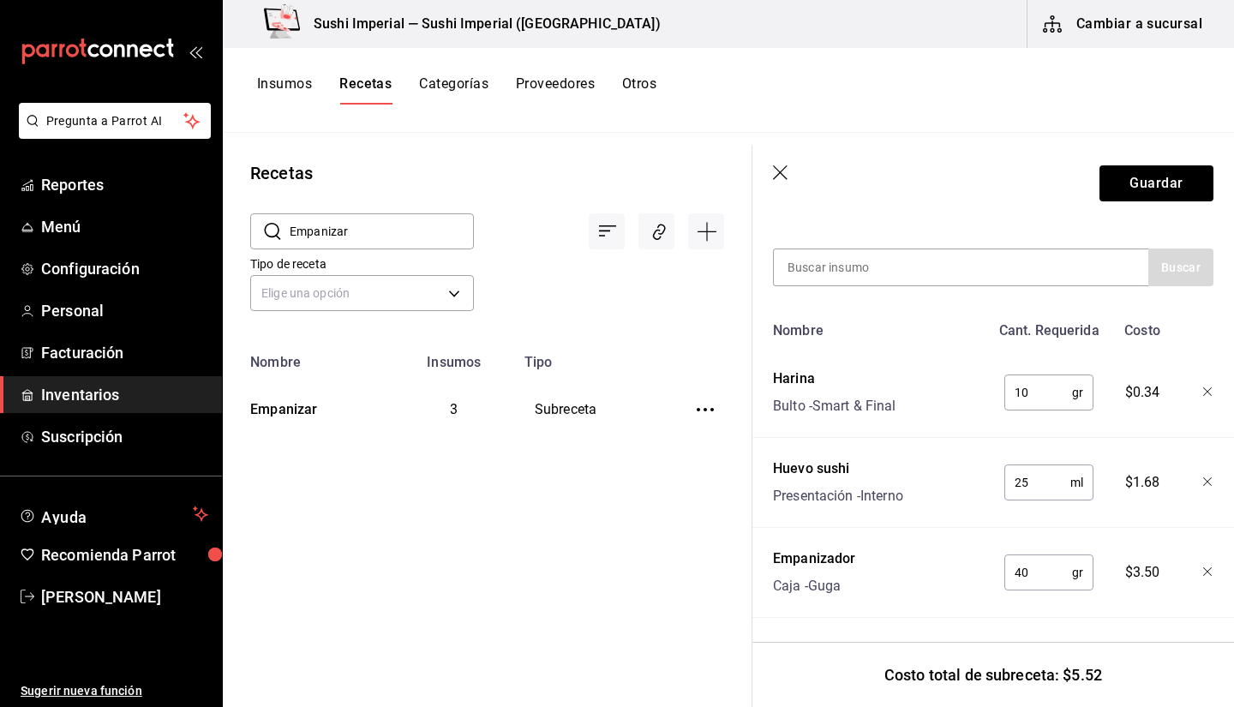
click at [786, 165] on header "Guardar" at bounding box center [994, 183] width 482 height 77
click at [785, 171] on icon "button" at bounding box center [781, 173] width 17 height 17
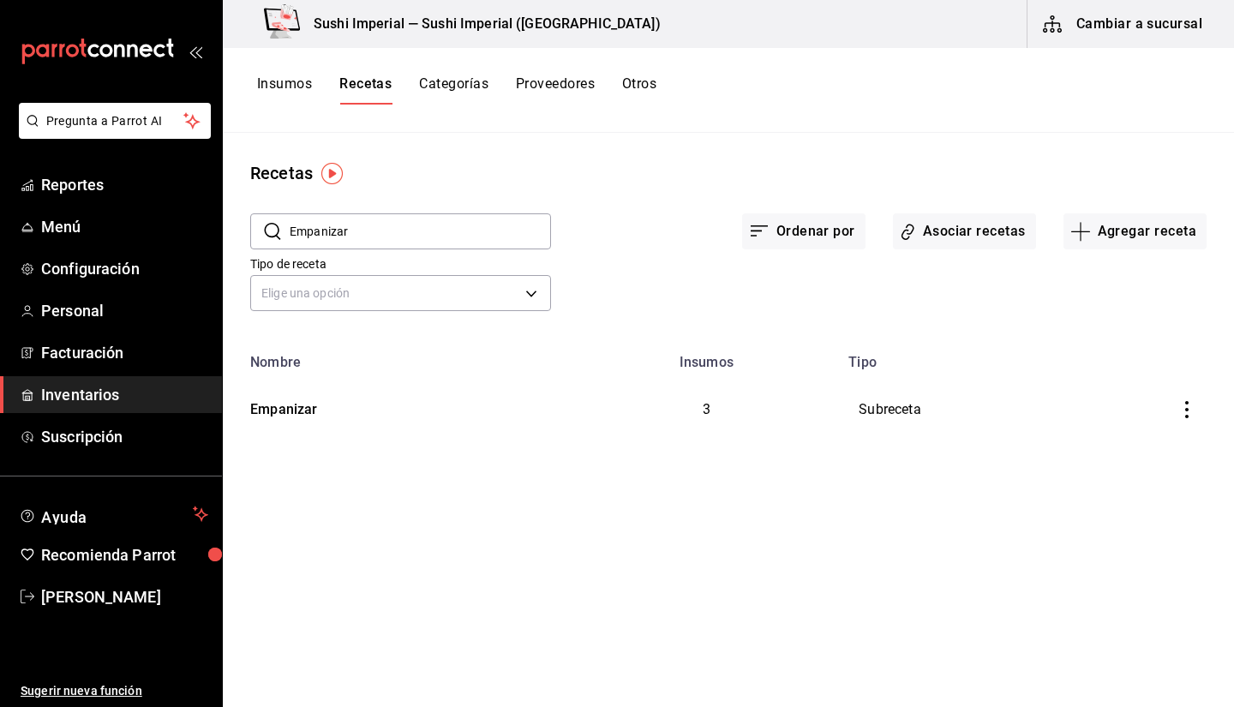
click at [342, 237] on input "Empanizar" at bounding box center [420, 231] width 261 height 34
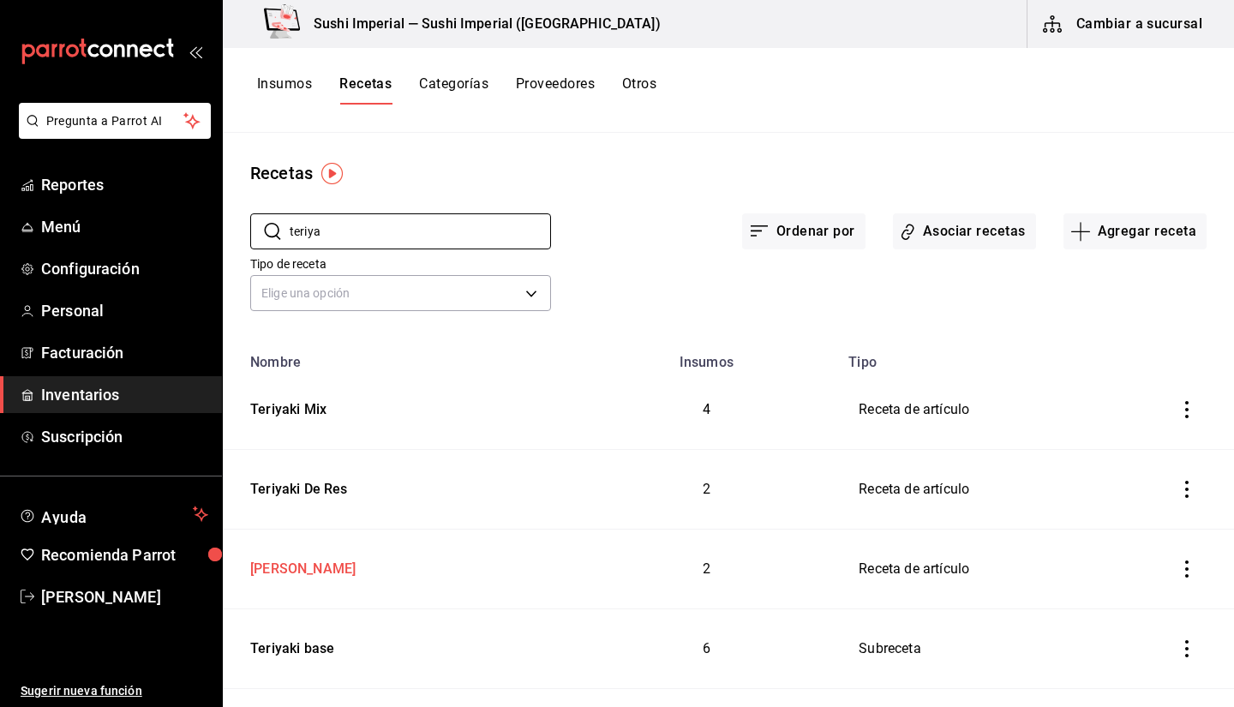
type input "teriya"
click at [316, 565] on div "[PERSON_NAME]" at bounding box center [299, 566] width 112 height 27
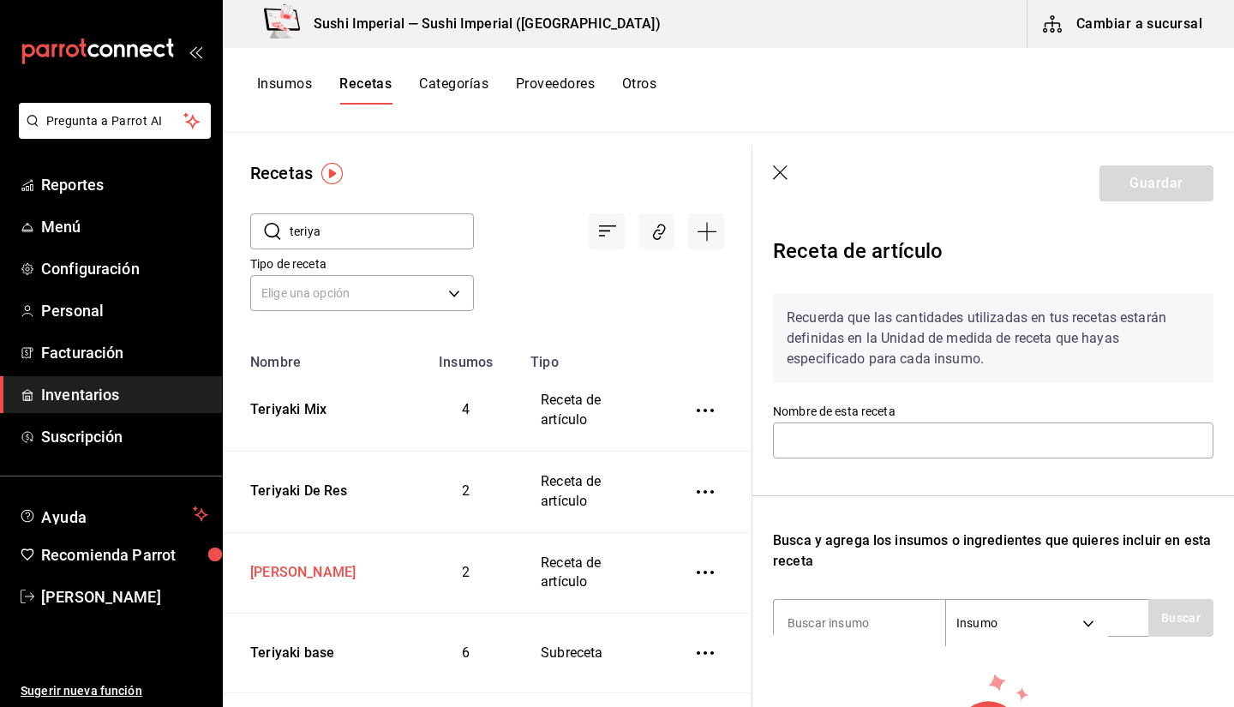
type input "[PERSON_NAME]"
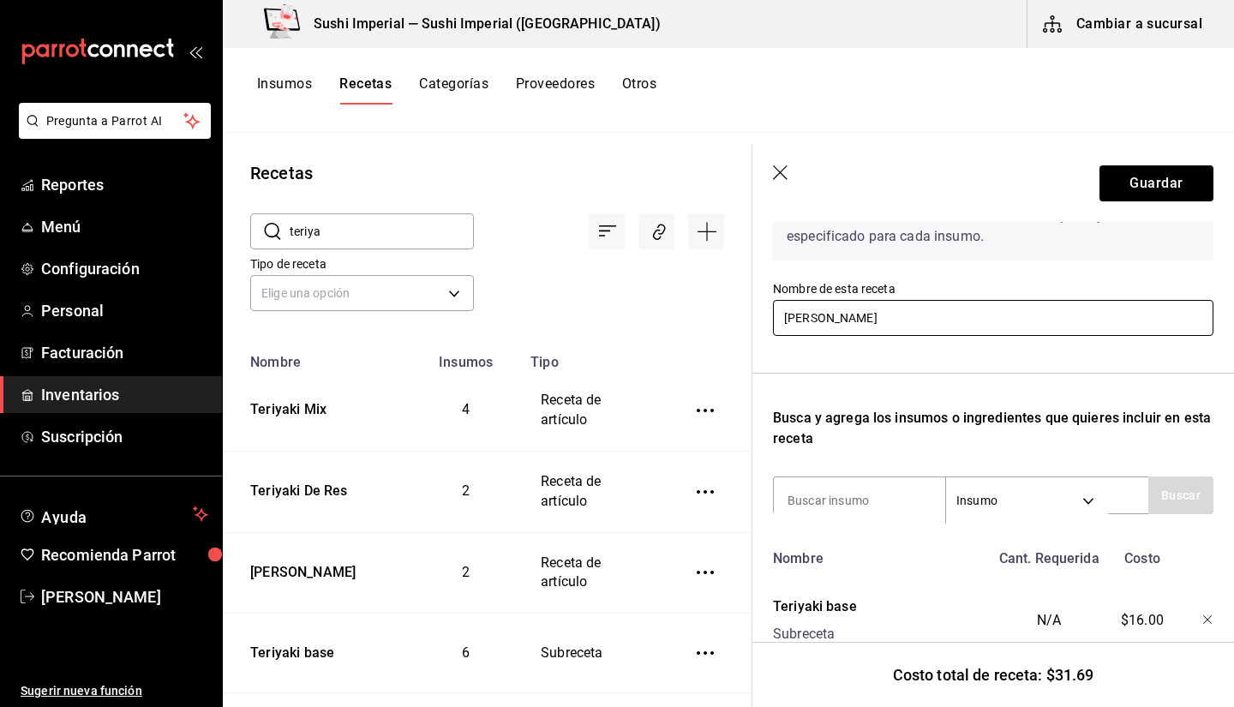
scroll to position [117, 0]
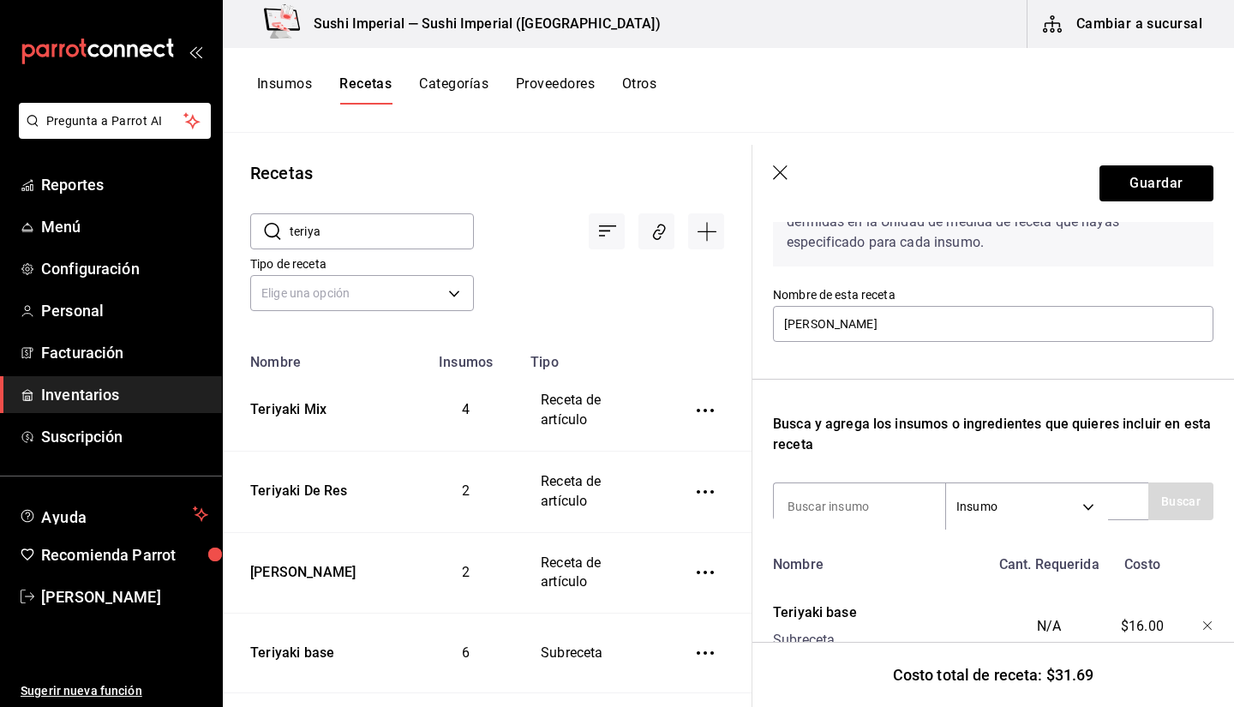
click at [316, 225] on input "teriya" at bounding box center [382, 231] width 184 height 34
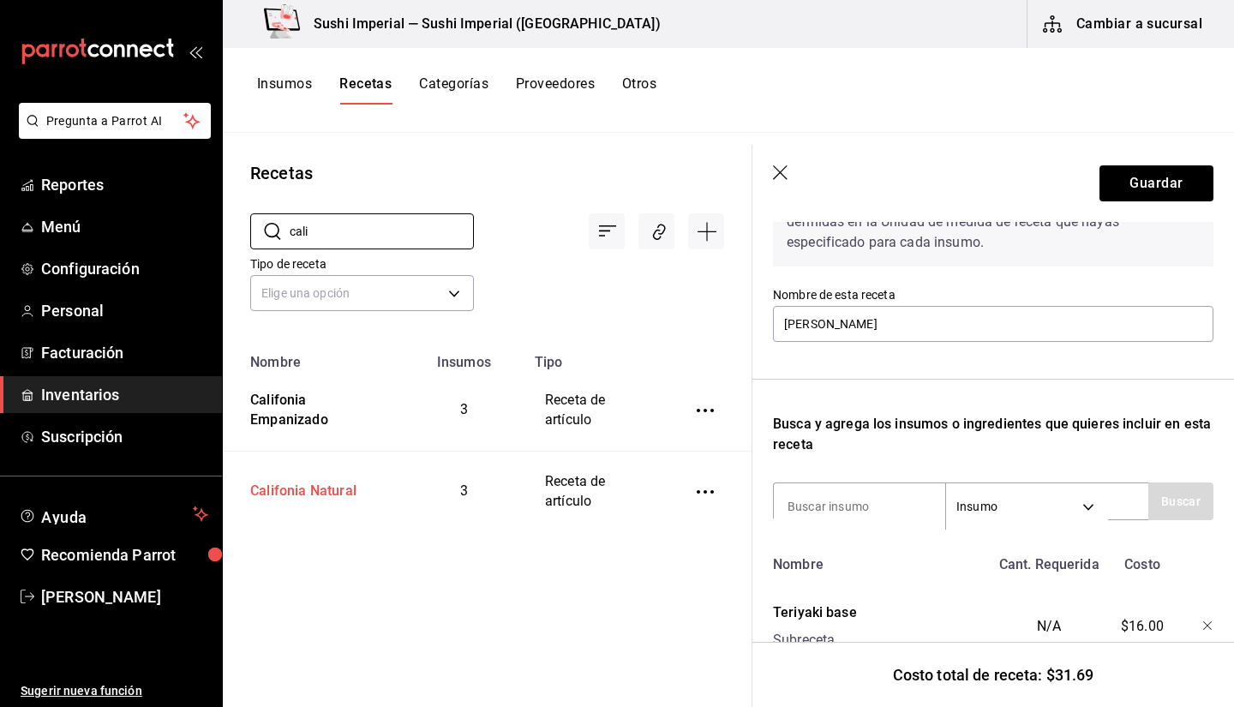
type input "cali"
click at [315, 489] on div "Califonia Natural" at bounding box center [299, 488] width 113 height 27
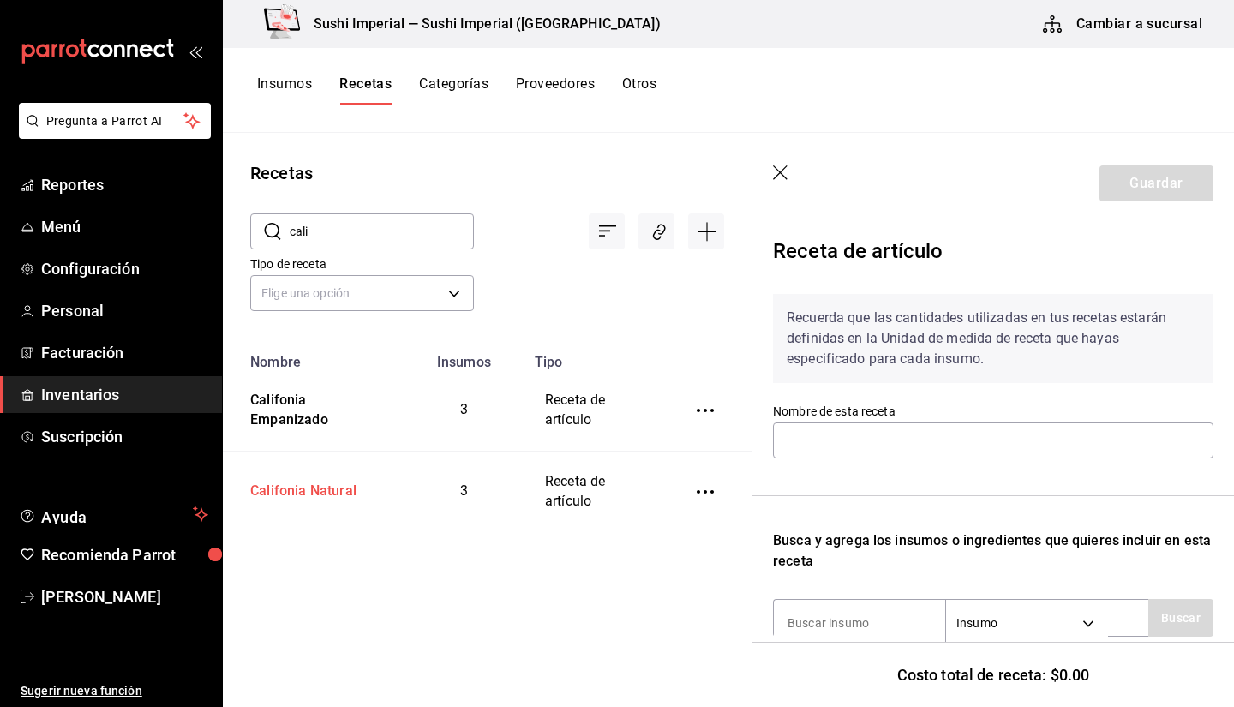
type input "Califonia Natural"
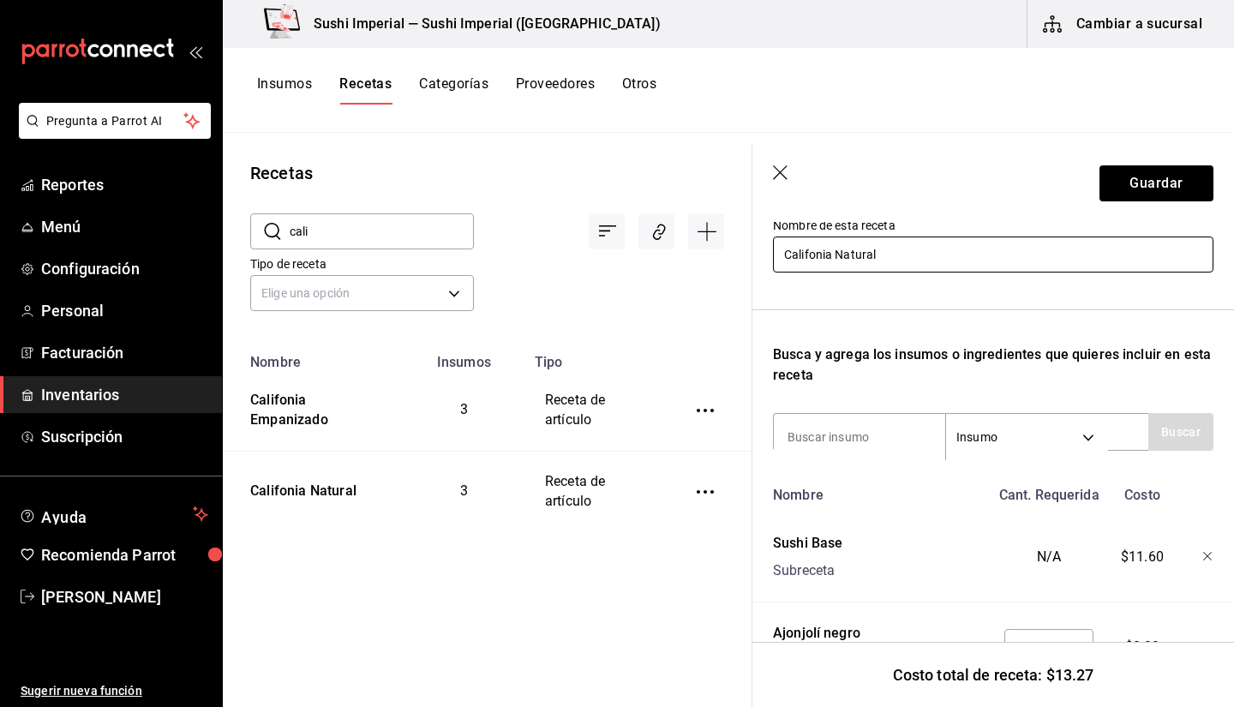
scroll to position [363, 0]
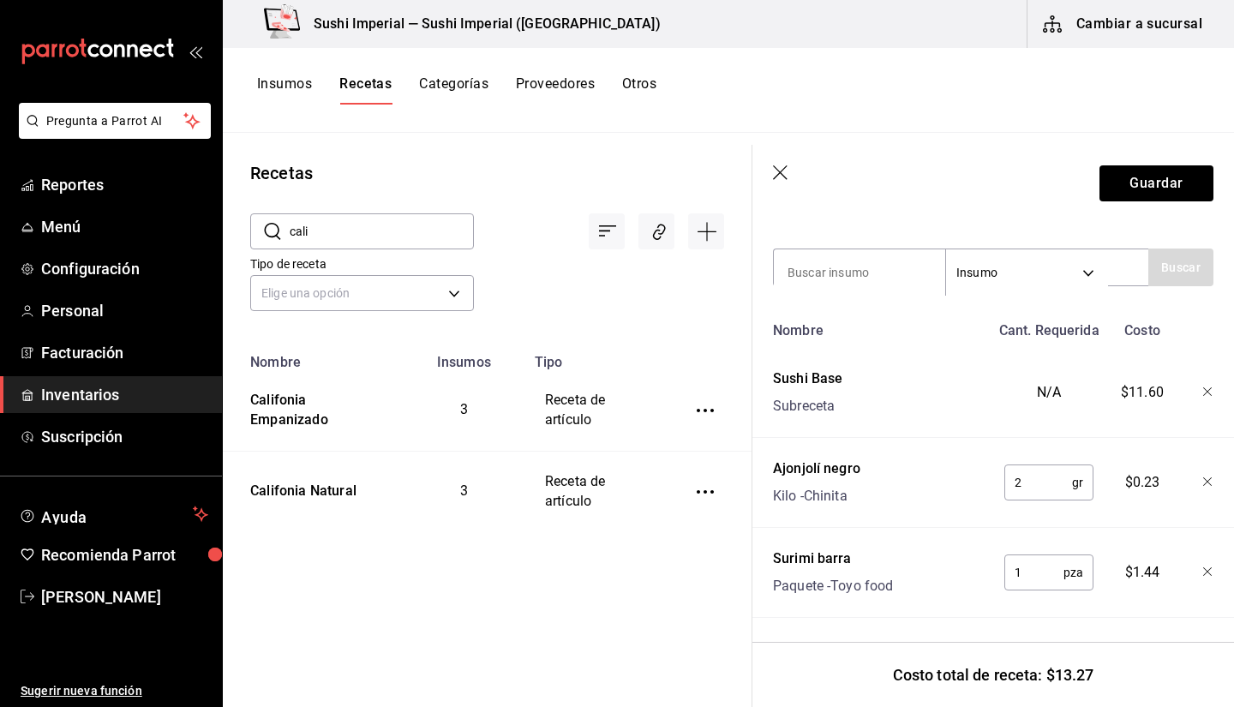
click at [787, 171] on icon "button" at bounding box center [781, 173] width 17 height 17
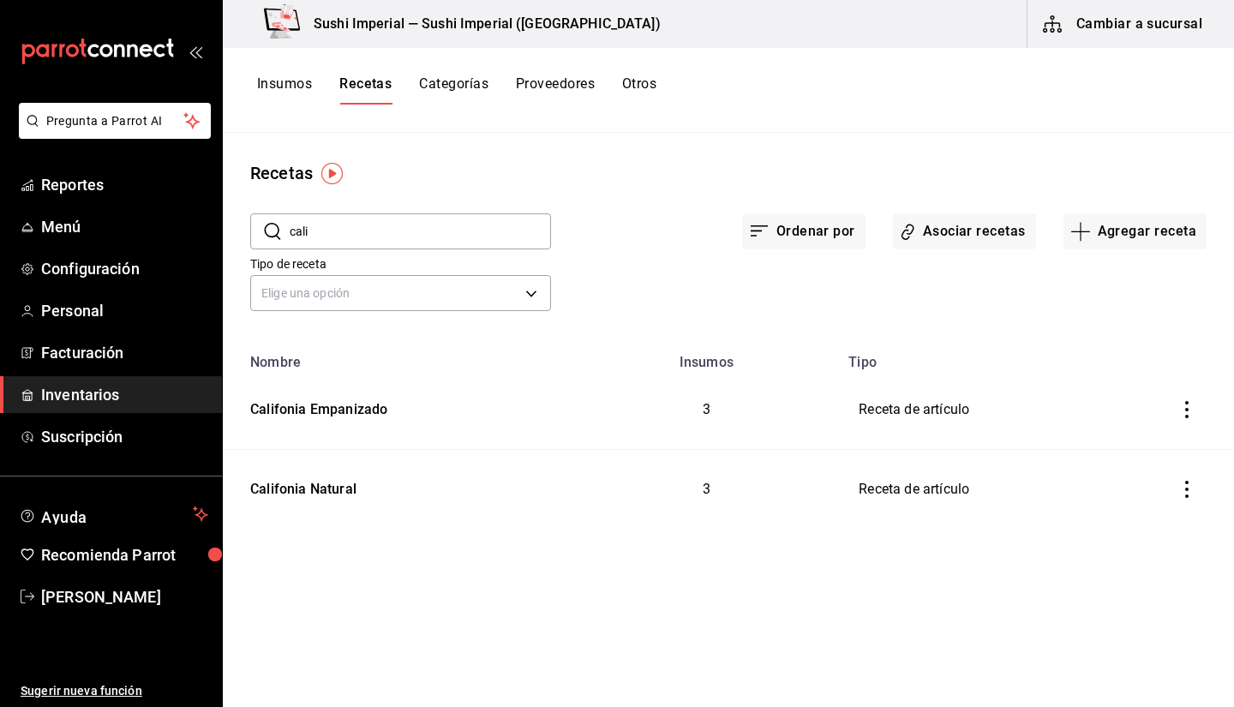
click at [323, 239] on input "cali" at bounding box center [420, 231] width 261 height 34
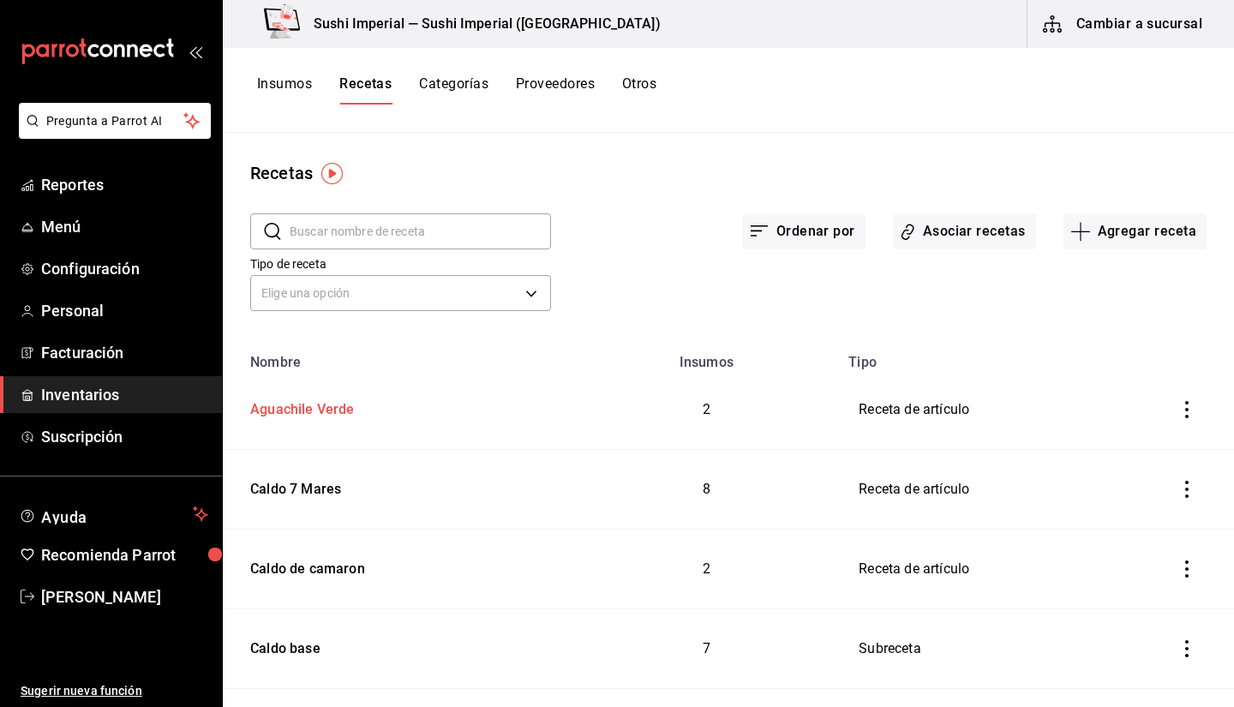
click at [285, 400] on div "Aguachile Verde" at bounding box center [298, 406] width 111 height 27
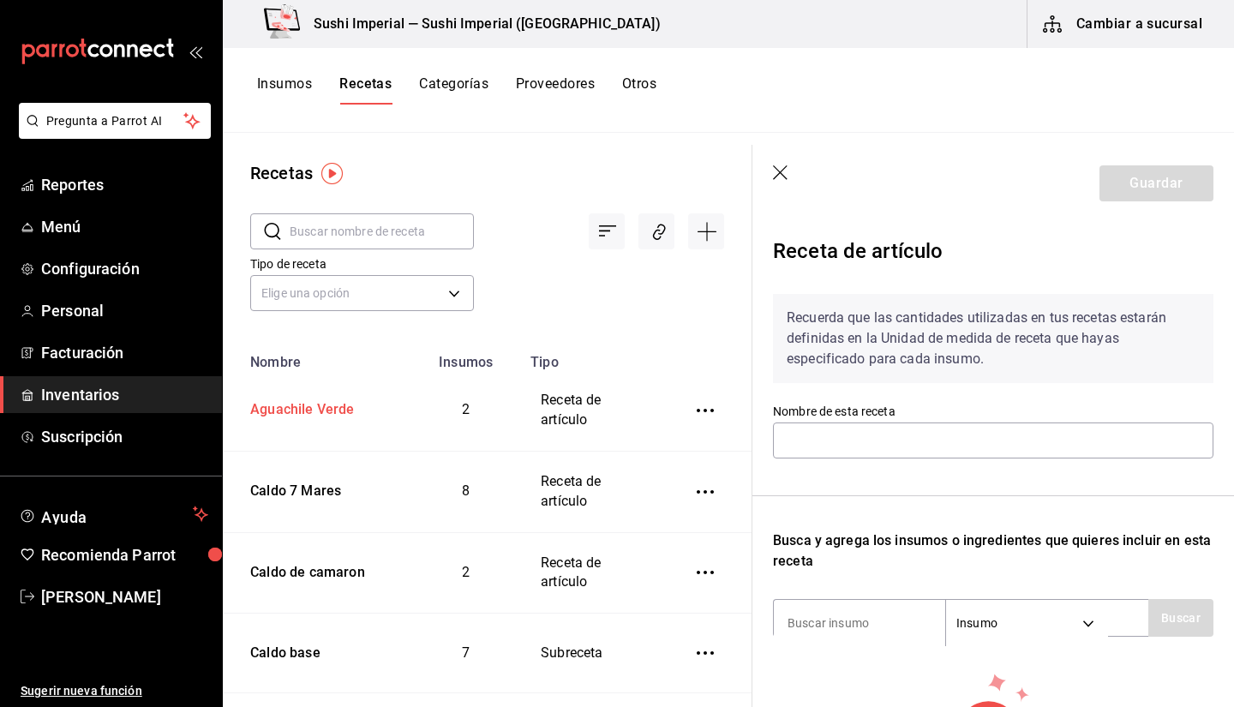
type input "Aguachile Verde"
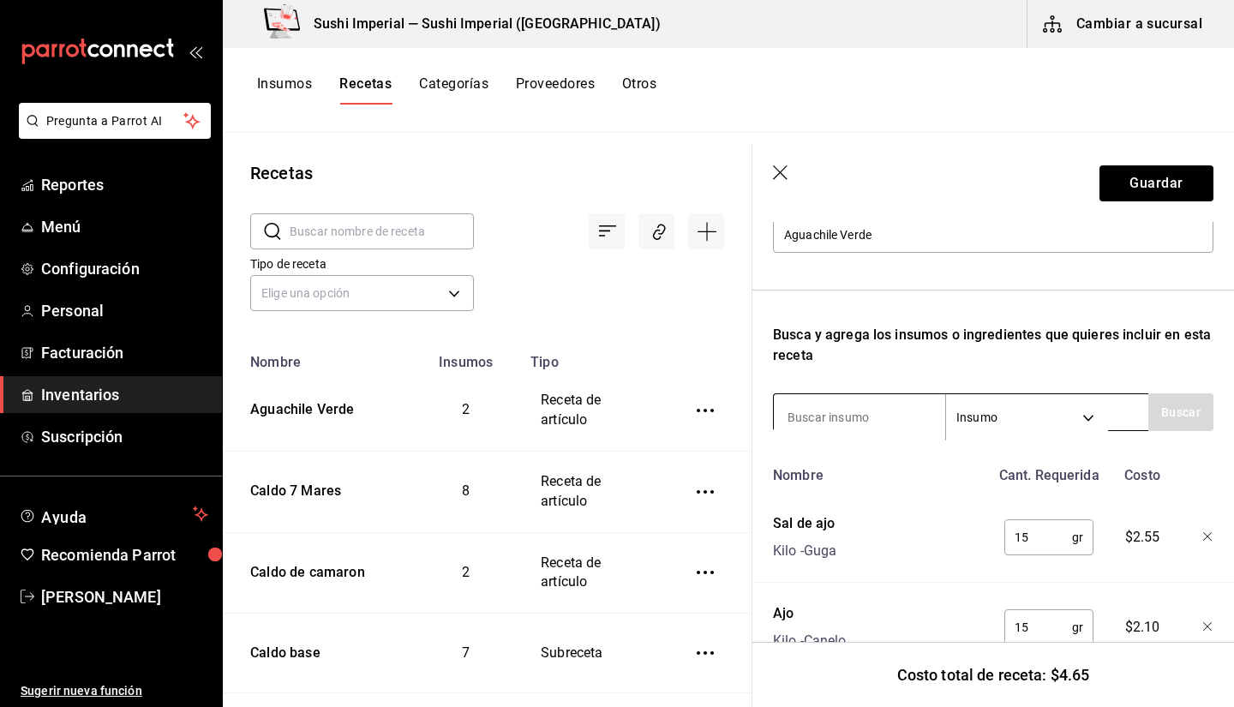
scroll to position [273, 0]
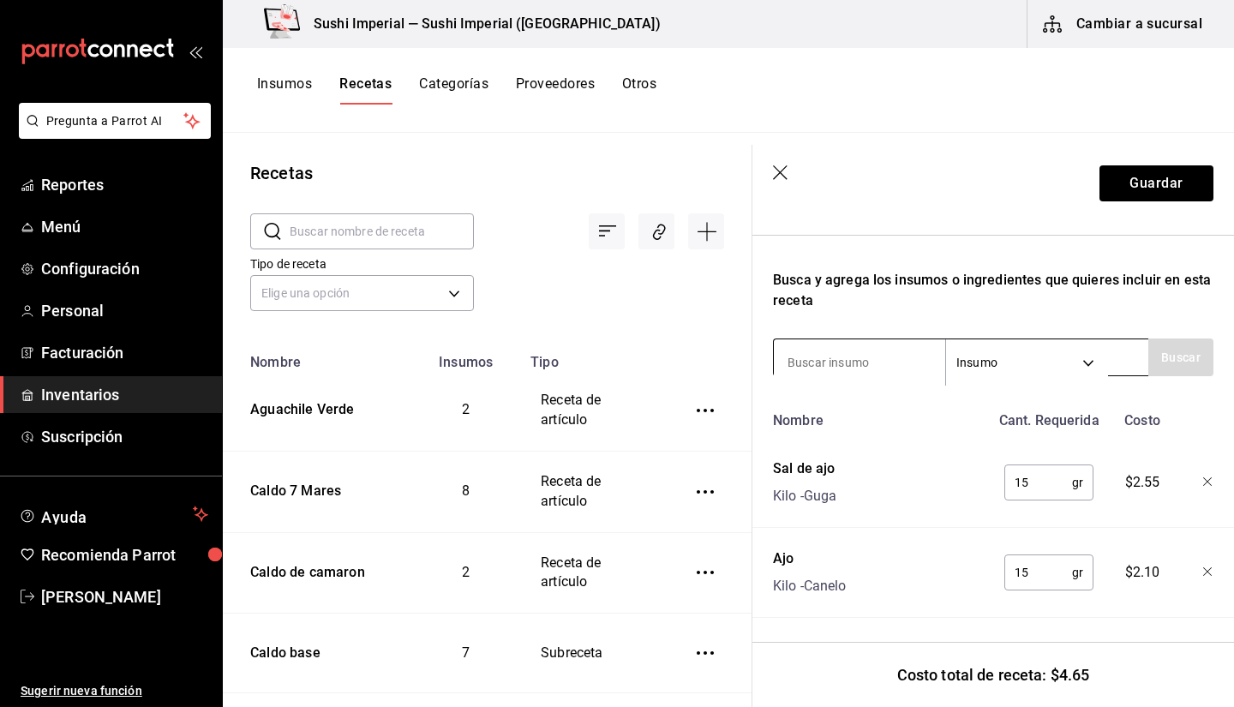
click at [833, 349] on input at bounding box center [859, 363] width 171 height 36
type input "lim"
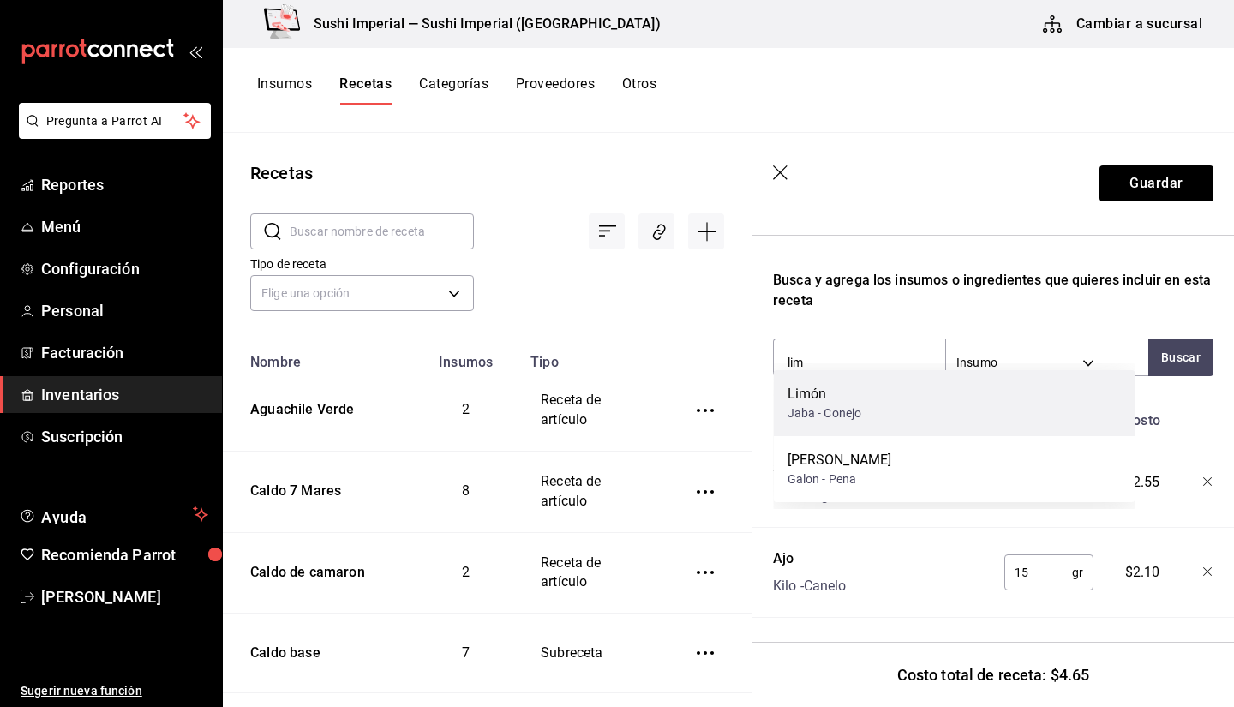
click at [837, 411] on div "Jaba - Conejo" at bounding box center [825, 414] width 75 height 18
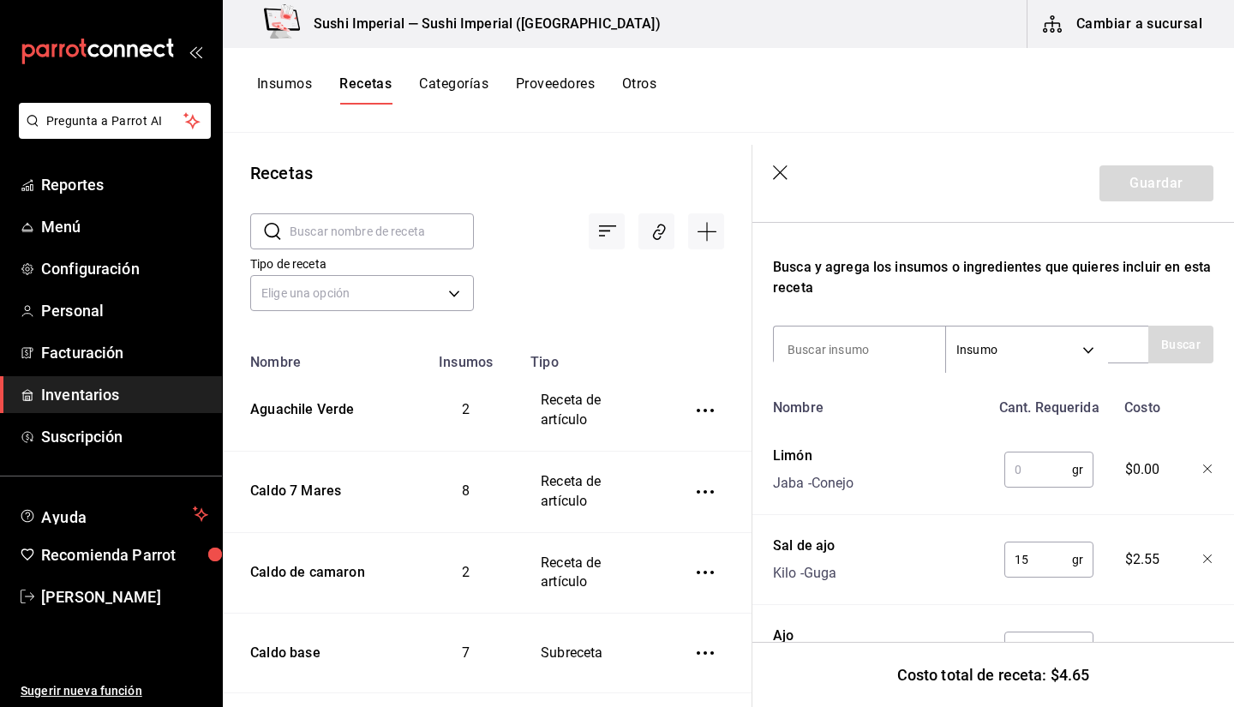
click at [1011, 473] on input "text" at bounding box center [1039, 470] width 68 height 34
type input "6"
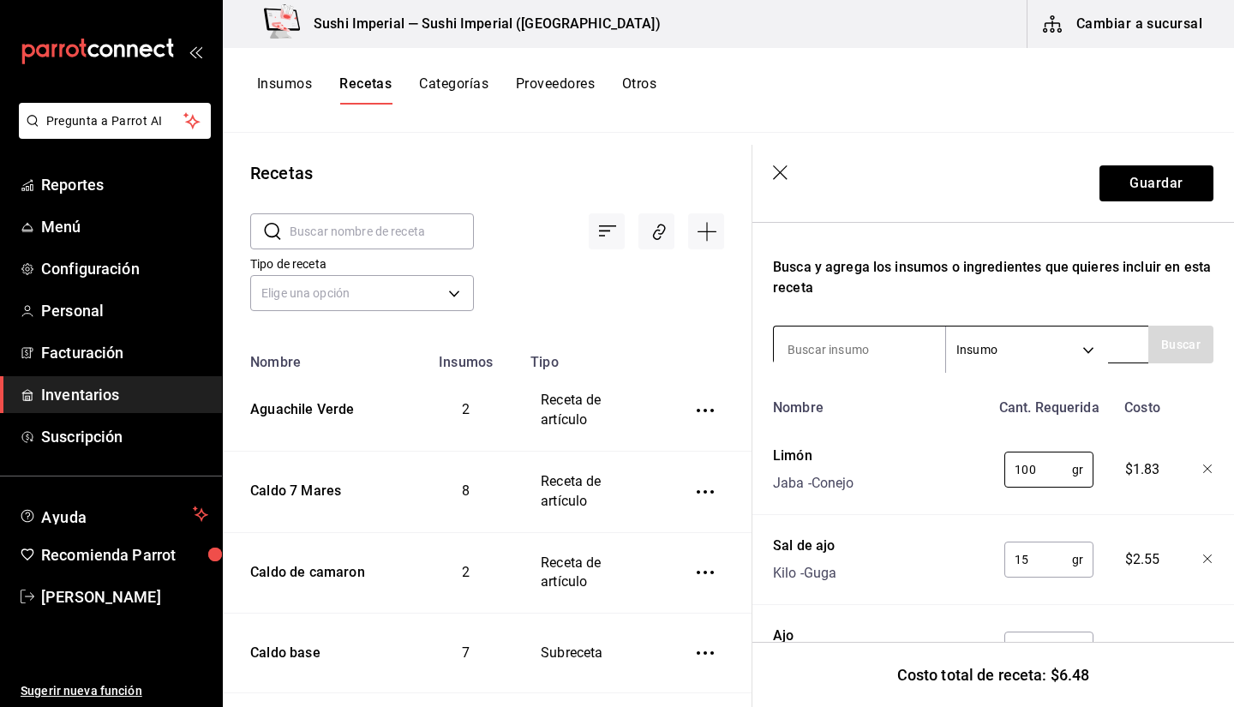
type input "100"
click at [810, 344] on input at bounding box center [859, 350] width 171 height 36
type input "[PERSON_NAME]"
click at [1149, 339] on button "Buscar" at bounding box center [1181, 345] width 65 height 38
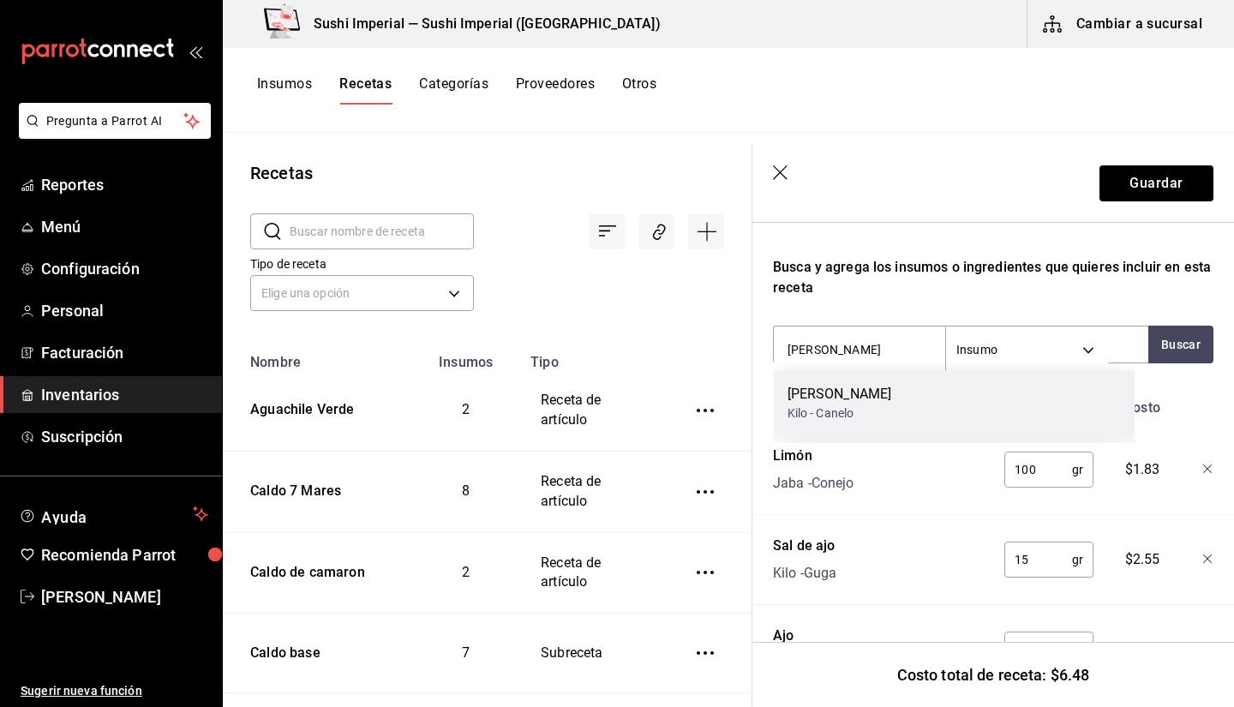
click at [917, 395] on div "[PERSON_NAME] - Canelo" at bounding box center [955, 403] width 362 height 66
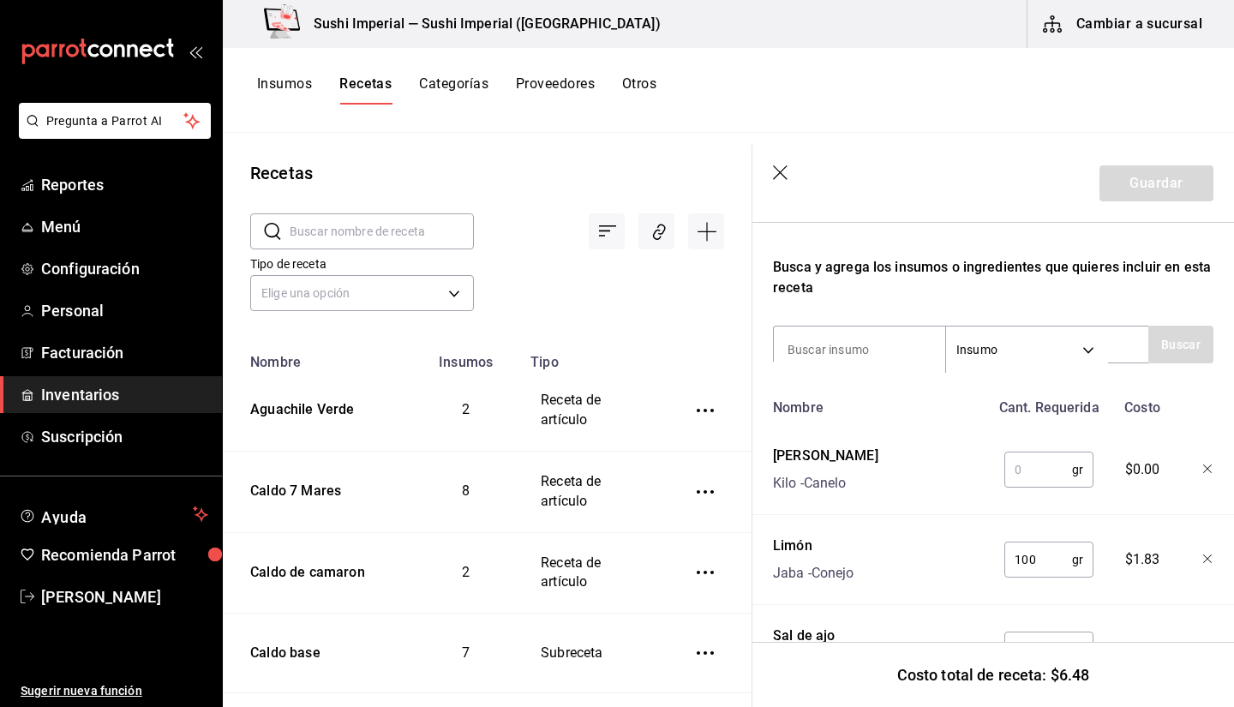
click at [1020, 477] on input "text" at bounding box center [1039, 470] width 68 height 34
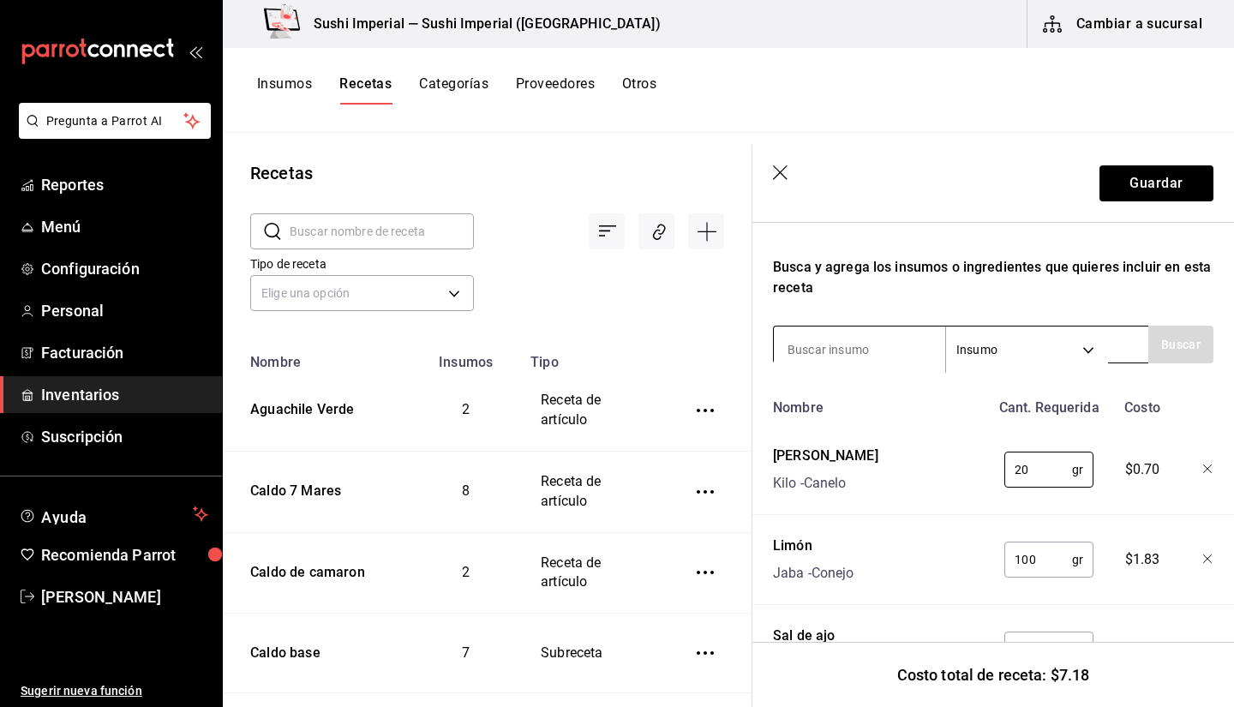
type input "20"
click at [868, 340] on input at bounding box center [859, 350] width 171 height 36
type input "Pimi"
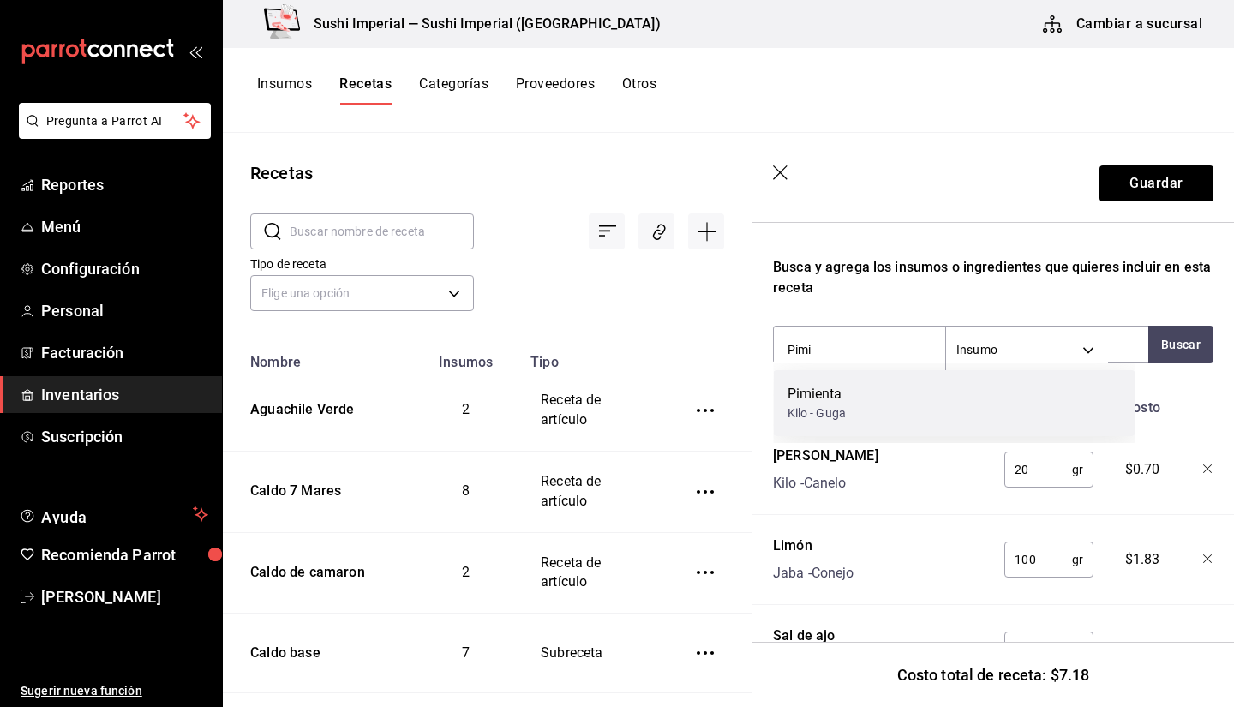
click at [968, 402] on div "Pimienta Kilo - Guga" at bounding box center [955, 403] width 362 height 66
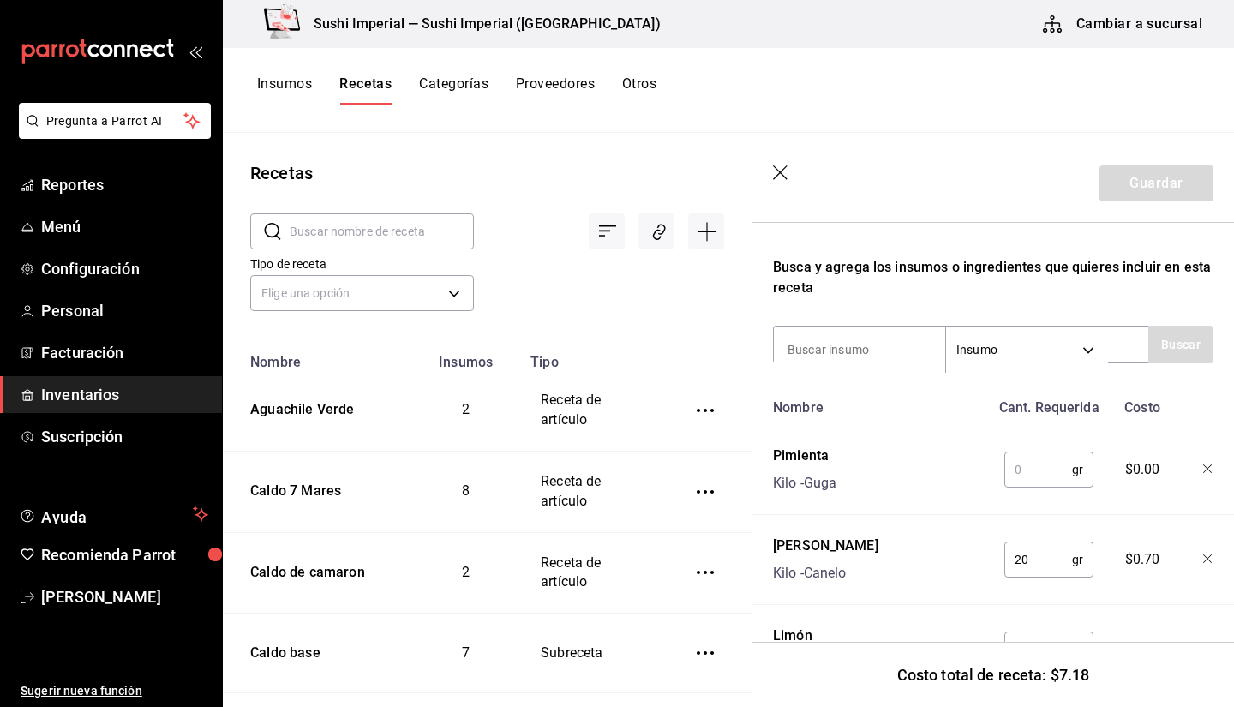
click at [1033, 463] on input "text" at bounding box center [1039, 470] width 68 height 34
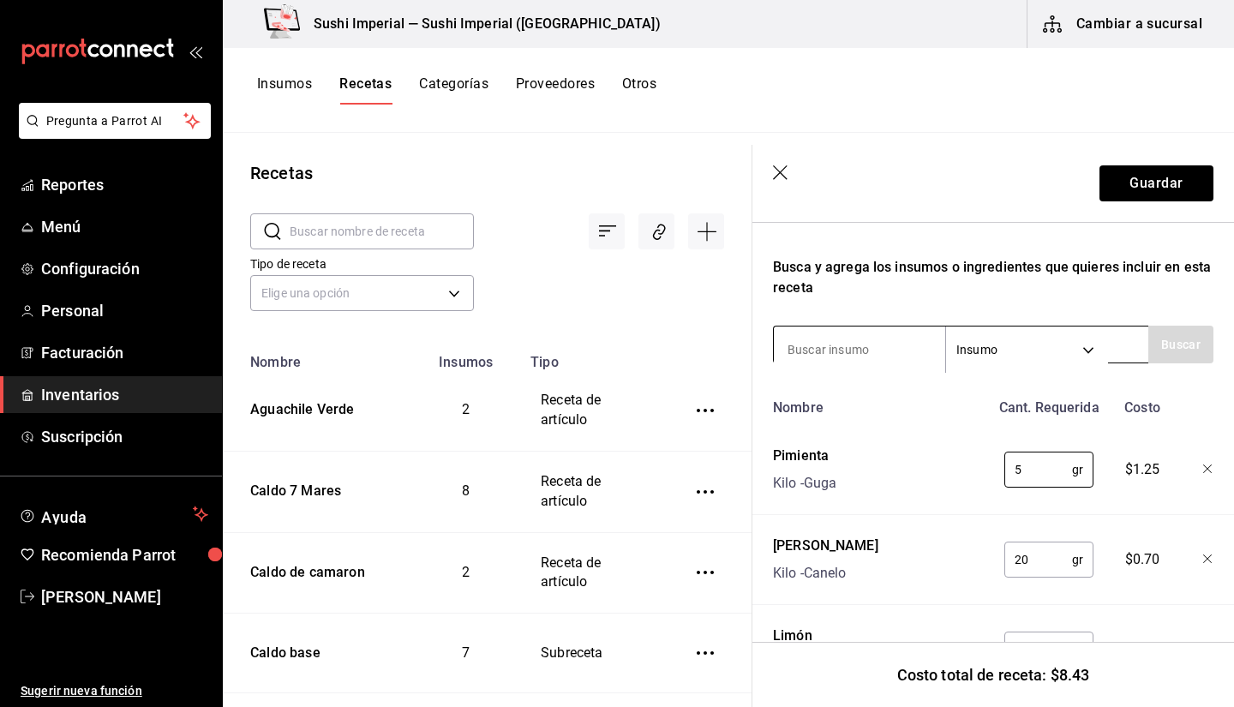
type input "5"
click at [848, 341] on input at bounding box center [859, 350] width 171 height 36
type input "Cilantro"
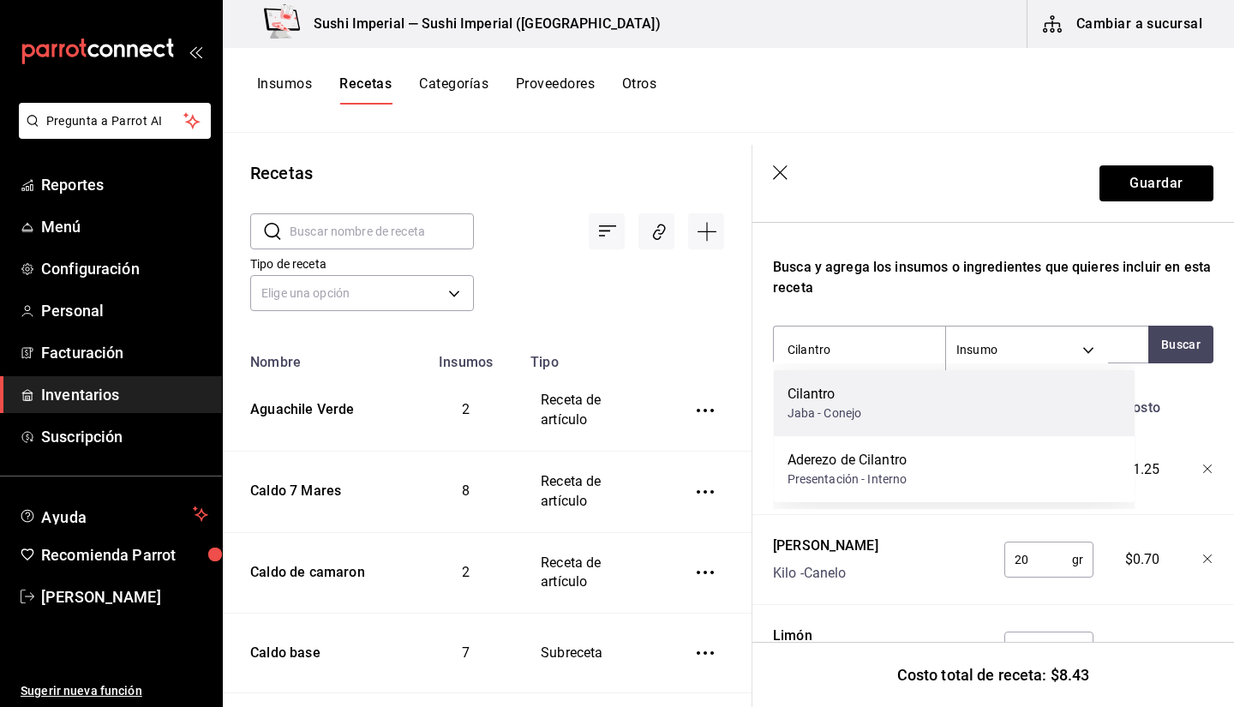
click at [868, 410] on div "Cilantro Jaba - Conejo" at bounding box center [955, 403] width 362 height 66
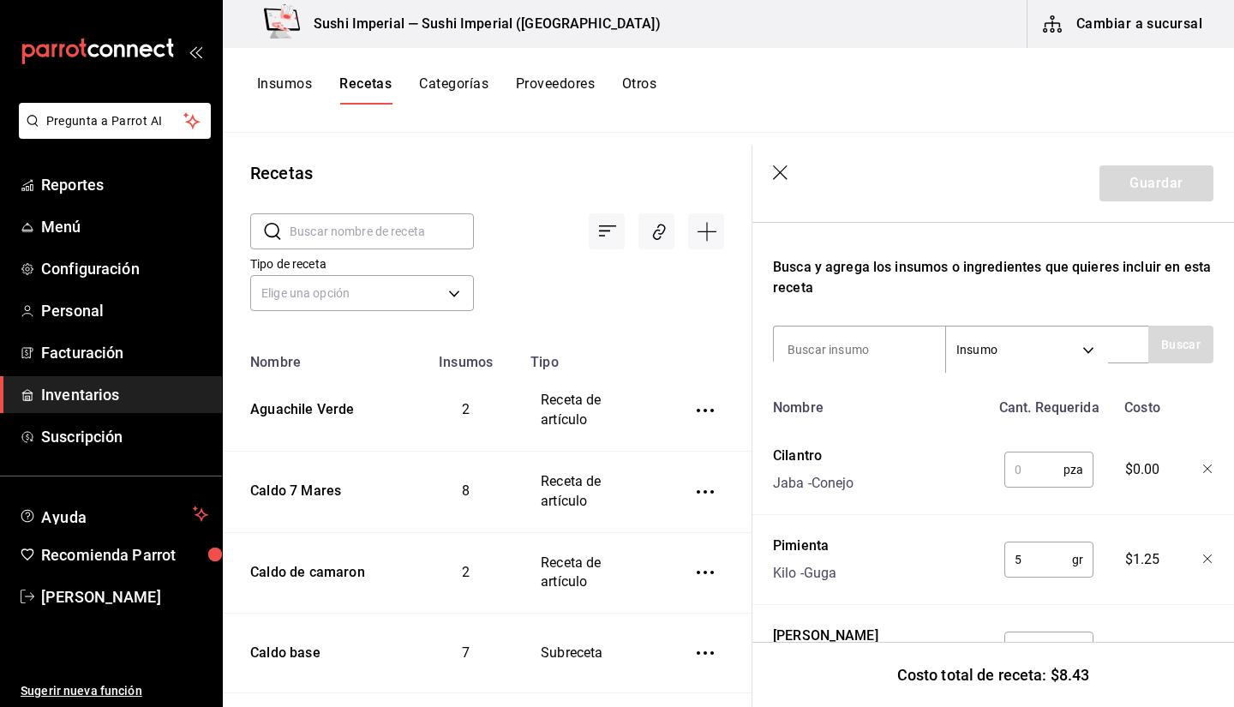
click at [994, 463] on div "pza ​" at bounding box center [1046, 466] width 112 height 55
click at [1010, 474] on input "text" at bounding box center [1034, 470] width 59 height 34
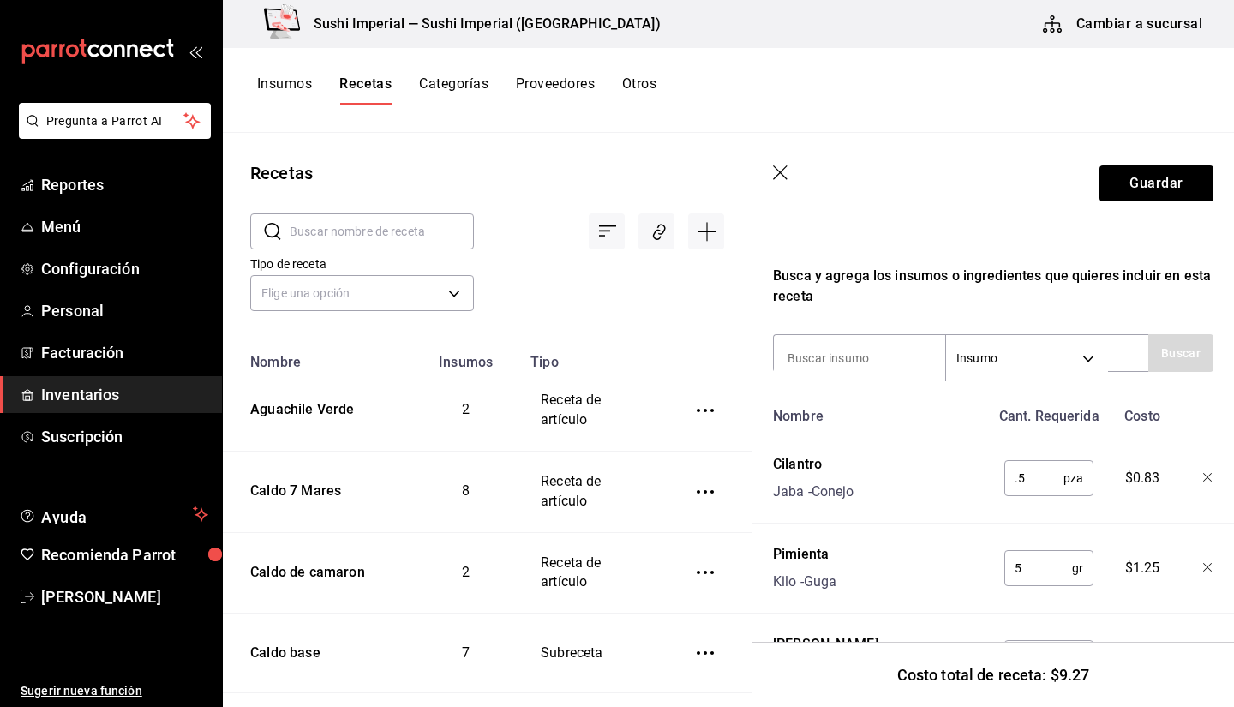
scroll to position [264, 0]
type input "0.5"
click at [886, 356] on input at bounding box center [859, 359] width 171 height 36
click at [1157, 348] on button "Buscar" at bounding box center [1181, 354] width 65 height 38
type input "Cebolla m"
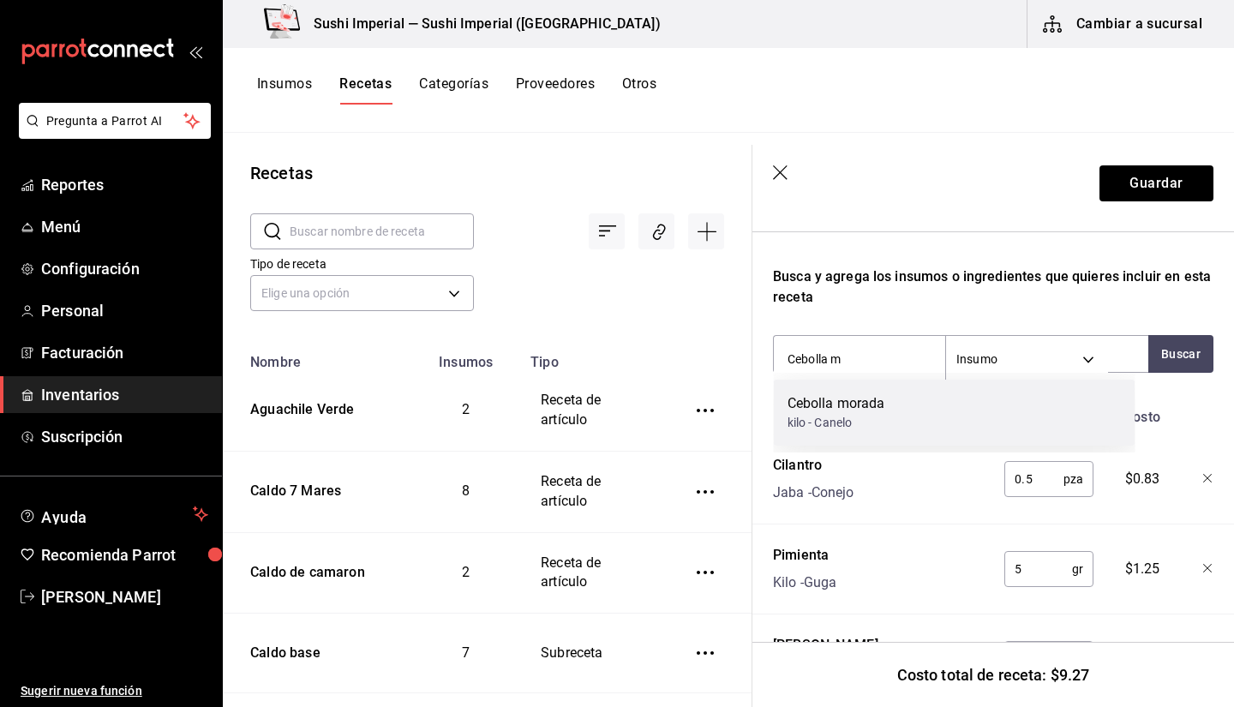
click at [1029, 406] on div "Cebolla morada kilo - Canelo" at bounding box center [955, 413] width 362 height 66
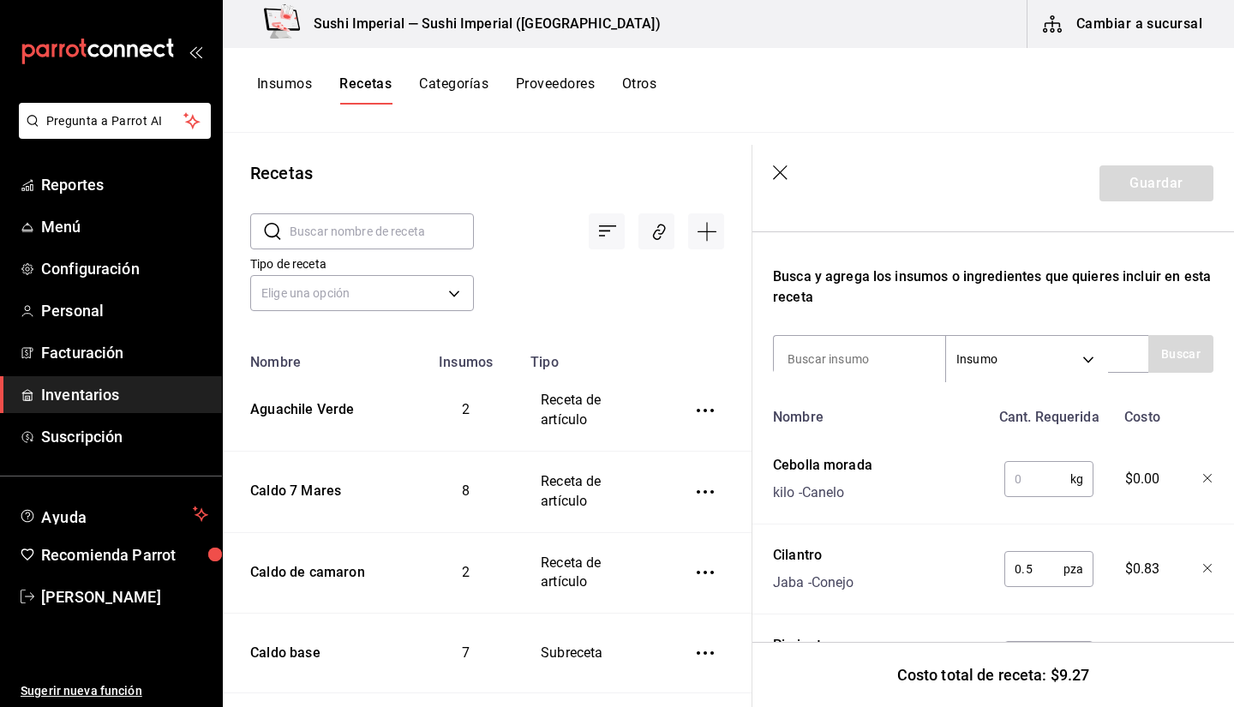
click at [1018, 476] on input "text" at bounding box center [1038, 479] width 66 height 34
type input "0.1"
click at [844, 356] on input at bounding box center [859, 359] width 171 height 36
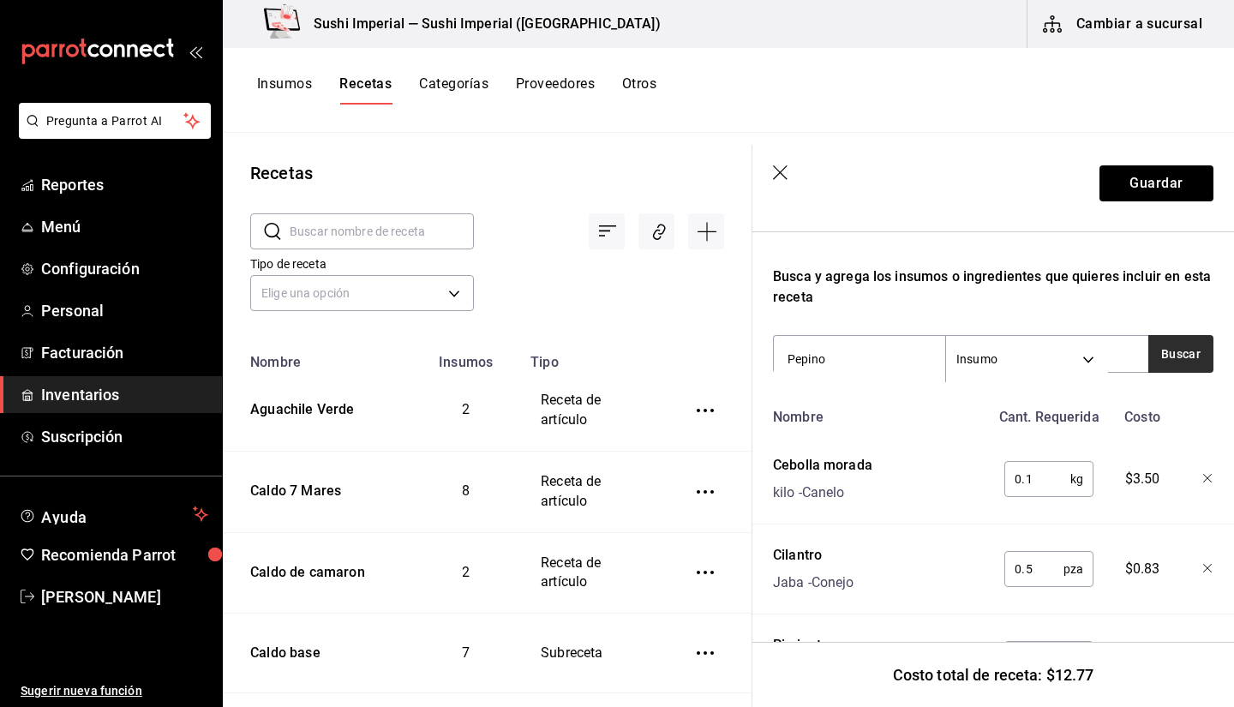
type input "Pepino"
click at [1149, 353] on button "Buscar" at bounding box center [1181, 354] width 65 height 38
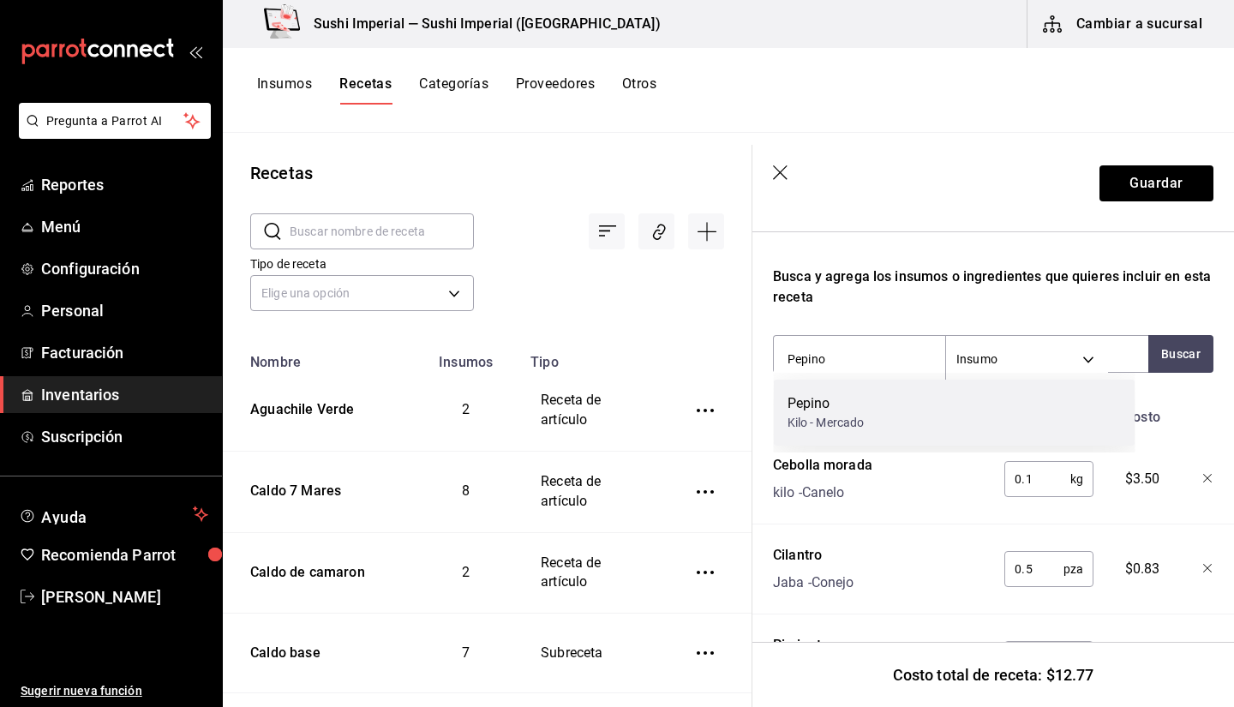
click at [1026, 414] on div "[PERSON_NAME]" at bounding box center [955, 413] width 362 height 66
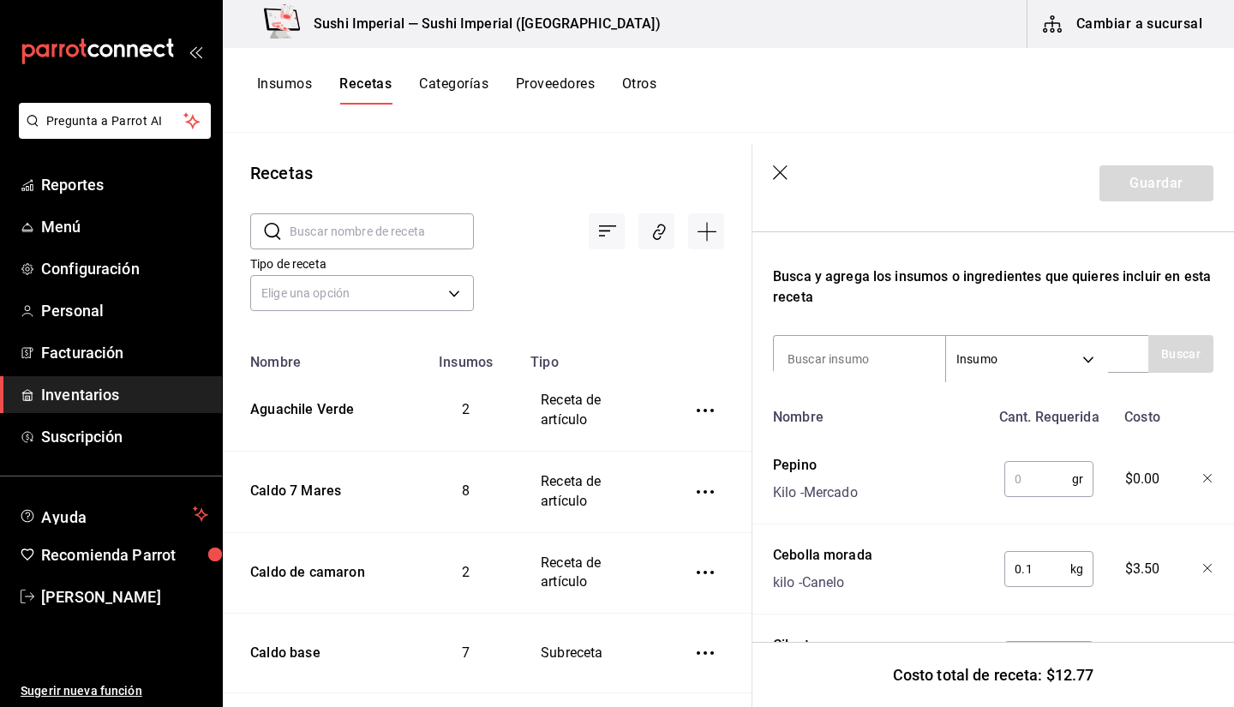
click at [1030, 485] on input "text" at bounding box center [1039, 479] width 68 height 34
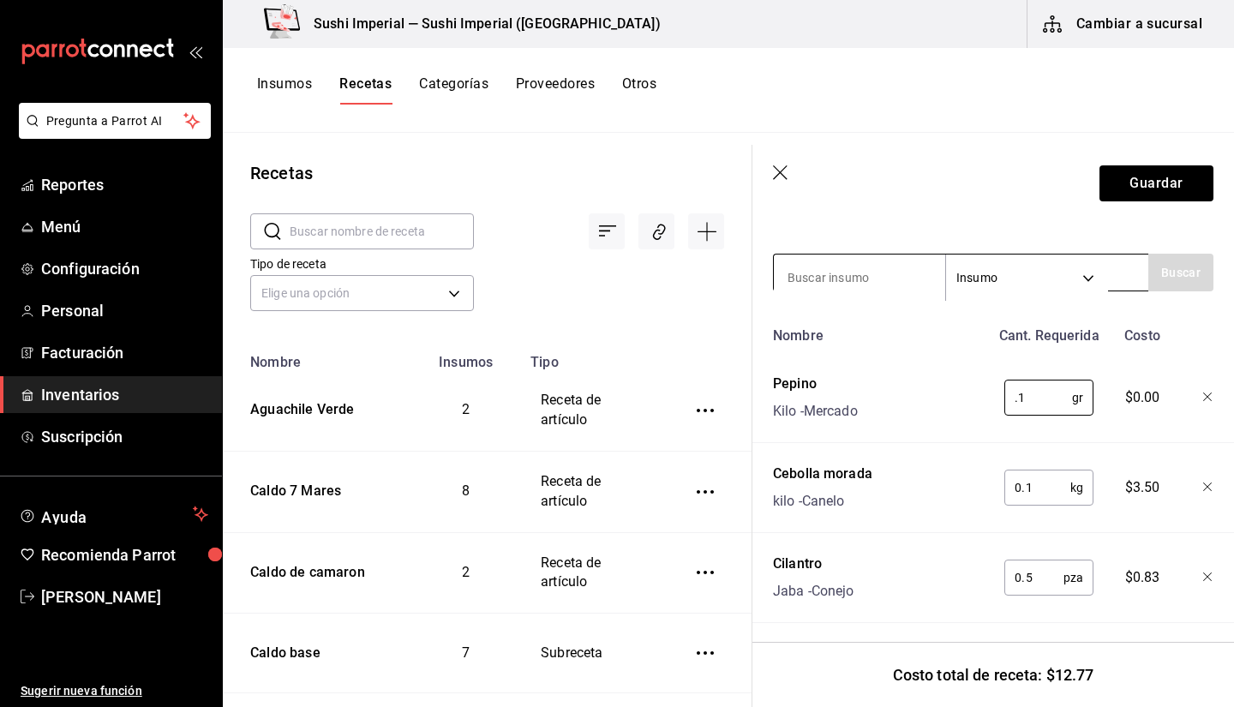
type input "0.1"
click at [846, 271] on input at bounding box center [859, 278] width 171 height 36
type input "Camaron"
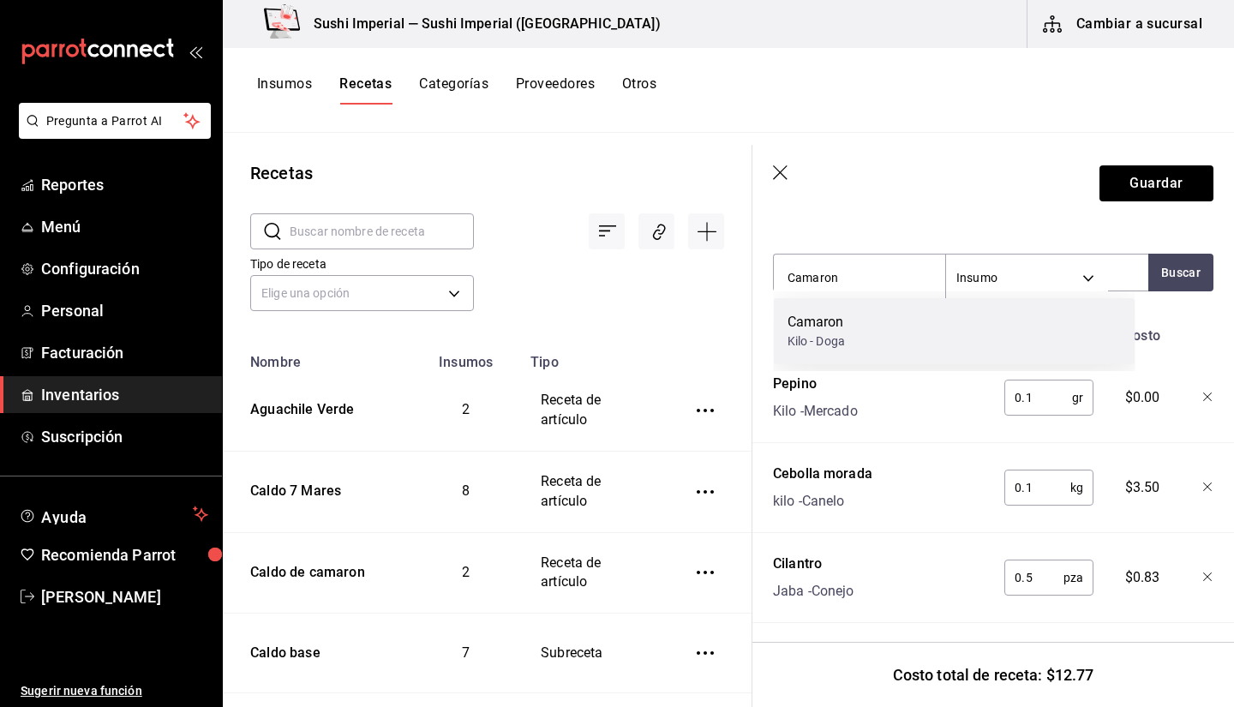
click at [858, 319] on div "Camaron Kilo - Doga" at bounding box center [955, 331] width 362 height 66
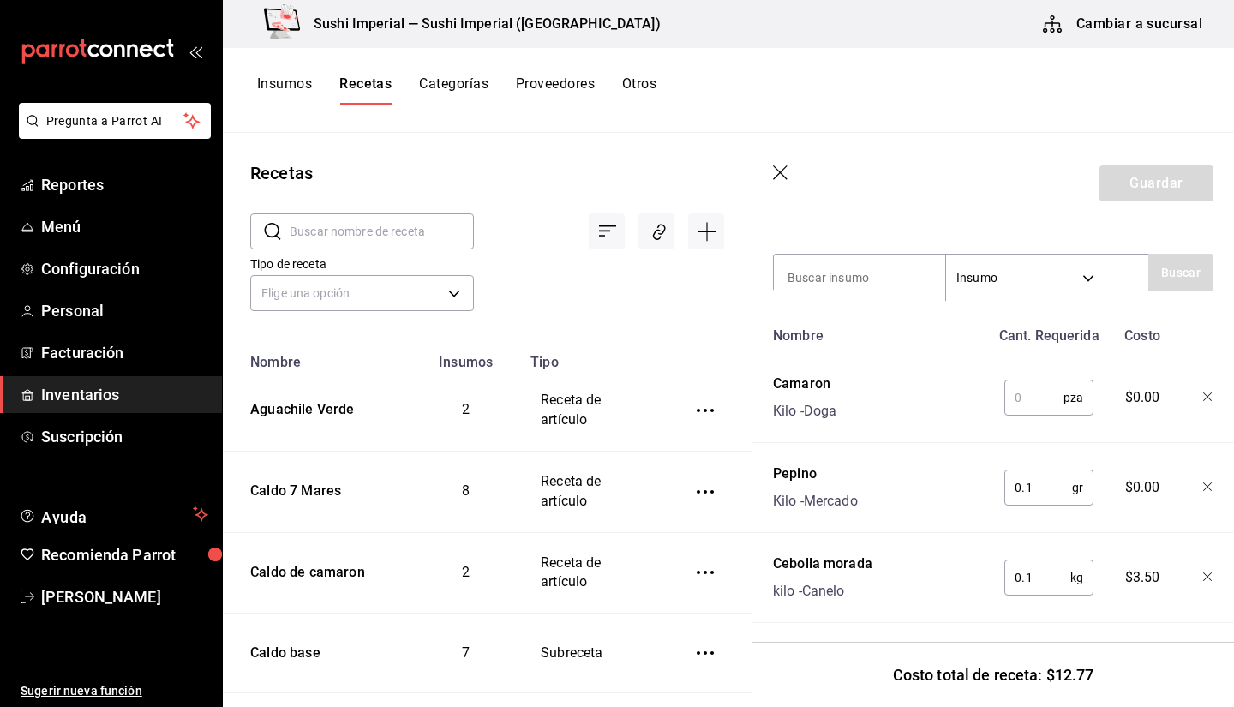
click at [1021, 397] on input "text" at bounding box center [1034, 398] width 59 height 34
type input "14"
click at [1131, 178] on button "Guardar" at bounding box center [1157, 183] width 114 height 36
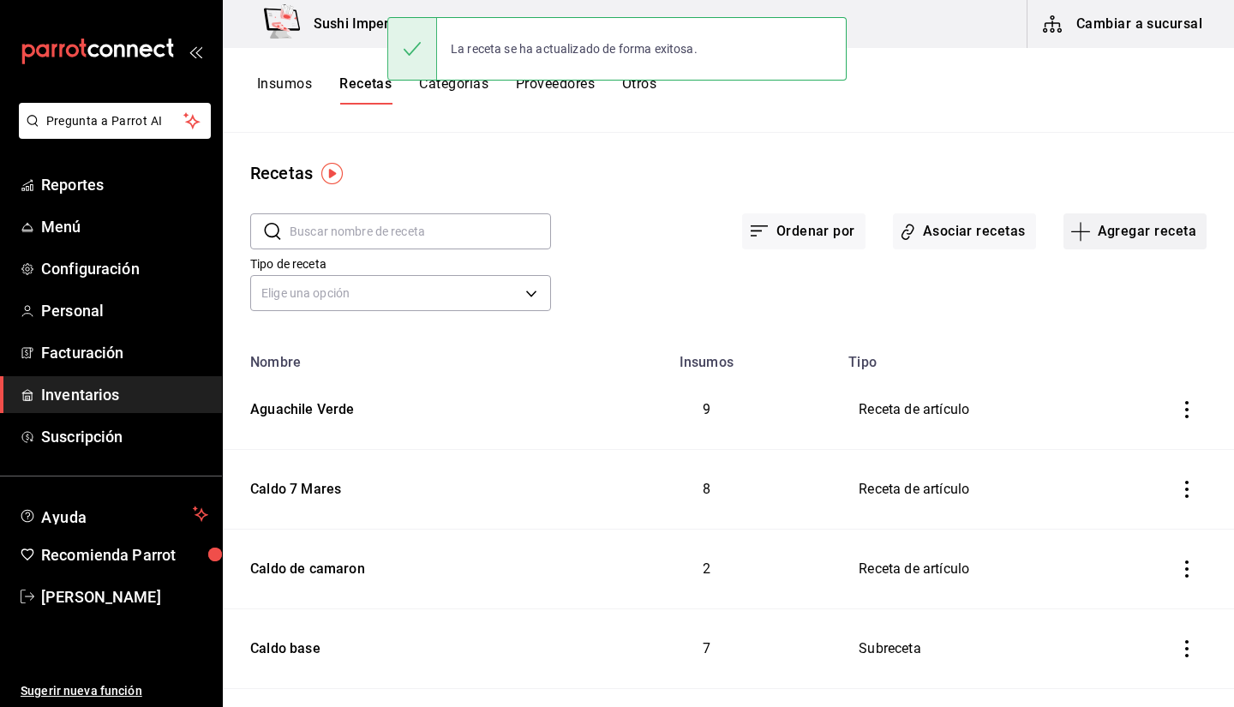
click at [1105, 229] on button "Agregar receta" at bounding box center [1135, 231] width 143 height 36
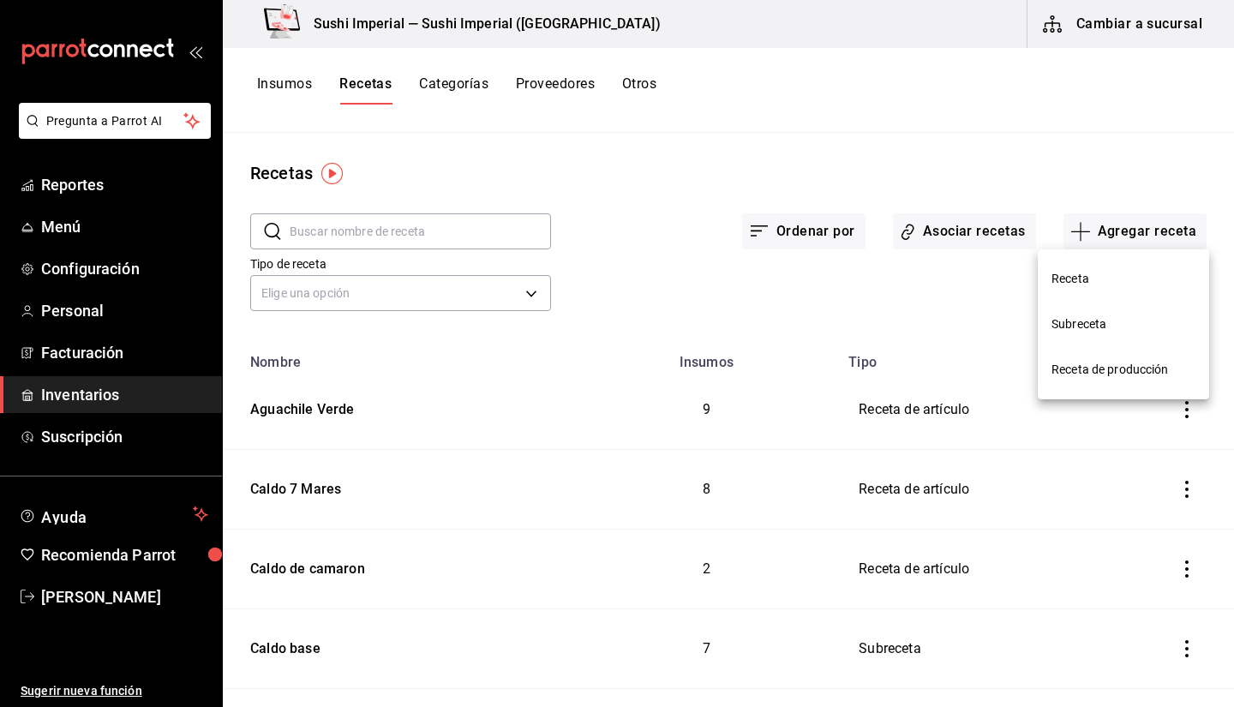
click at [1070, 276] on span "Receta" at bounding box center [1124, 279] width 144 height 18
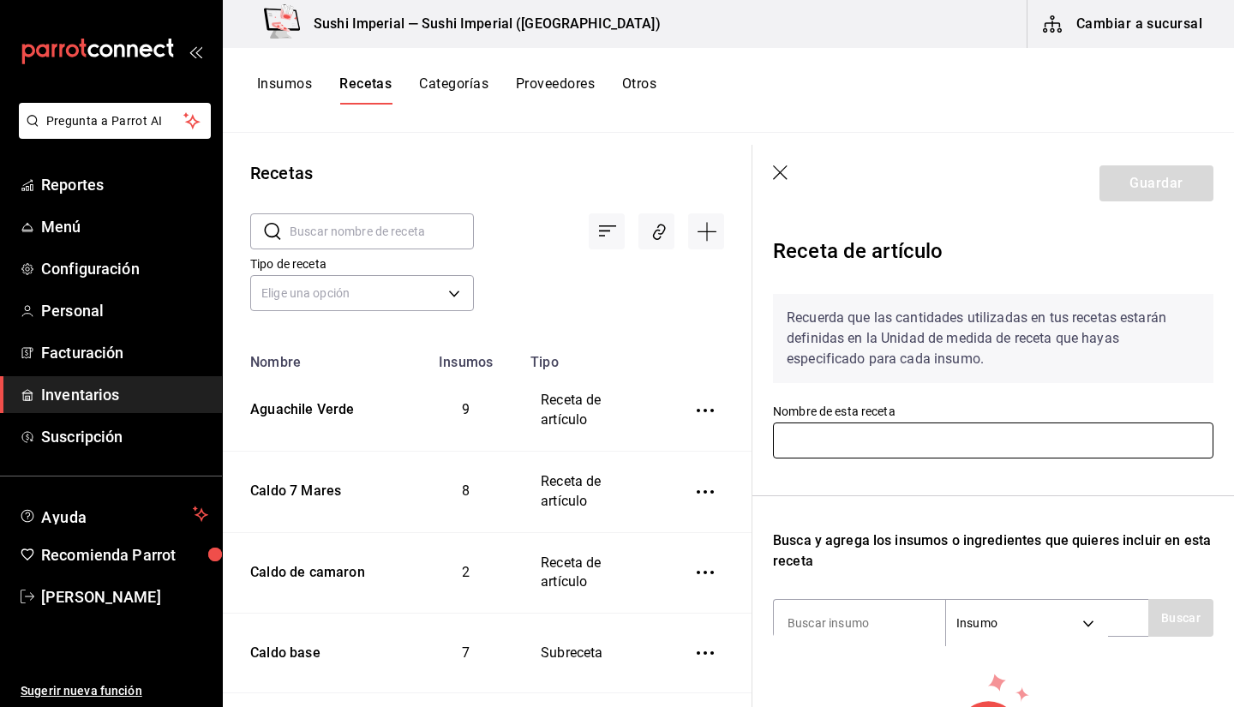
click at [852, 445] on input "text" at bounding box center [993, 441] width 441 height 36
click at [850, 441] on input "Aguachile Verde" at bounding box center [993, 441] width 441 height 36
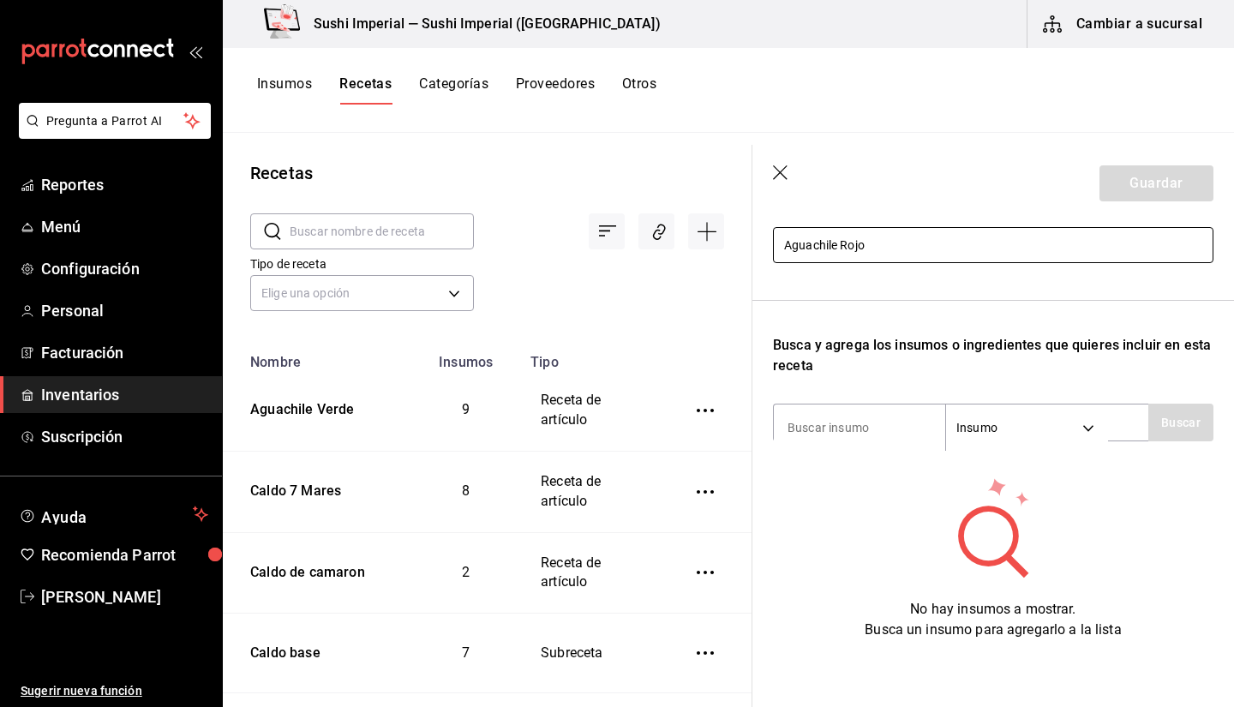
scroll to position [210, 0]
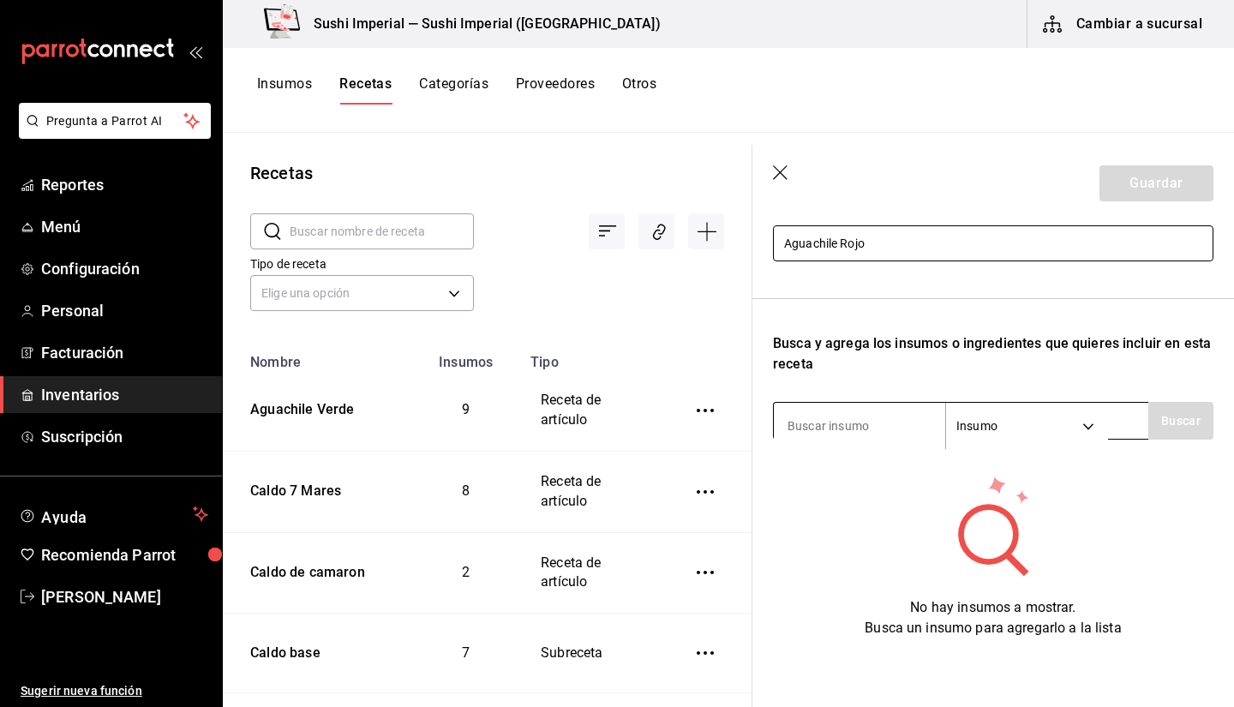
type input "Aguachile Rojo"
click at [844, 411] on input at bounding box center [859, 426] width 171 height 36
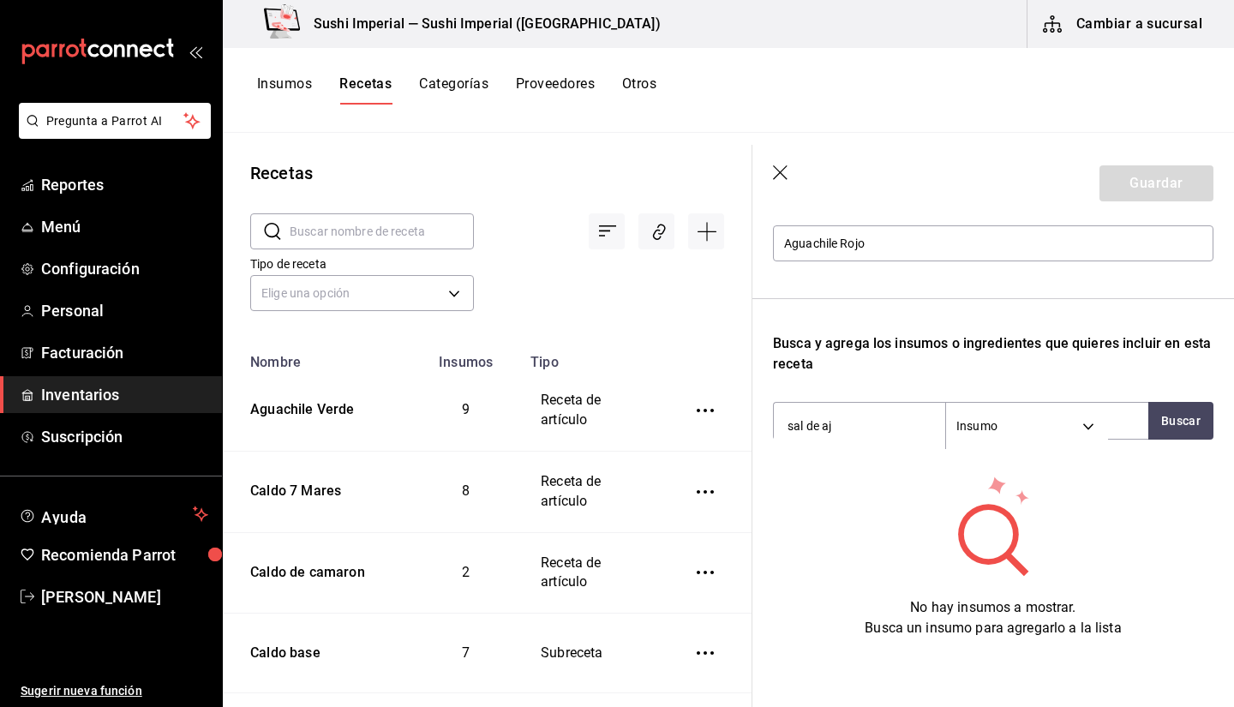
type input "sal de ajo"
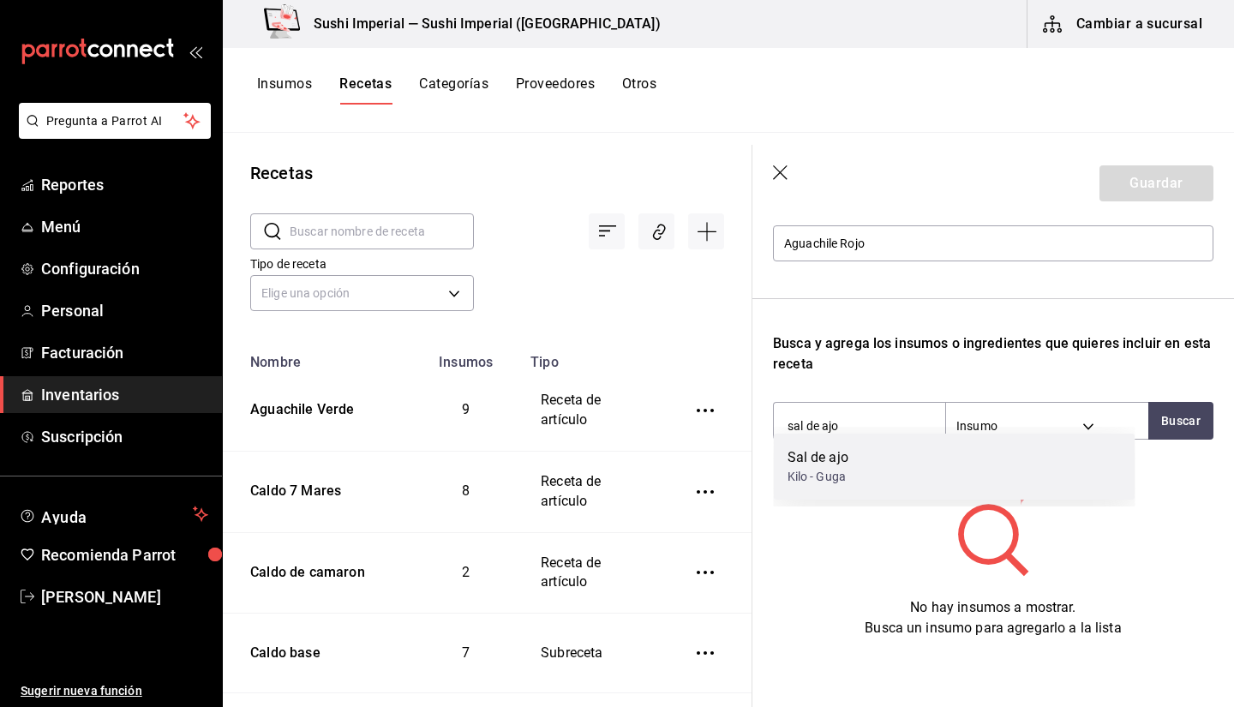
click at [928, 459] on div "Sal de ajo Kilo - Guga" at bounding box center [955, 467] width 362 height 66
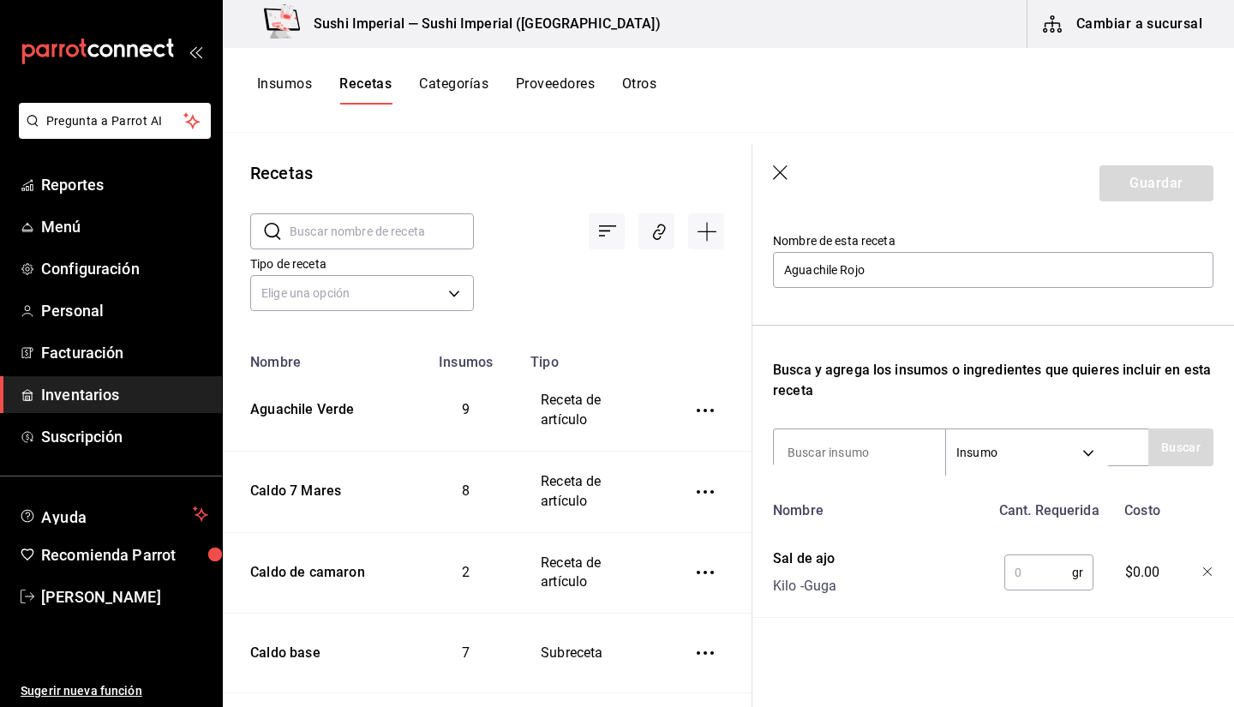
click at [1015, 559] on input "text" at bounding box center [1039, 573] width 68 height 34
type input "."
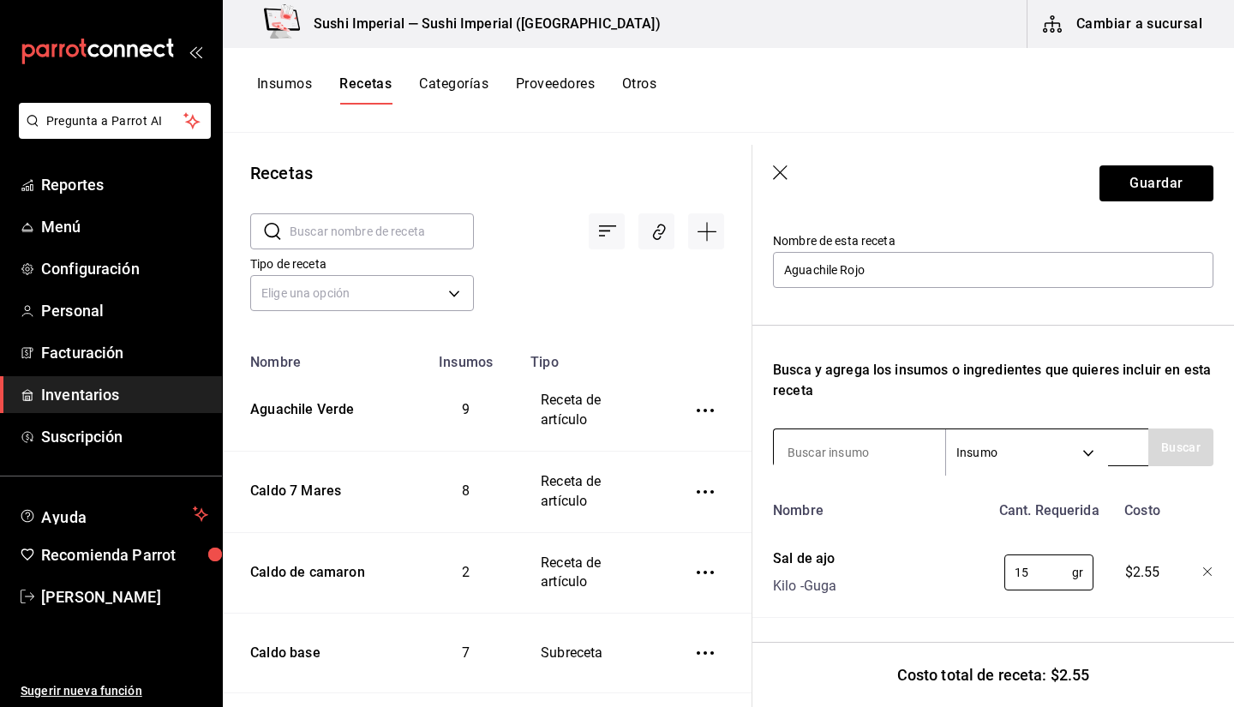
type input "15"
click at [845, 451] on input at bounding box center [859, 453] width 171 height 36
type input "Ajo"
click at [1149, 444] on button "Buscar" at bounding box center [1181, 448] width 65 height 38
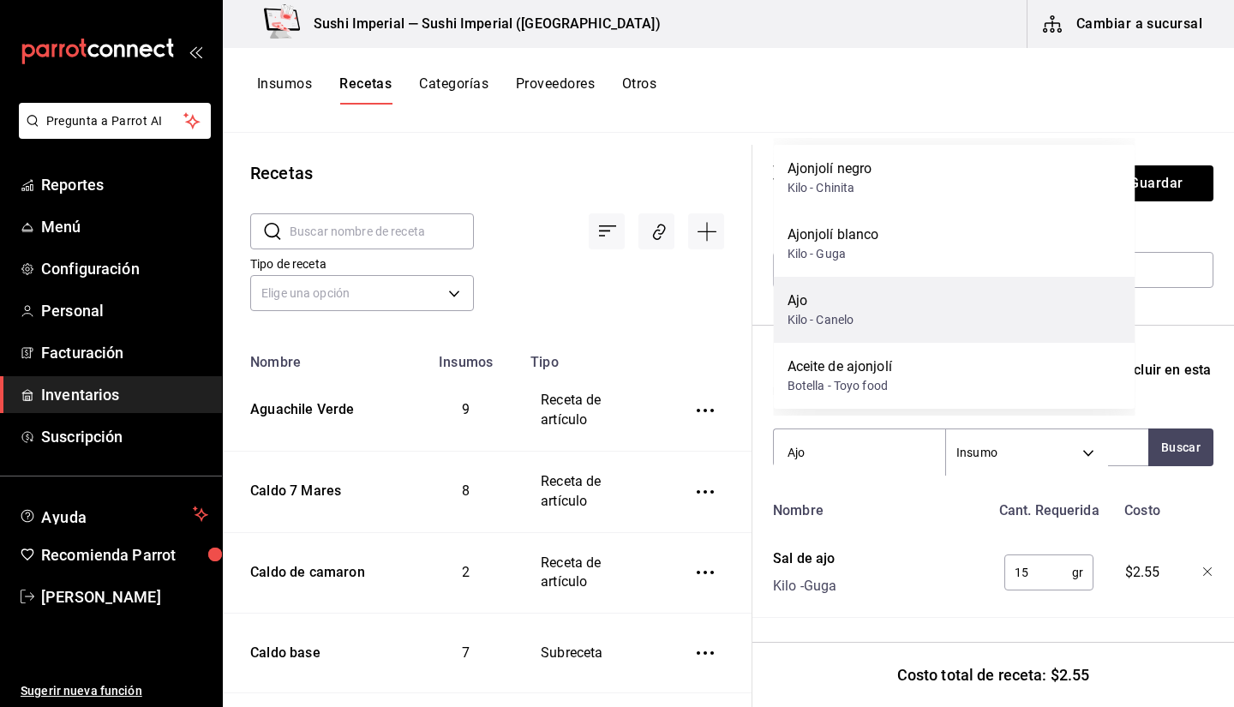
click at [876, 308] on div "Ajo Kilo - Canelo" at bounding box center [955, 310] width 362 height 66
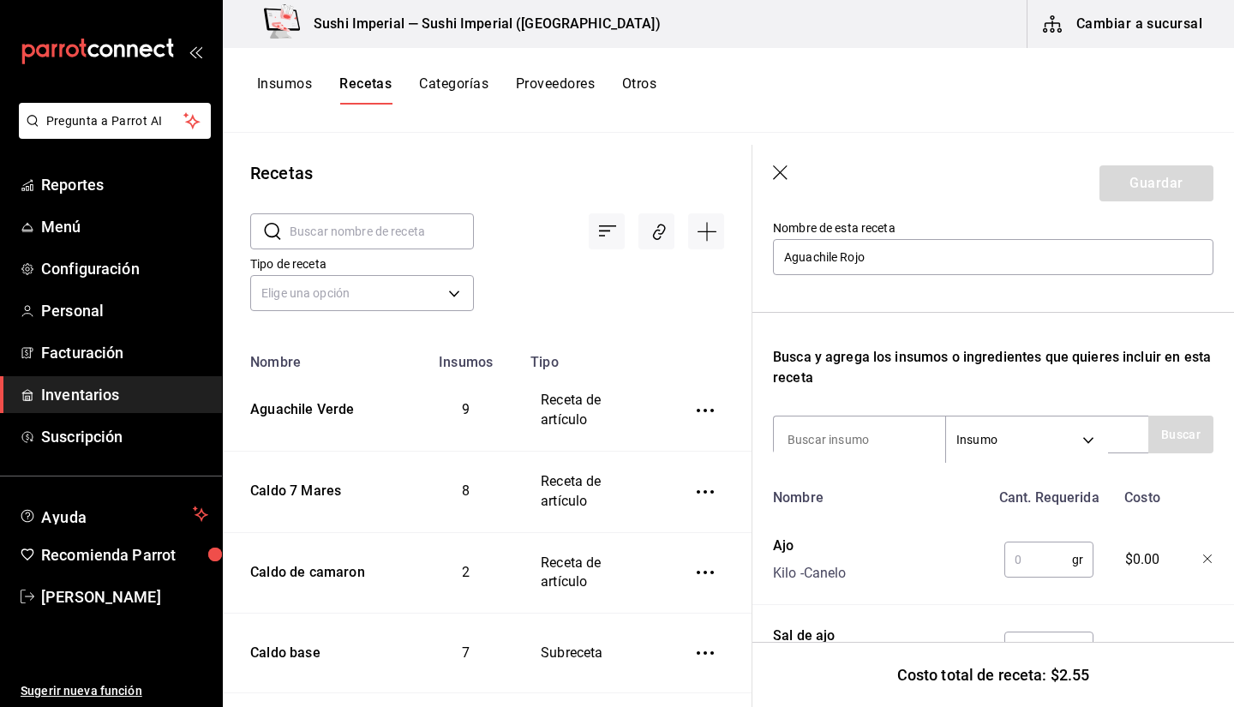
click at [1028, 550] on input "text" at bounding box center [1039, 560] width 68 height 34
type input "20"
click at [837, 440] on input at bounding box center [859, 440] width 171 height 36
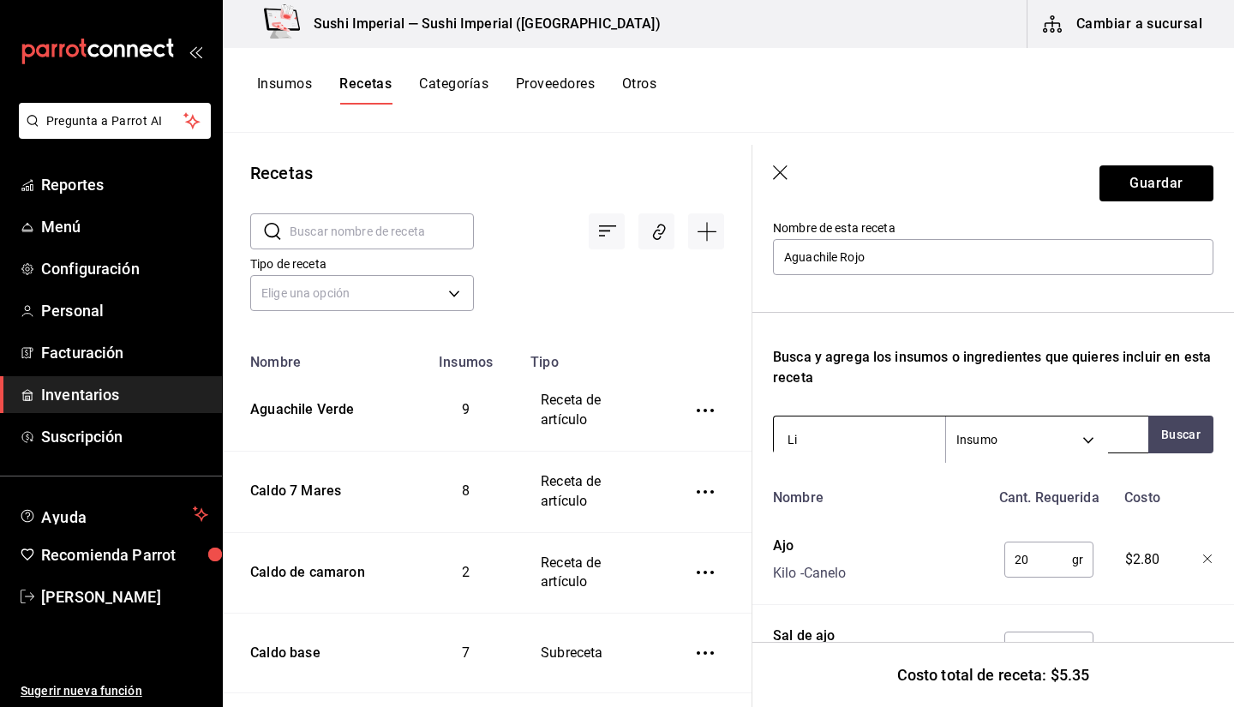
type input "Lim"
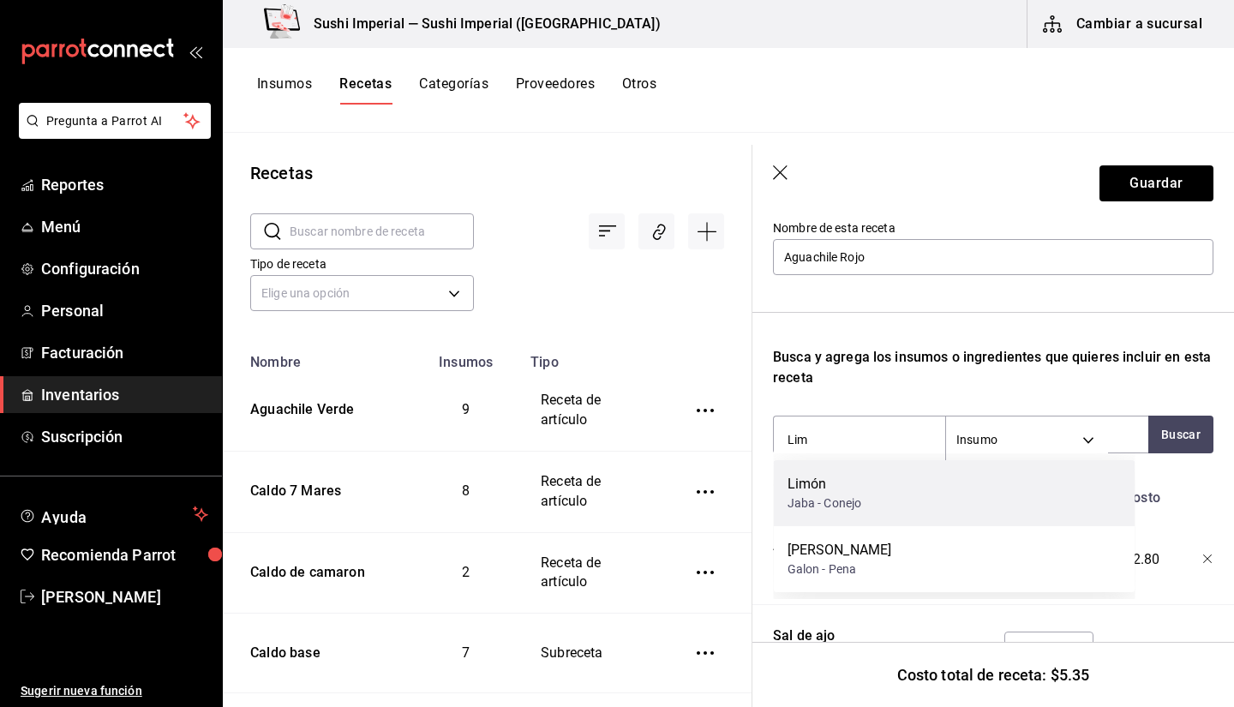
click at [868, 494] on div "Limón Jaba - Conejo" at bounding box center [955, 493] width 362 height 66
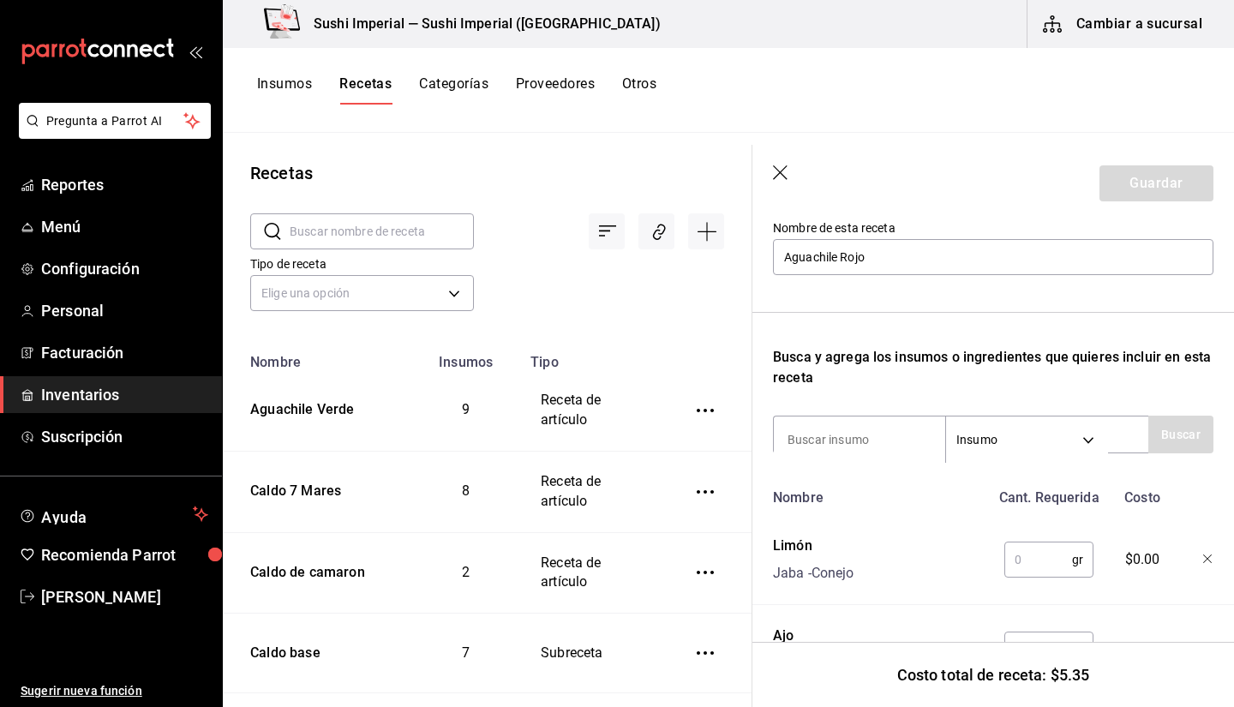
click at [1027, 550] on input "text" at bounding box center [1039, 560] width 68 height 34
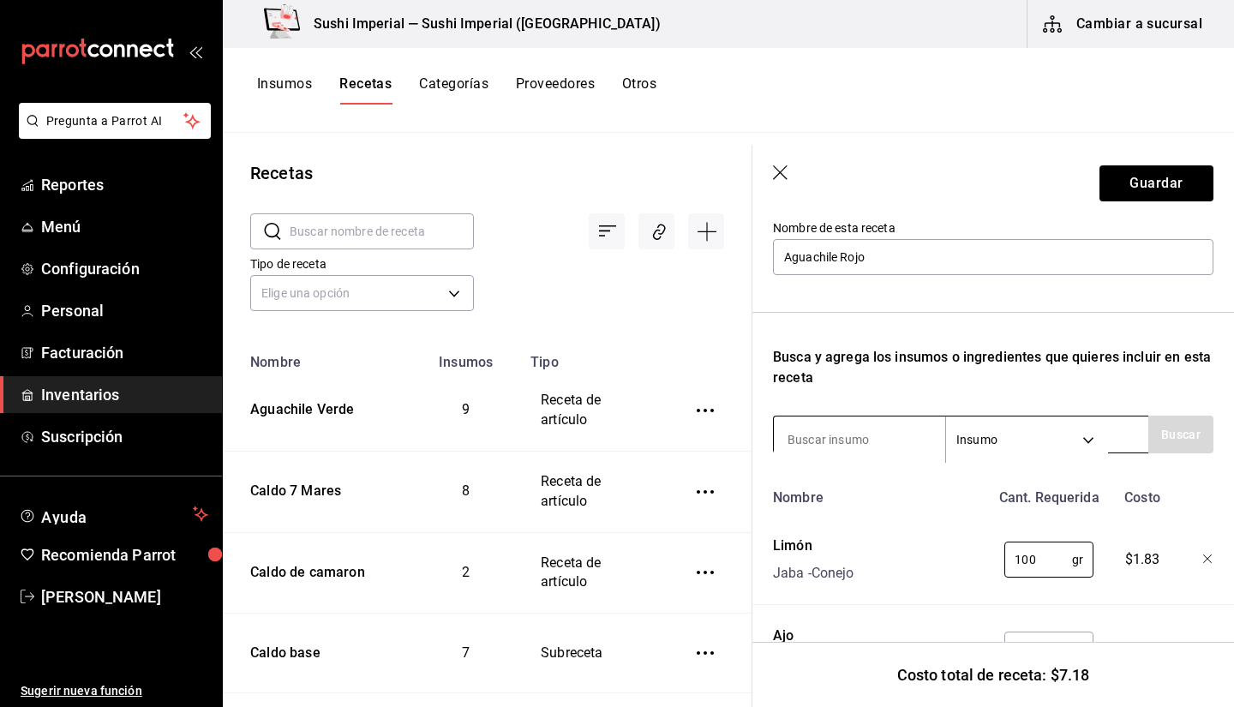
type input "100"
click at [867, 454] on input at bounding box center [859, 440] width 171 height 36
type input "guaji"
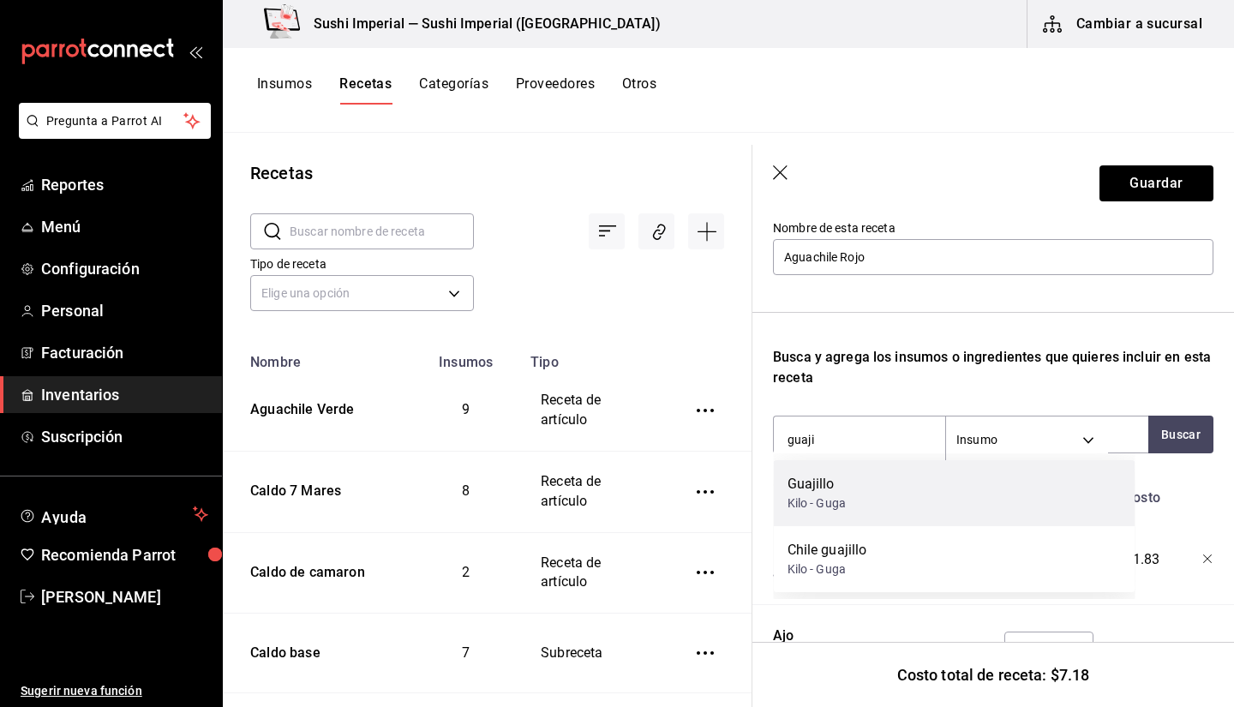
click at [954, 511] on div "Guajillo Kilo - Guga" at bounding box center [955, 493] width 362 height 66
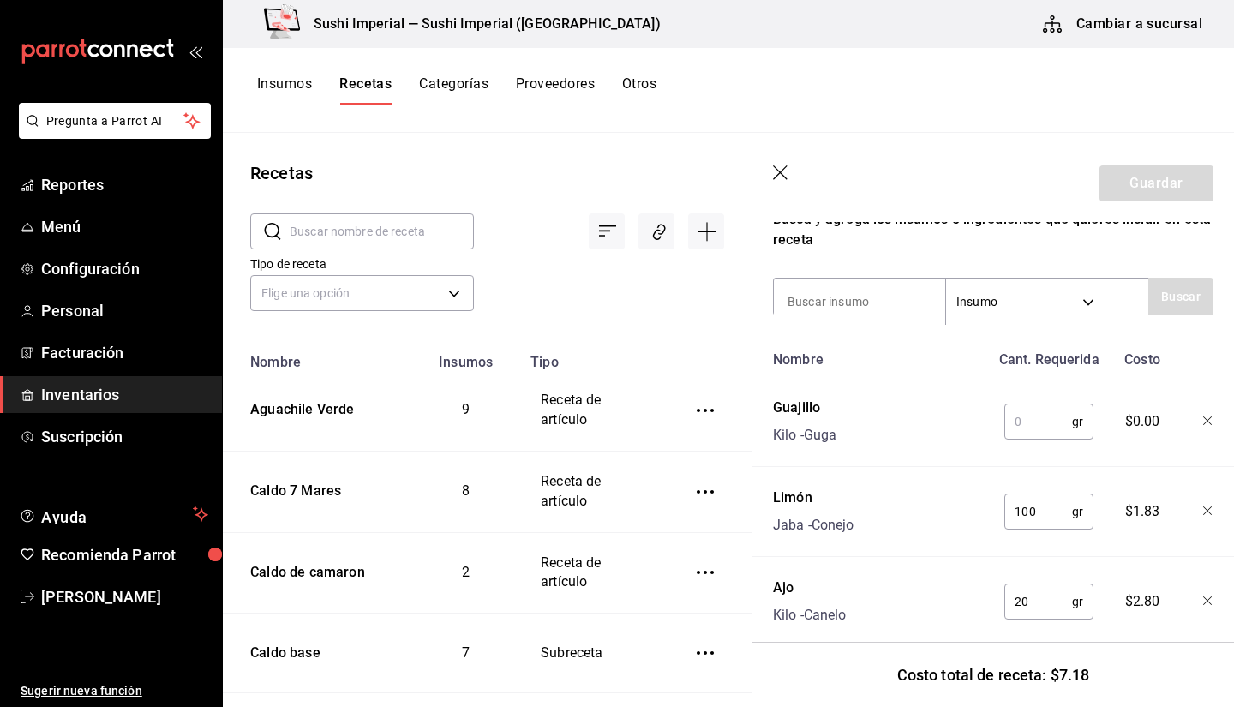
scroll to position [299, 0]
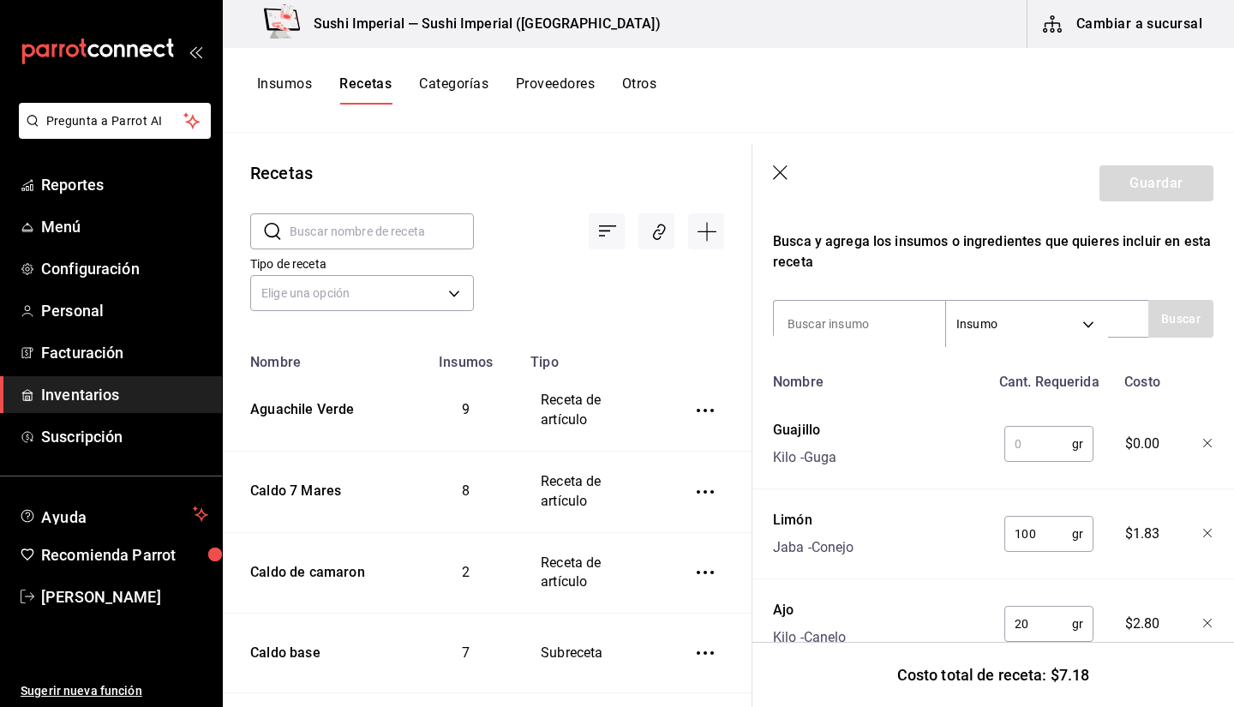
click at [1018, 442] on input "text" at bounding box center [1039, 444] width 68 height 34
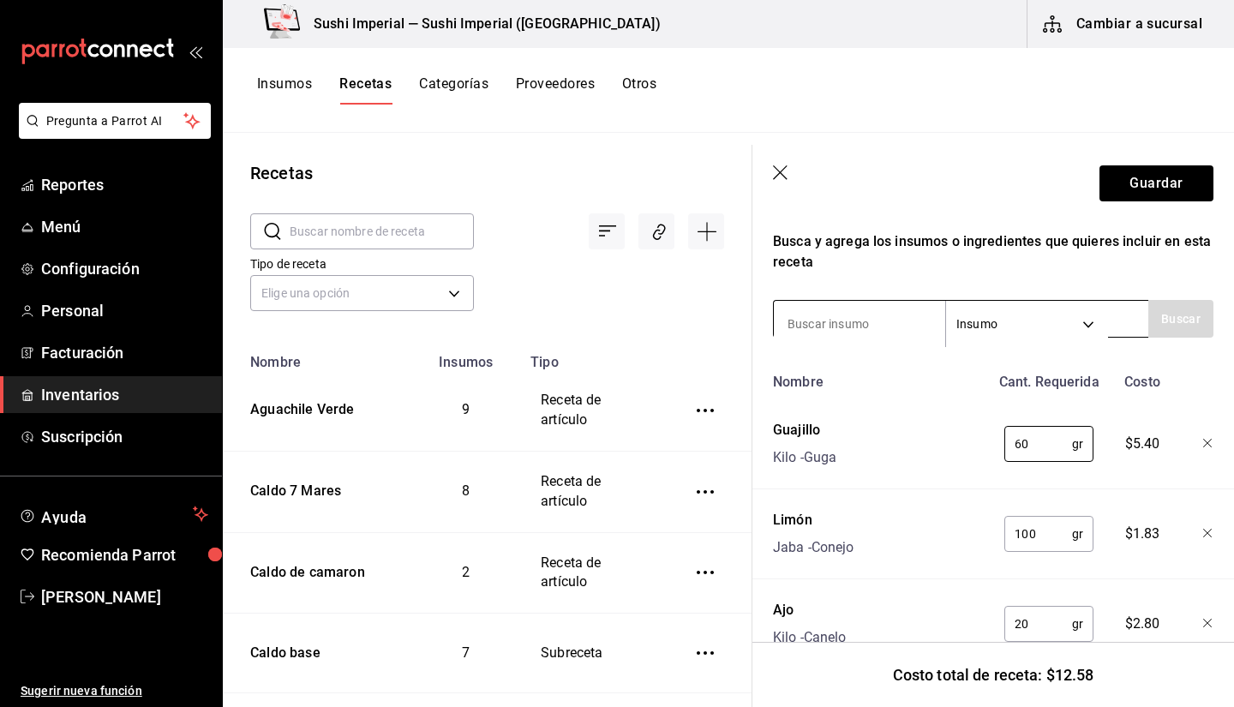
type input "60"
click at [879, 317] on input at bounding box center [859, 324] width 171 height 36
click at [848, 324] on input "arbol" at bounding box center [859, 324] width 171 height 36
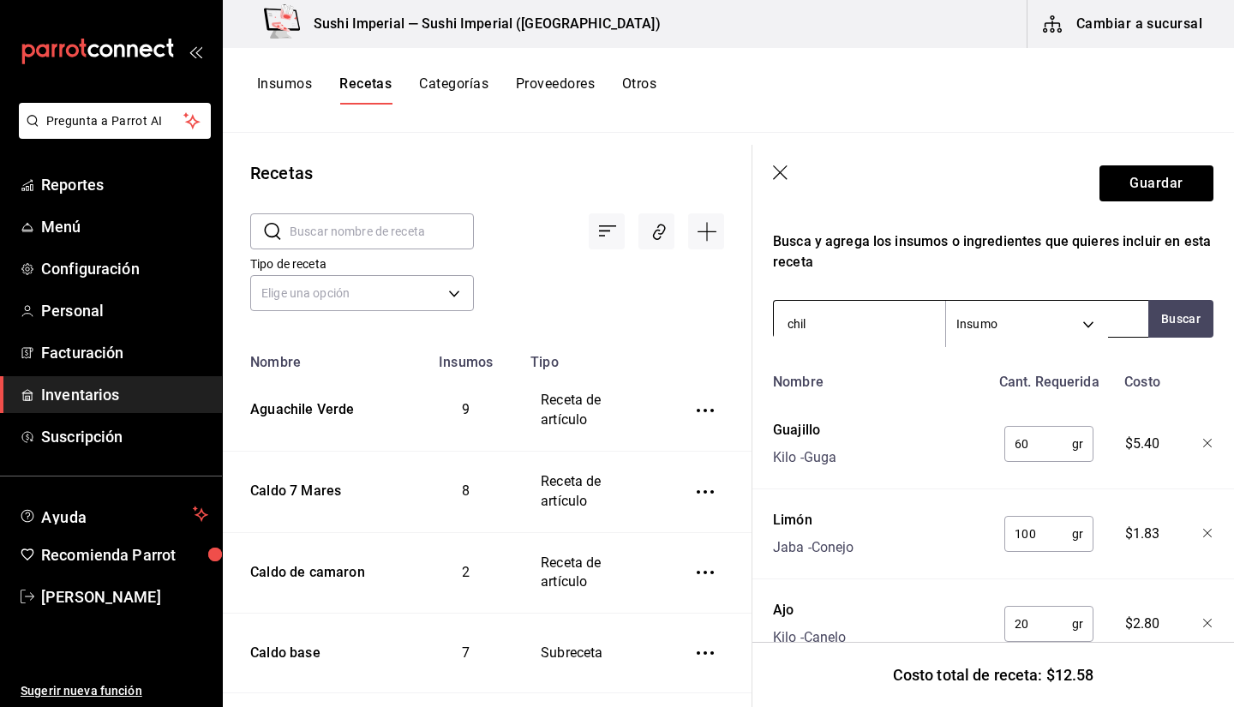
type input "[GEOGRAPHIC_DATA]"
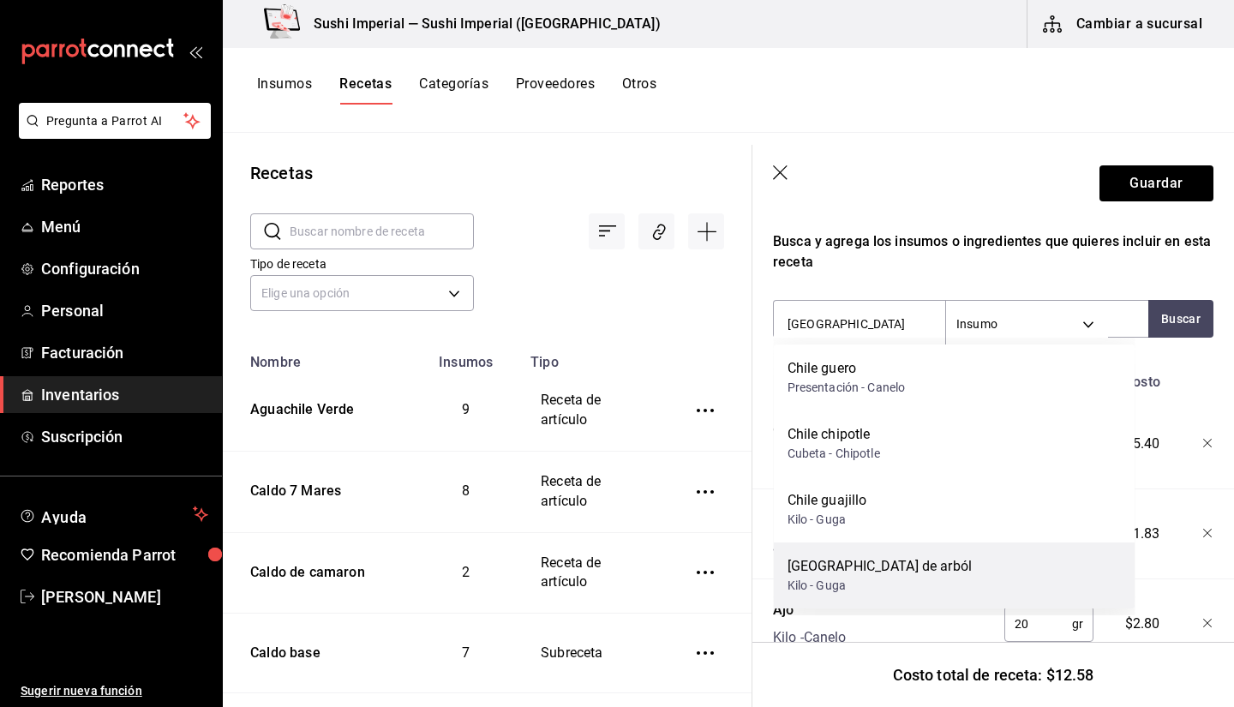
click at [881, 562] on div "[GEOGRAPHIC_DATA] de arból Kilo - Guga" at bounding box center [955, 576] width 362 height 66
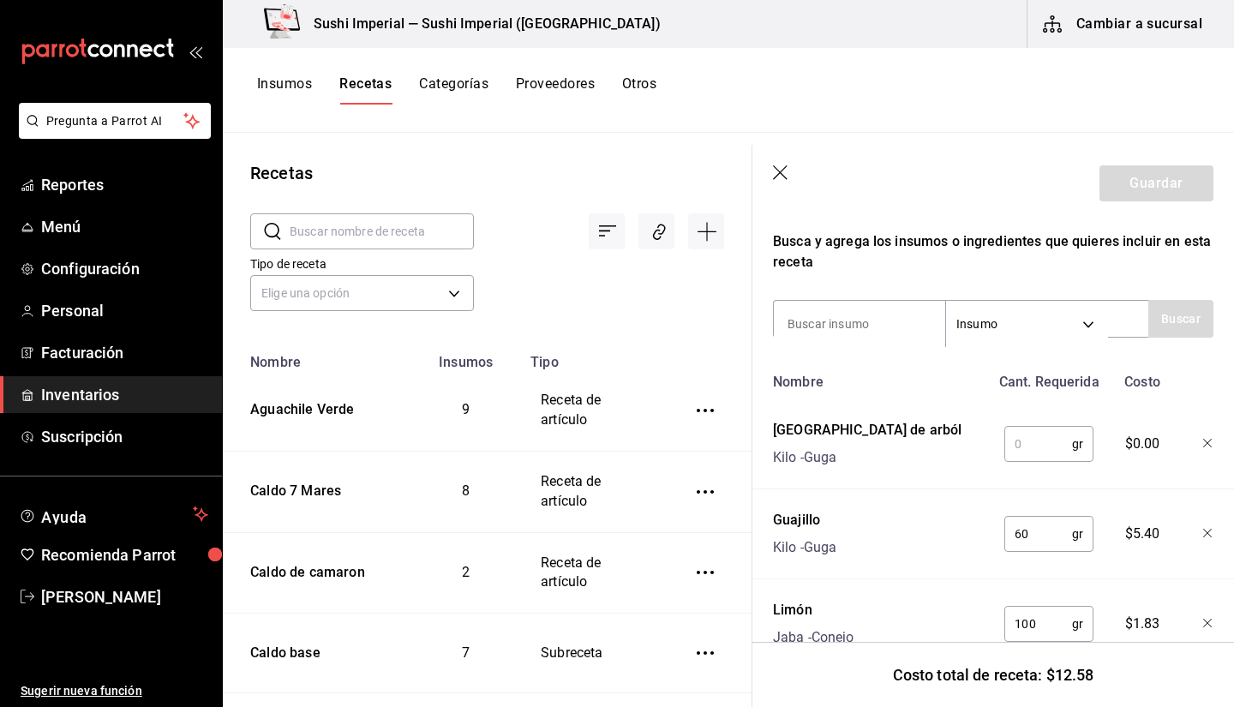
click at [1029, 450] on input "text" at bounding box center [1039, 444] width 68 height 34
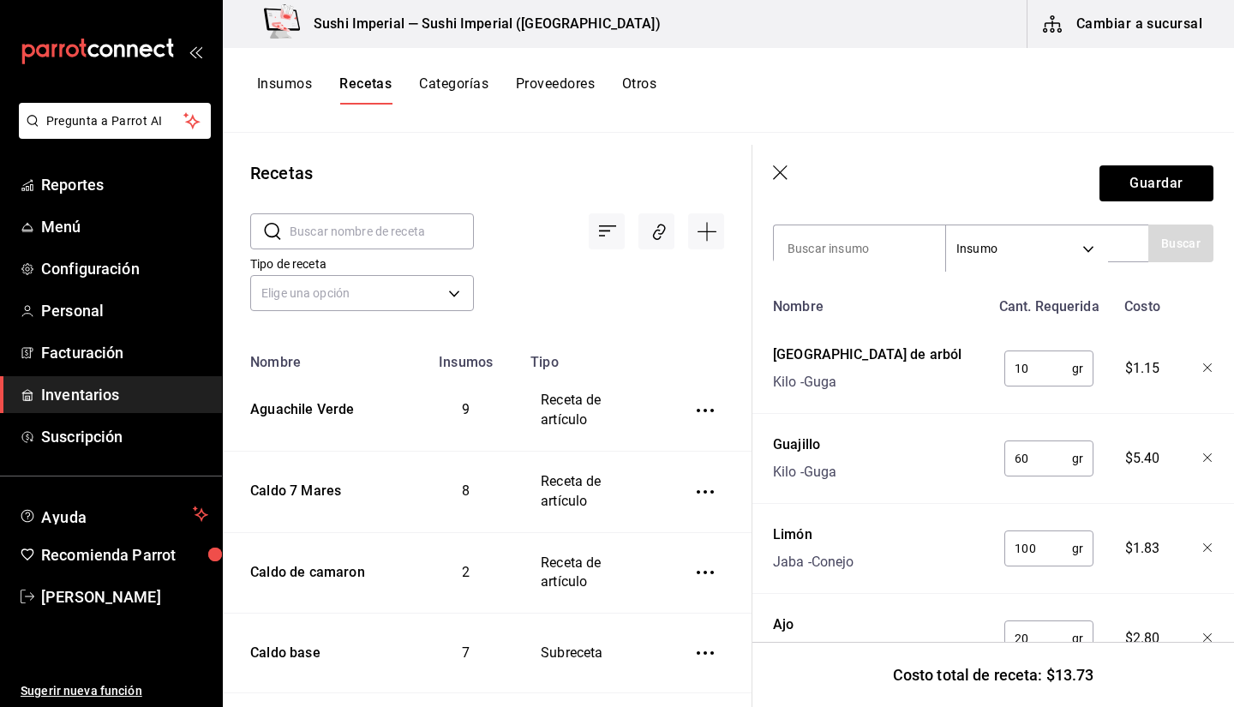
scroll to position [379, 0]
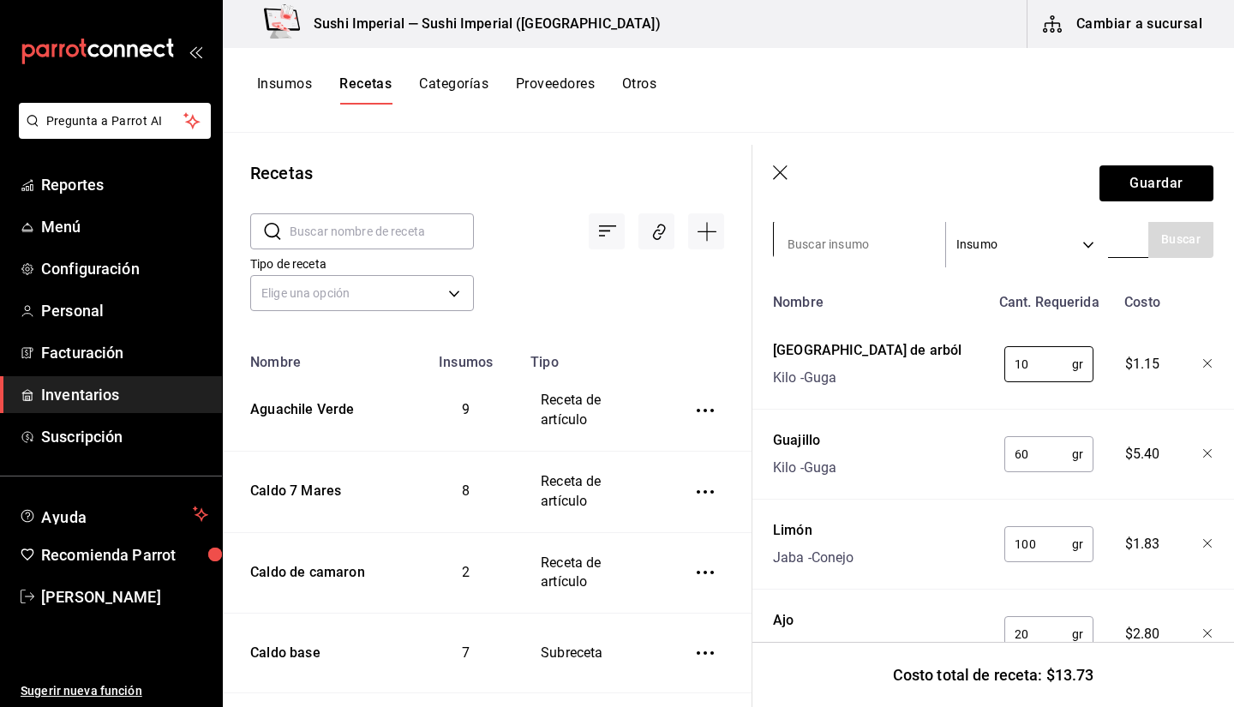
type input "10"
click at [822, 248] on input at bounding box center [859, 244] width 171 height 36
type input "cilan"
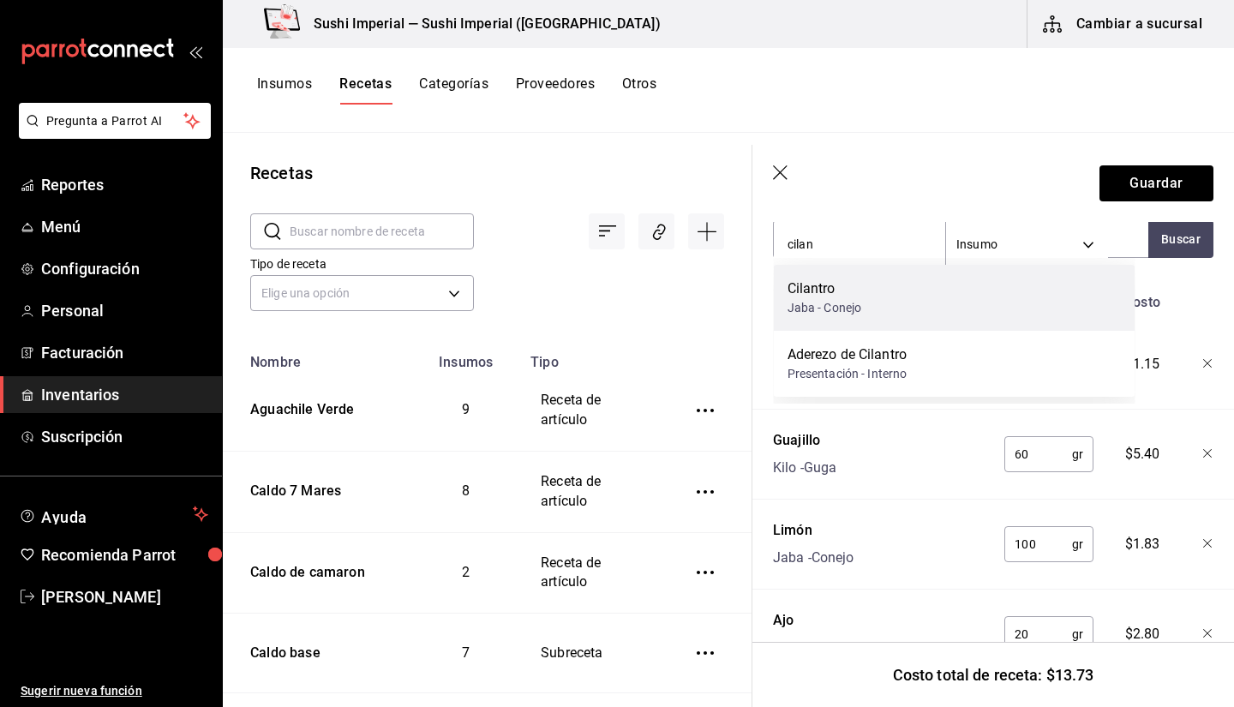
click at [931, 311] on div "Cilantro Jaba - Conejo" at bounding box center [955, 298] width 362 height 66
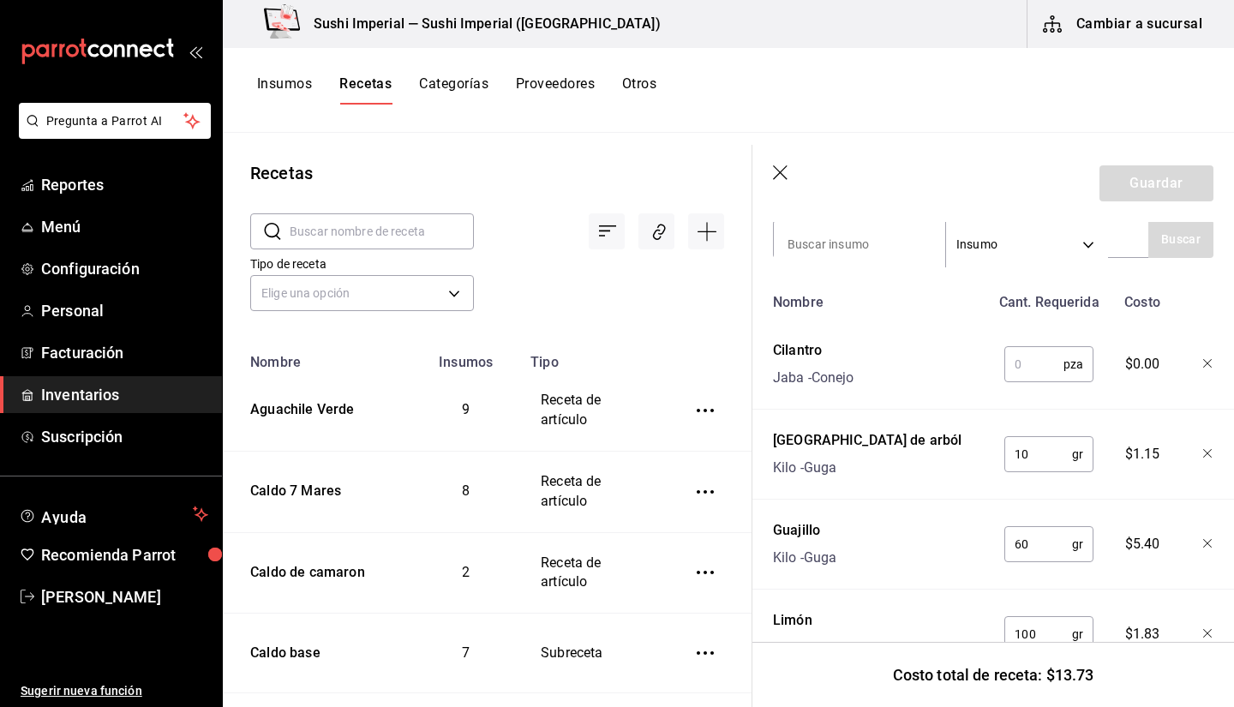
click at [1010, 359] on input "text" at bounding box center [1034, 364] width 59 height 34
type input "0.5"
click at [827, 239] on input at bounding box center [859, 244] width 171 height 36
type input "cebol"
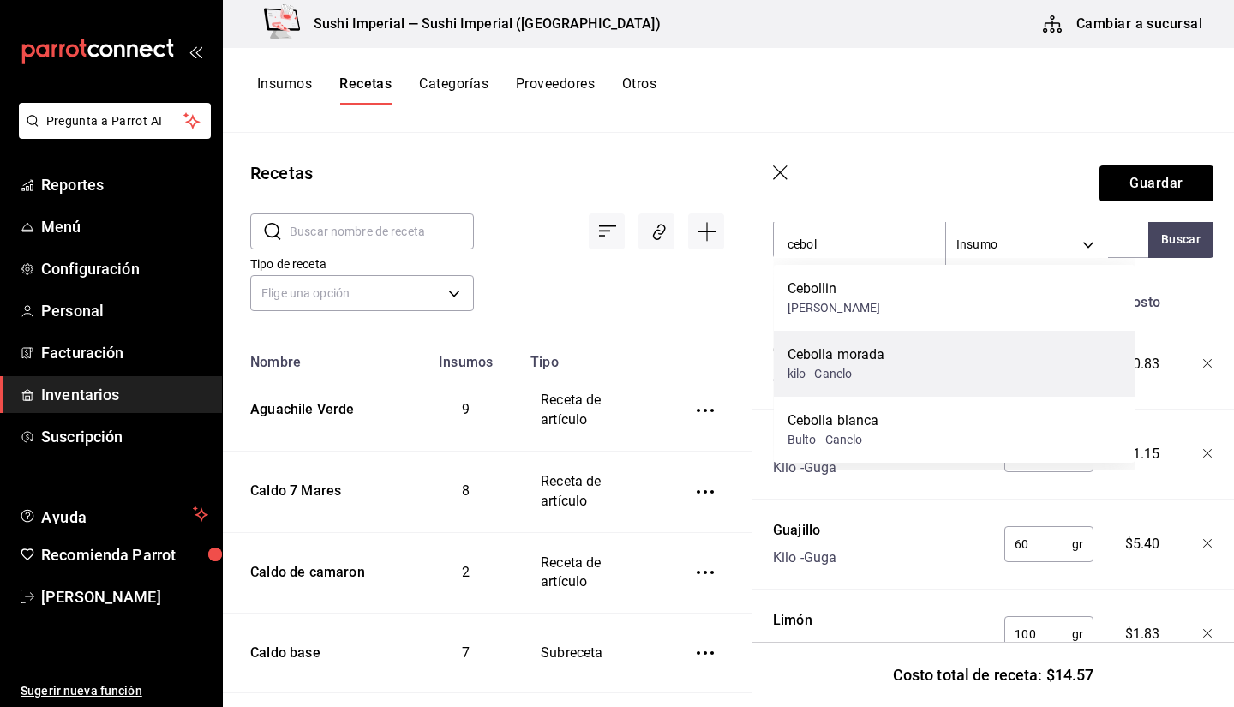
click at [849, 361] on div "Cebolla morada" at bounding box center [837, 355] width 98 height 21
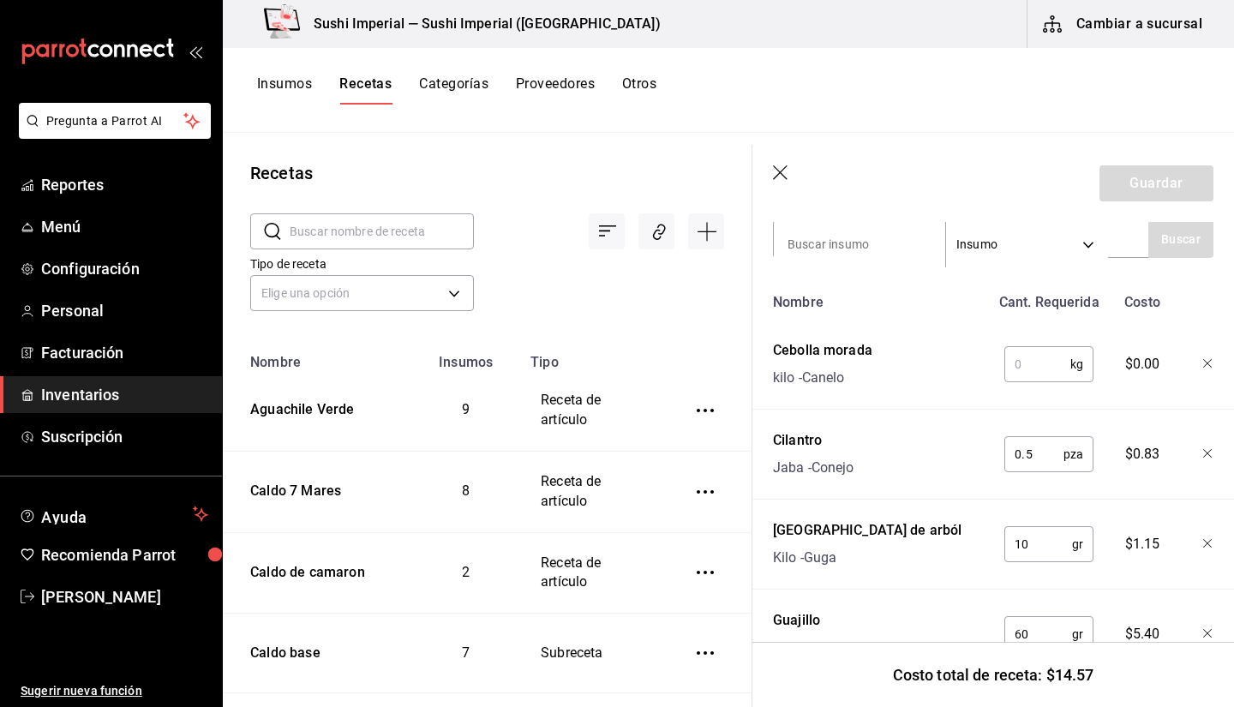
click at [1020, 360] on input "text" at bounding box center [1038, 364] width 66 height 34
